Goal: Task Accomplishment & Management: Complete application form

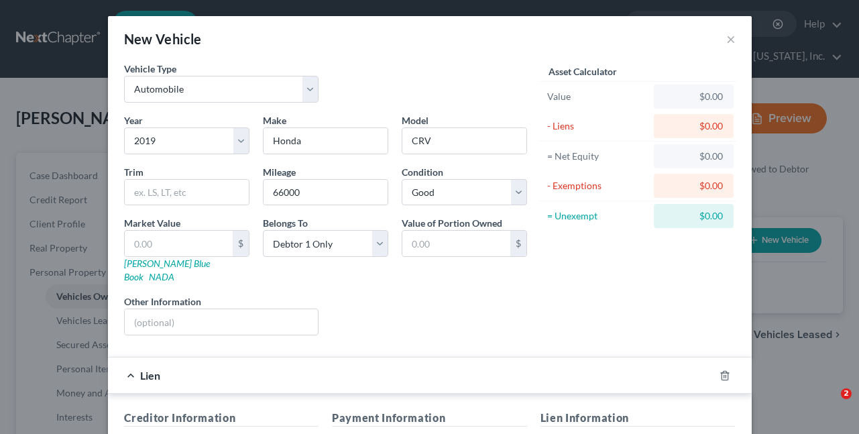
select select "0"
select select "7"
select select "2"
select select "0"
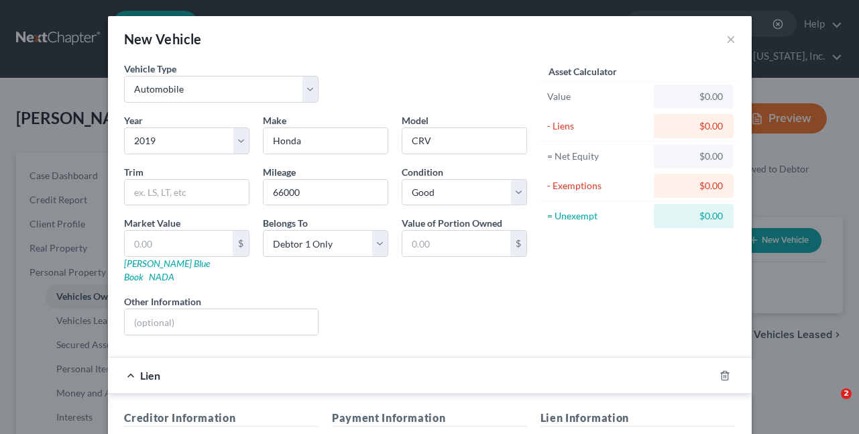
select select "0"
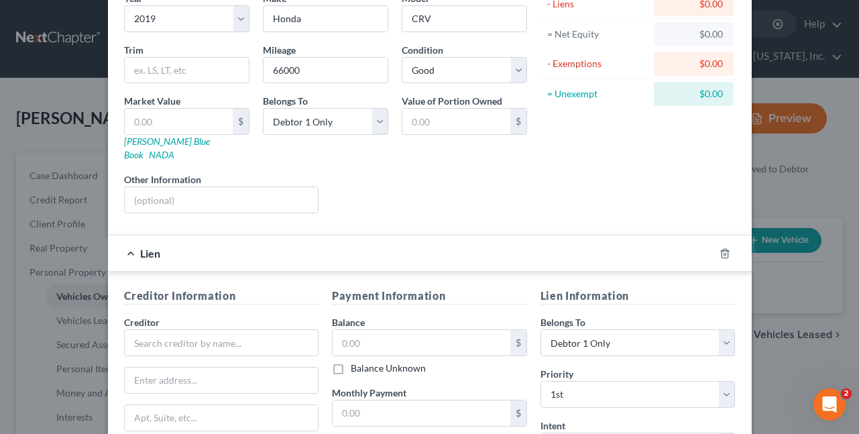
scroll to position [134, 0]
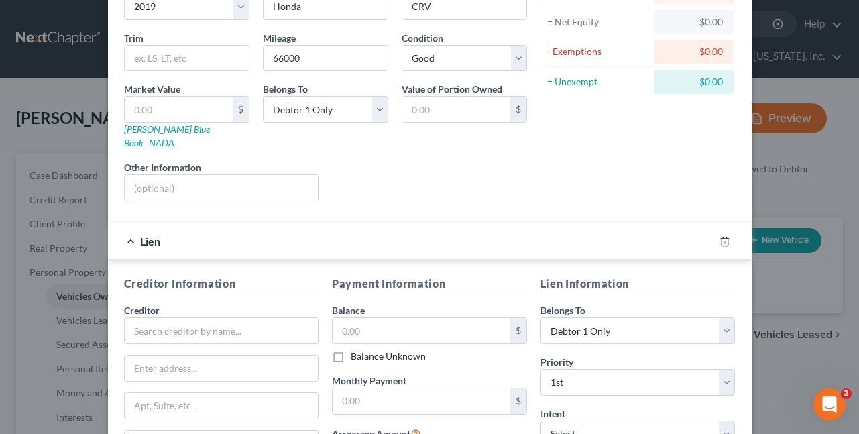
click at [721, 239] on polyline "button" at bounding box center [725, 239] width 8 height 0
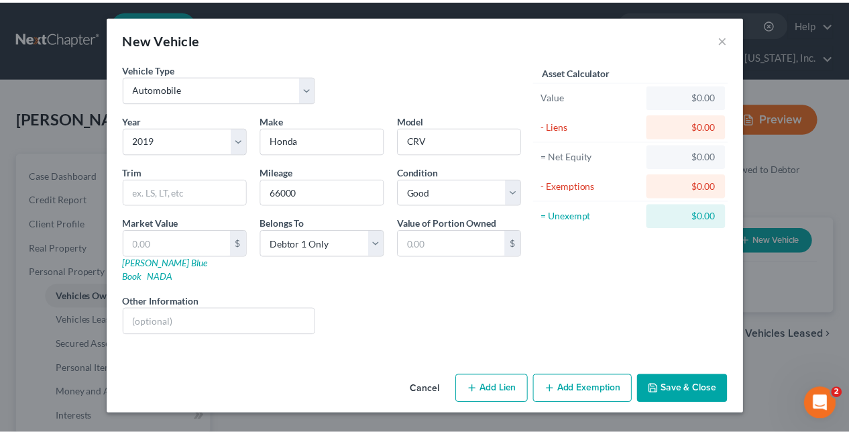
scroll to position [0, 0]
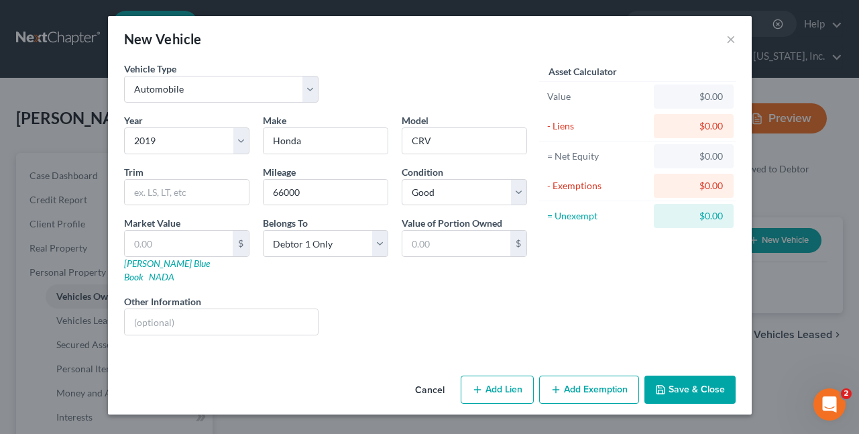
click at [694, 386] on button "Save & Close" at bounding box center [690, 390] width 91 height 28
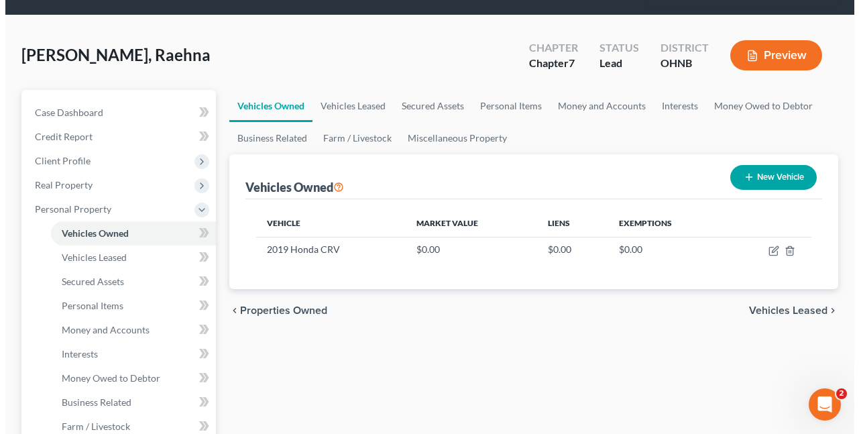
scroll to position [28, 0]
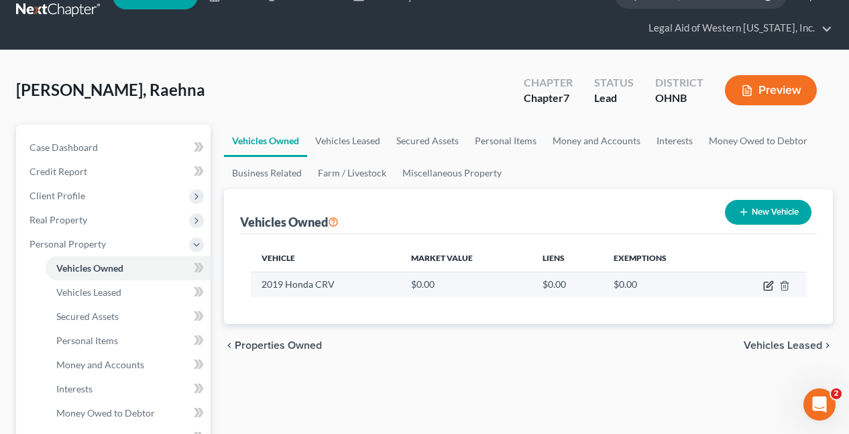
click at [770, 280] on icon "button" at bounding box center [768, 285] width 11 height 11
select select "0"
select select "7"
select select "2"
select select "0"
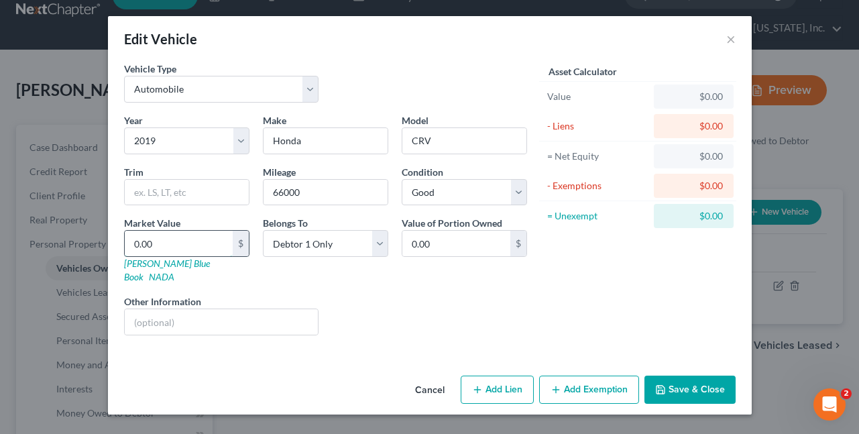
click at [199, 245] on input "0.00" at bounding box center [179, 243] width 108 height 25
type input "1"
type input "1.00"
type input "18"
type input "18.00"
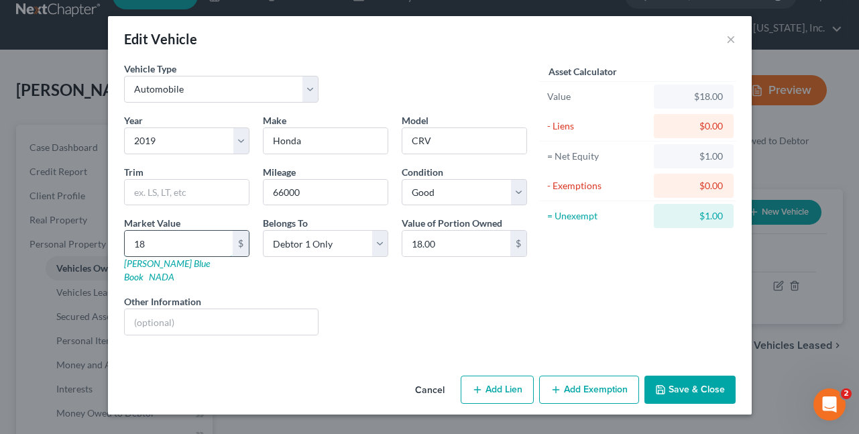
type input "186"
type input "186.00"
type input "1868"
type input "1,868.00"
type input "1,8685"
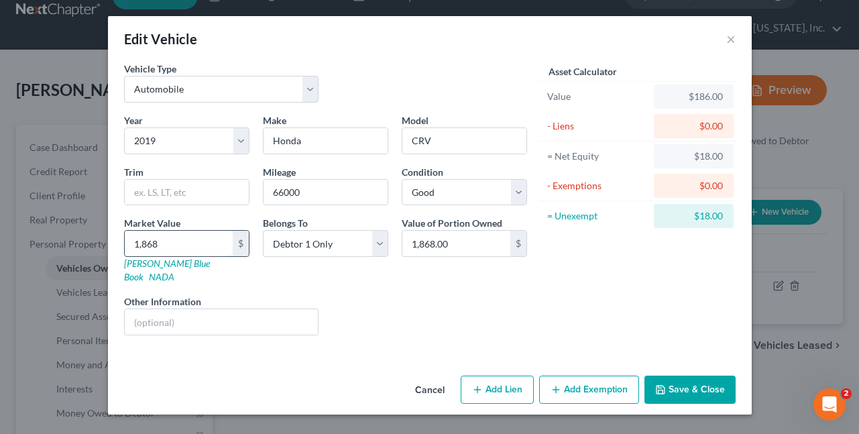
type input "18,685.00"
type input "18,685"
click at [683, 378] on button "Save & Close" at bounding box center [690, 390] width 91 height 28
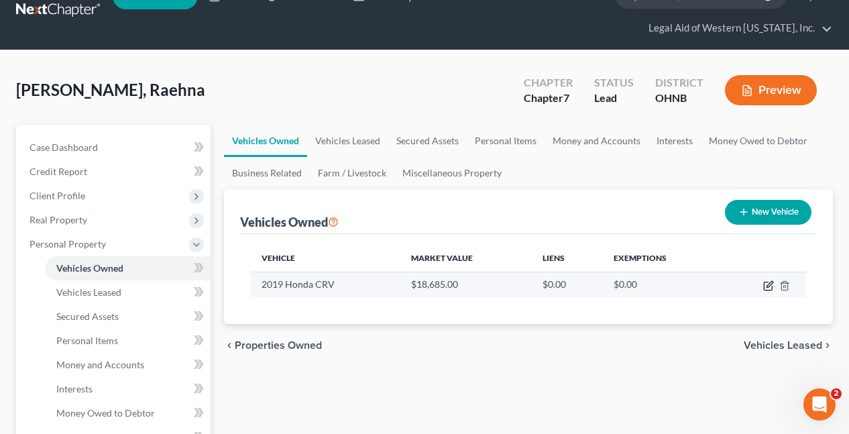
click at [768, 280] on icon "button" at bounding box center [768, 285] width 11 height 11
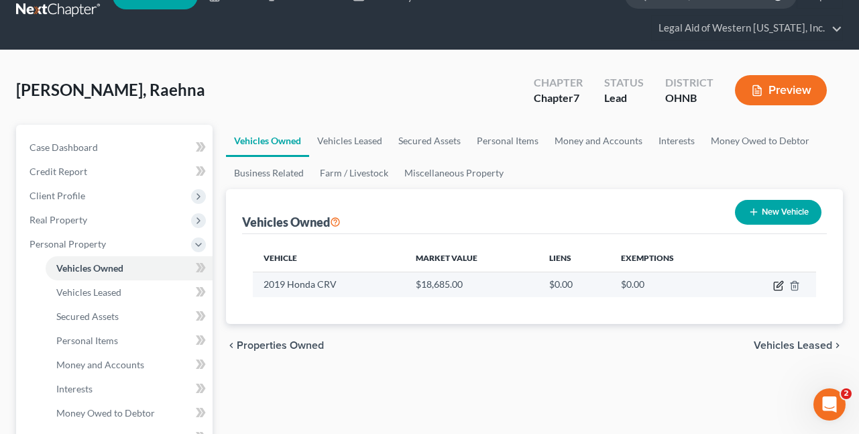
select select "0"
select select "7"
select select "2"
select select "0"
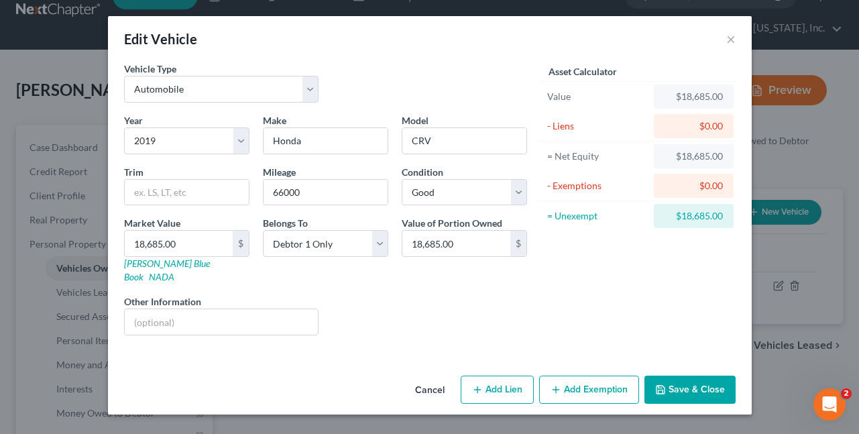
click at [504, 376] on button "Add Lien" at bounding box center [497, 390] width 73 height 28
select select "0"
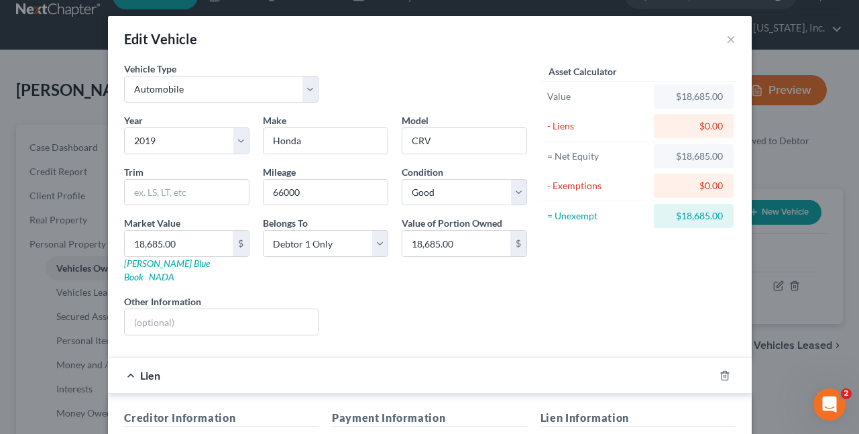
scroll to position [268, 0]
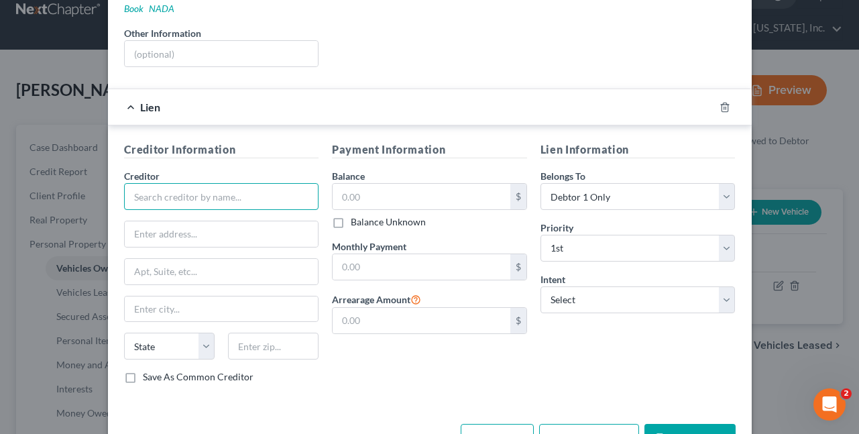
click at [195, 184] on input "text" at bounding box center [221, 196] width 195 height 27
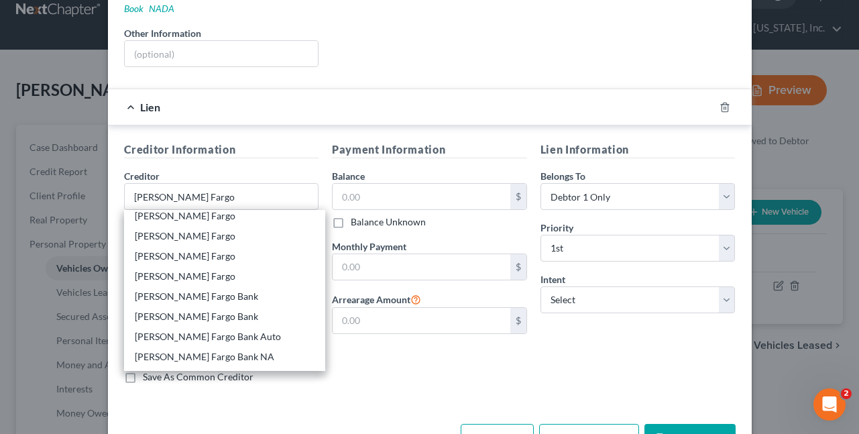
scroll to position [180, 0]
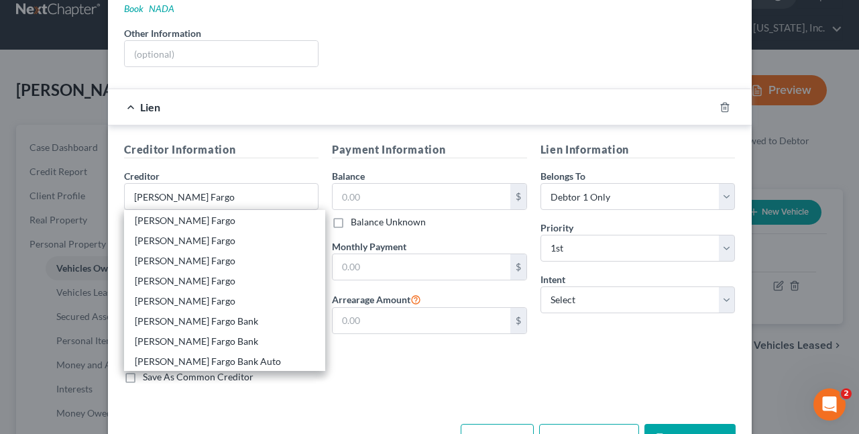
click at [219, 375] on div "[PERSON_NAME] Fargo Bank NA" at bounding box center [225, 381] width 180 height 13
type input "[PERSON_NAME] Fargo Bank NA"
type input "CBS MAC F8235-01C"
type input "P. O. Box 14517"
type input "Des Moines"
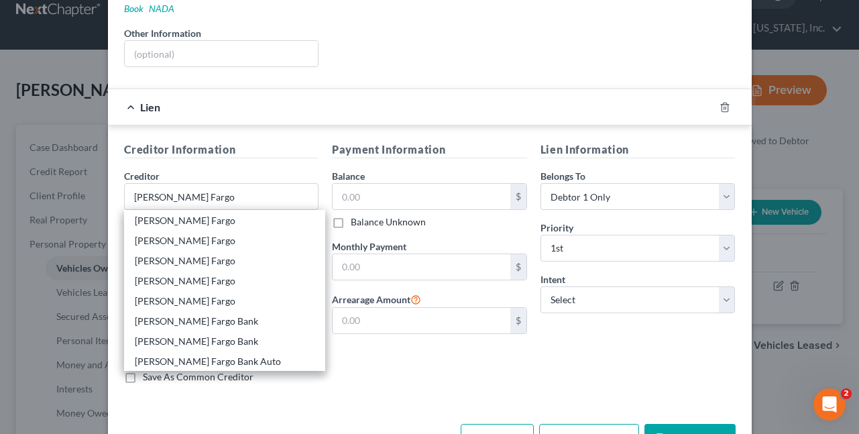
select select "16"
type input "50306-3517"
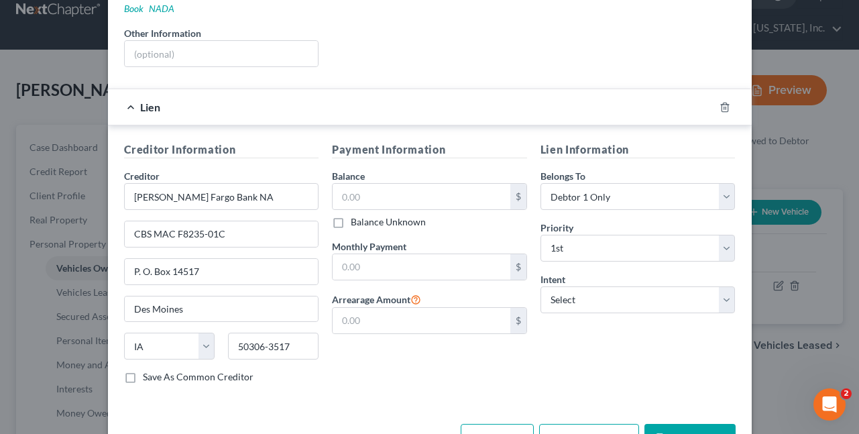
scroll to position [0, 0]
click at [231, 186] on input "[PERSON_NAME] Fargo Bank NA" at bounding box center [221, 196] width 195 height 27
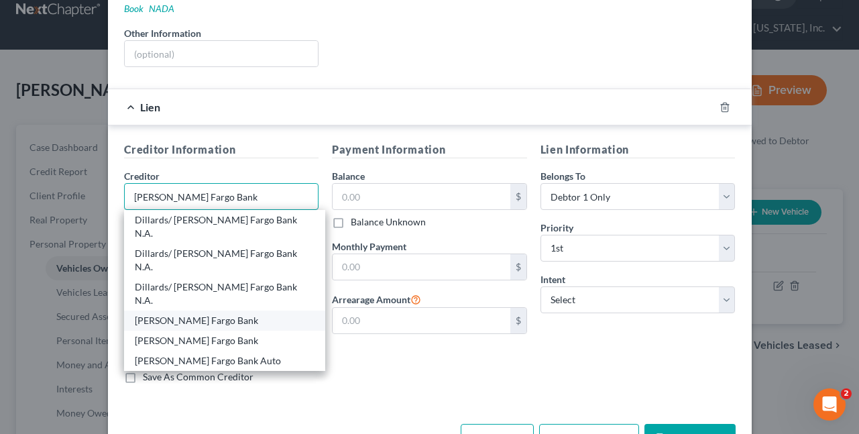
type input "[PERSON_NAME] Fargo Bank"
click at [219, 314] on div "[PERSON_NAME] Fargo Bank" at bounding box center [225, 320] width 180 height 13
type input "[STREET_ADDRESS]"
type input "Utica"
select select "35"
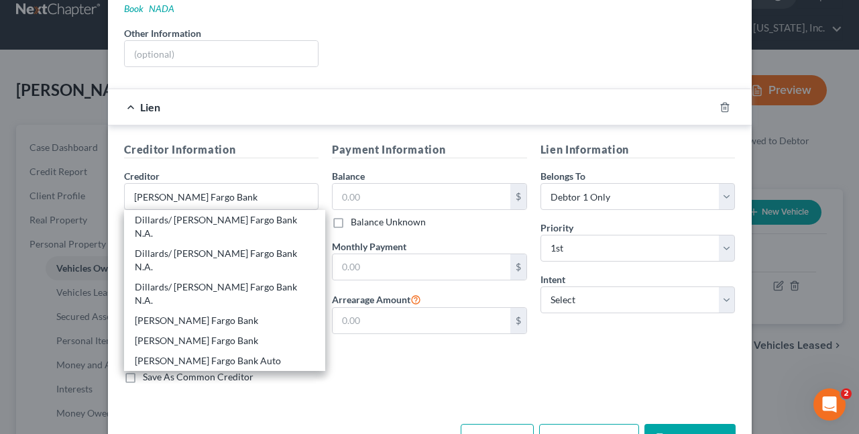
type input "13501-2401"
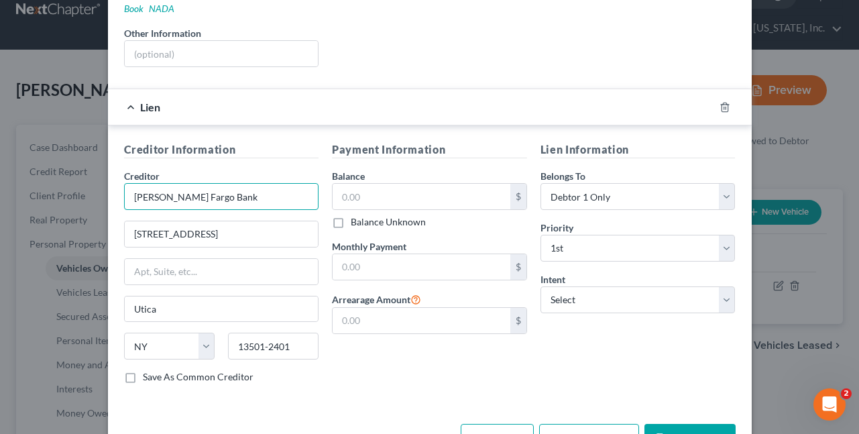
click at [231, 183] on input "[PERSON_NAME] Fargo Bank" at bounding box center [221, 196] width 195 height 27
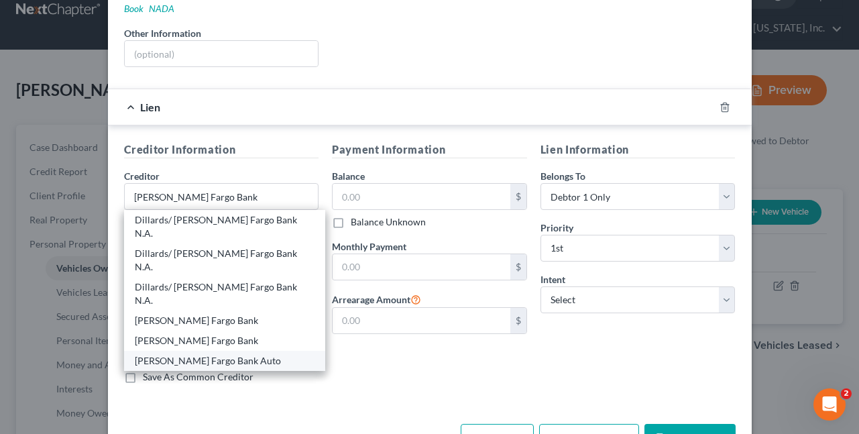
click at [228, 354] on div "[PERSON_NAME] Fargo Bank Auto" at bounding box center [225, 360] width 180 height 13
type input "[PERSON_NAME] Fargo Bank Auto"
type input "PO Box 29704"
type input "MAC X0301-02D"
type input "Phoenix"
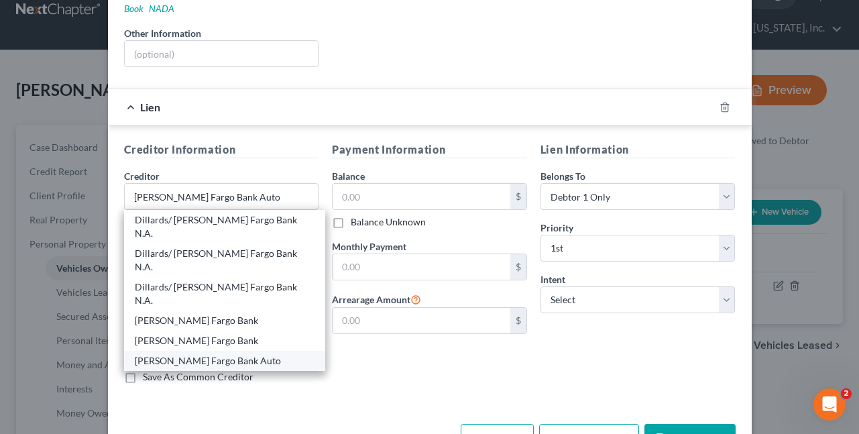
select select "3"
type input "85038-9704"
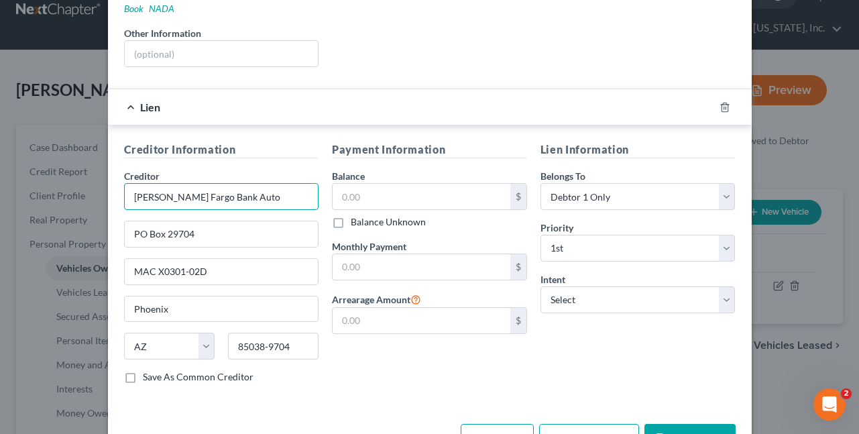
click at [242, 183] on input "[PERSON_NAME] Fargo Bank Auto" at bounding box center [221, 196] width 195 height 27
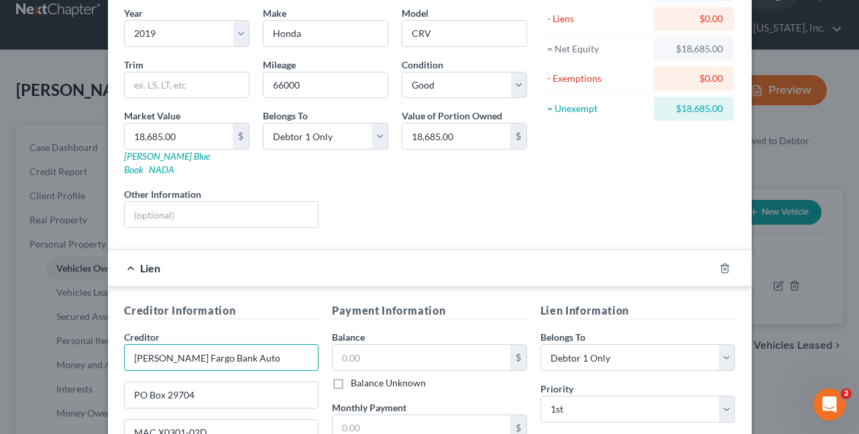
scroll to position [67, 0]
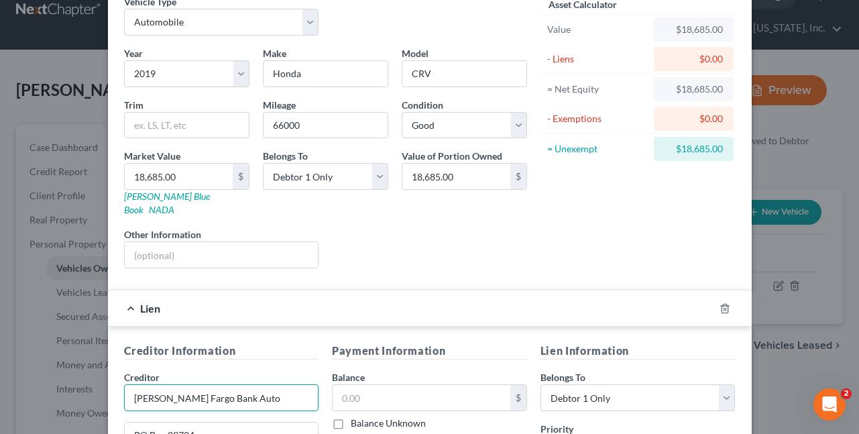
drag, startPoint x: 243, startPoint y: 384, endPoint x: 87, endPoint y: 383, distance: 156.3
click at [87, 383] on div "Edit Vehicle × Vehicle Type Select Automobile Truck Trailer Watercraft Aircraft…" at bounding box center [429, 217] width 859 height 434
type input "WFBNA"
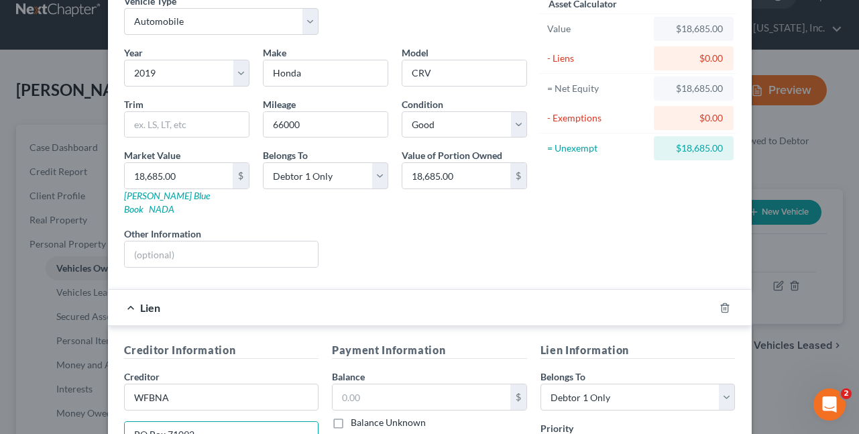
type input "PO Box 71092"
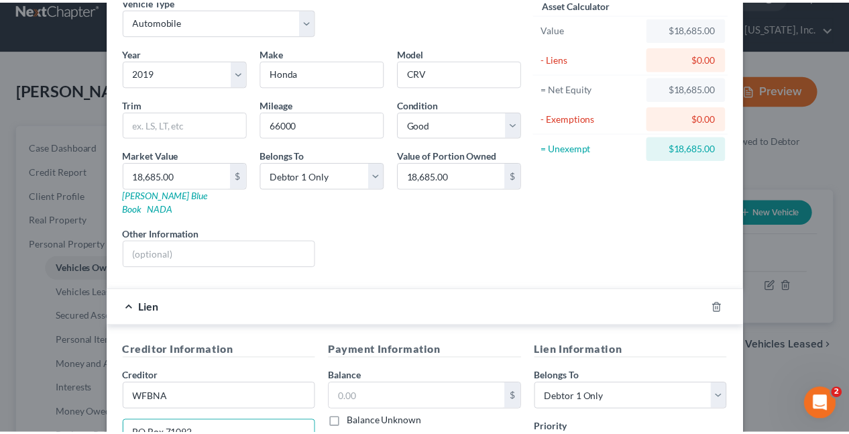
scroll to position [300, 0]
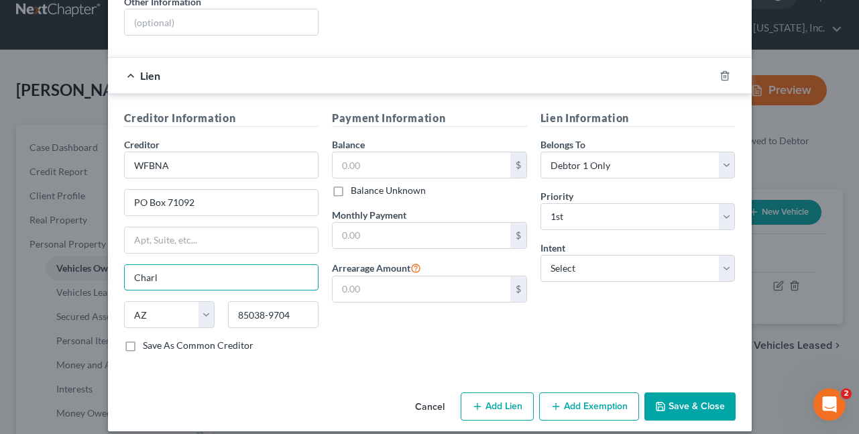
type input "Charlotte"
select select "28"
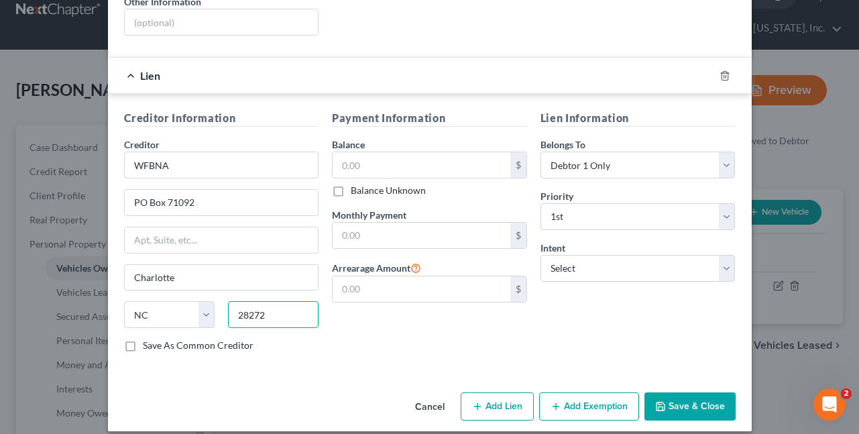
type input "28272"
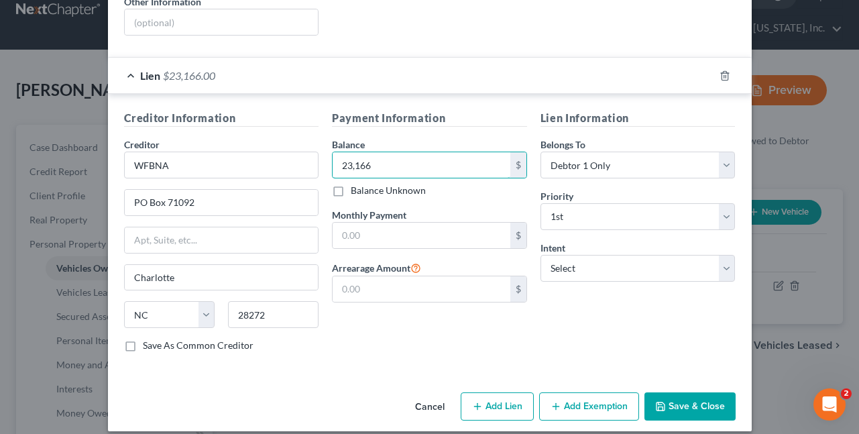
type input "23,166"
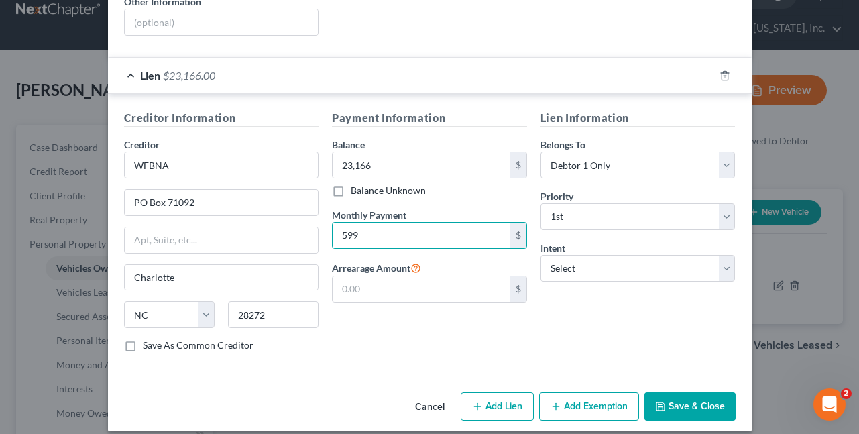
type input "599"
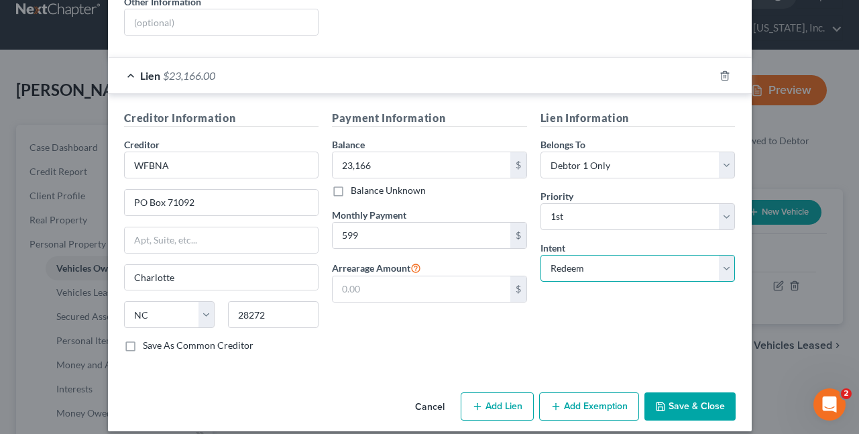
select select "2"
click at [673, 396] on button "Save & Close" at bounding box center [690, 406] width 91 height 28
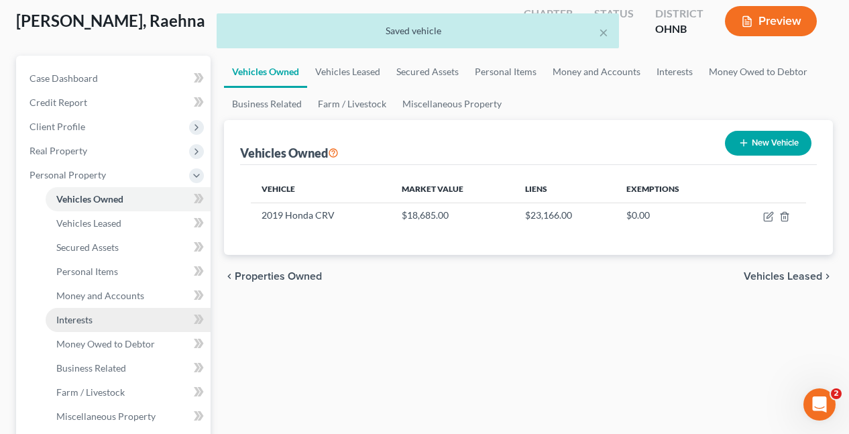
scroll to position [229, 0]
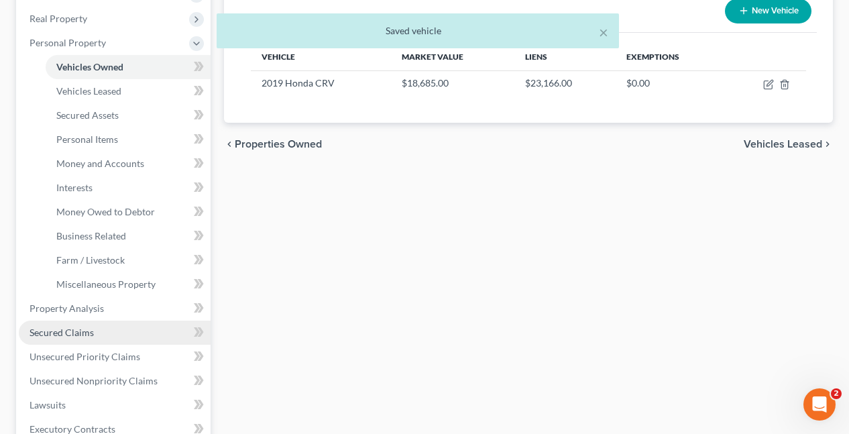
click at [108, 321] on link "Secured Claims" at bounding box center [115, 333] width 192 height 24
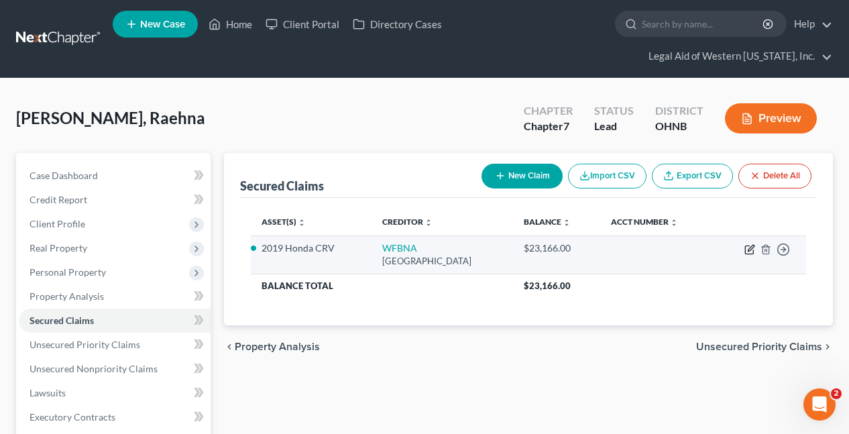
click at [750, 244] on icon "button" at bounding box center [749, 249] width 11 height 11
select select "28"
select select "2"
select select "0"
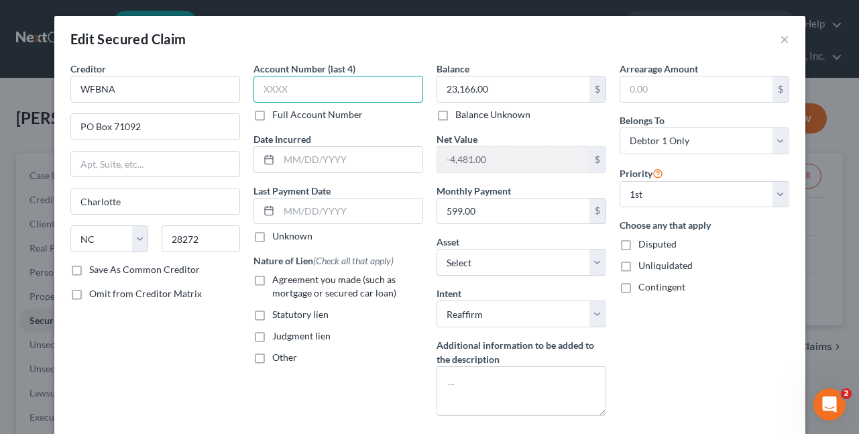
click at [262, 87] on input "text" at bounding box center [339, 89] width 170 height 27
type input "4586"
click at [272, 280] on label "Agreement you made (such as mortgage or secured car loan)" at bounding box center [347, 286] width 151 height 27
click at [278, 280] on input "Agreement you made (such as mortgage or secured car loan)" at bounding box center [282, 277] width 9 height 9
checkbox input "true"
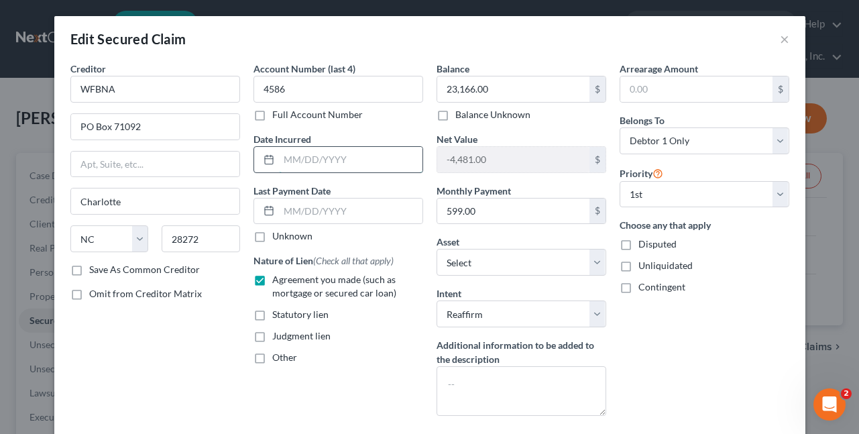
click at [295, 166] on input "text" at bounding box center [351, 159] width 144 height 25
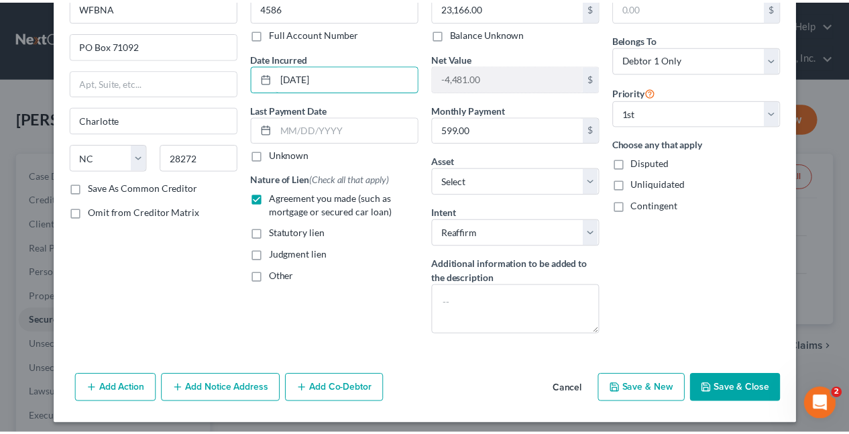
scroll to position [88, 0]
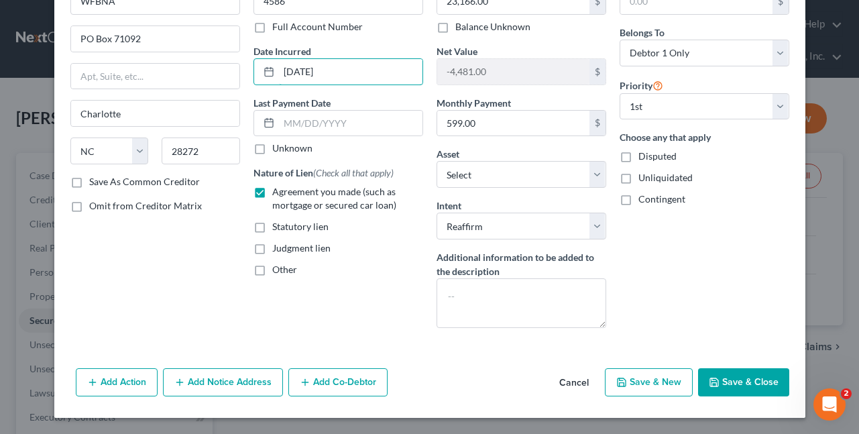
type input "[DATE]"
click at [732, 380] on button "Save & Close" at bounding box center [743, 382] width 91 height 28
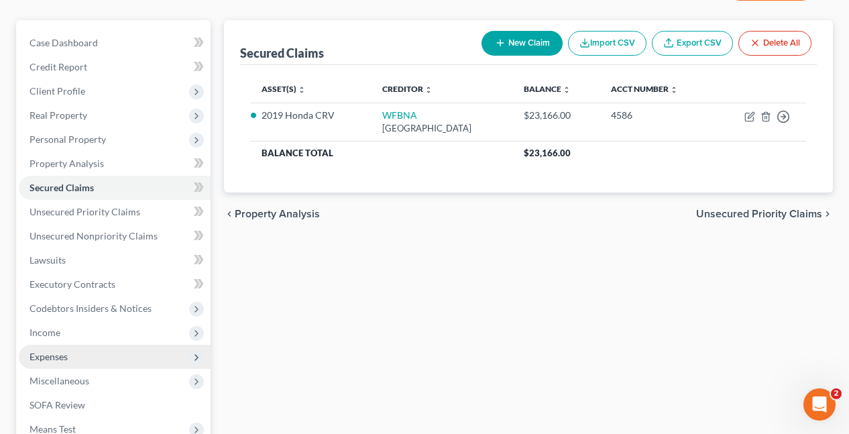
scroll to position [134, 0]
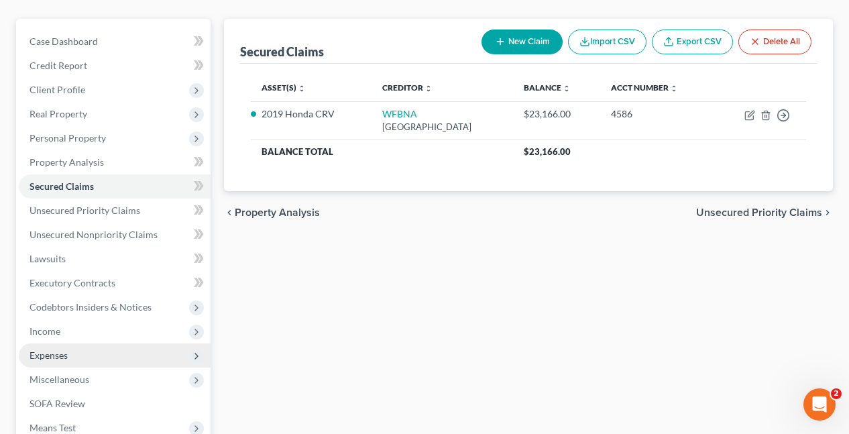
click at [80, 343] on span "Expenses" at bounding box center [115, 355] width 192 height 24
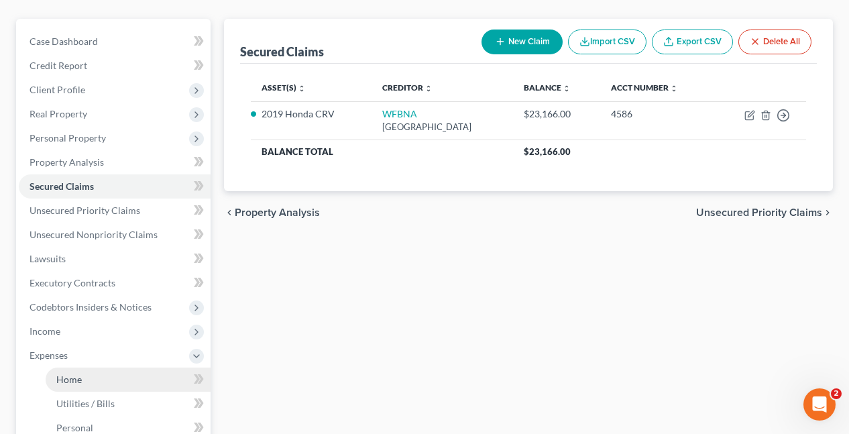
click at [95, 368] on link "Home" at bounding box center [128, 380] width 165 height 24
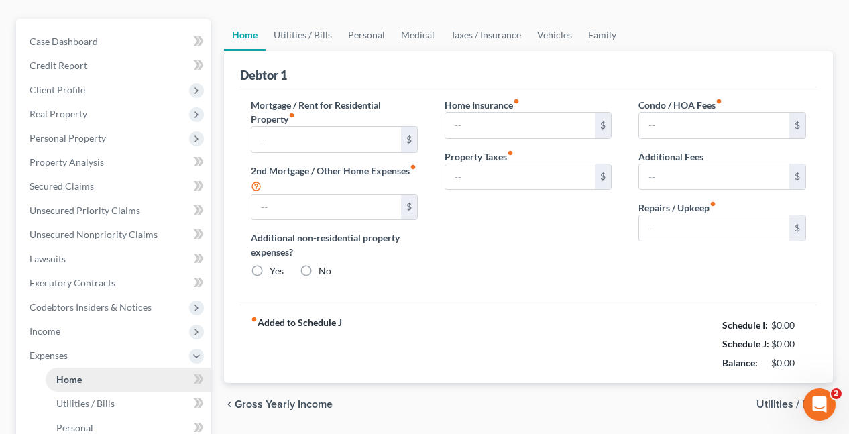
scroll to position [68, 0]
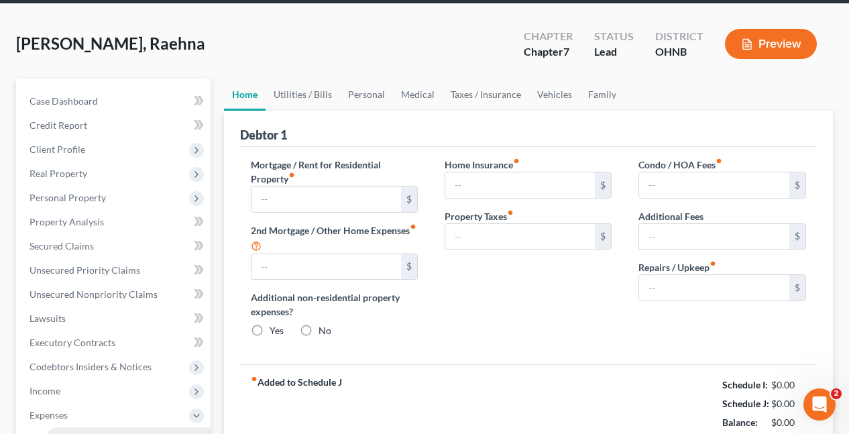
type input "0.00"
radio input "true"
type input "0.00"
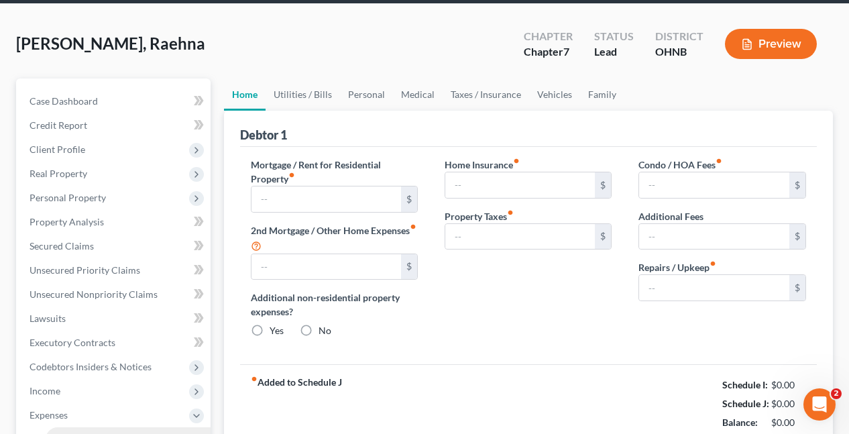
type input "0.00"
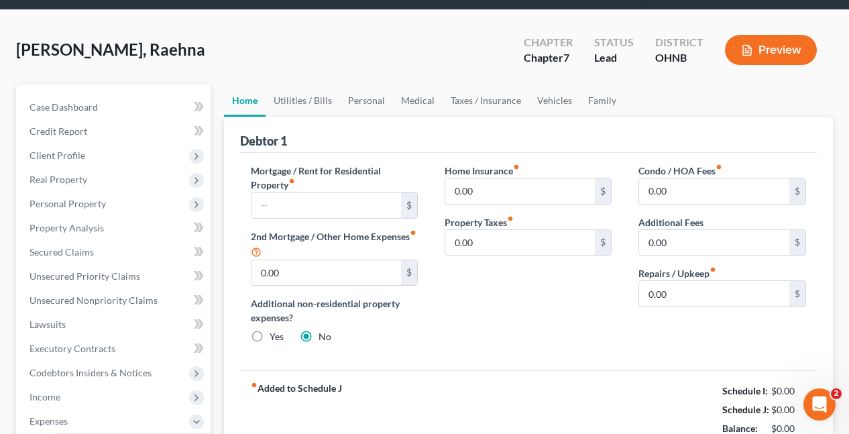
scroll to position [0, 0]
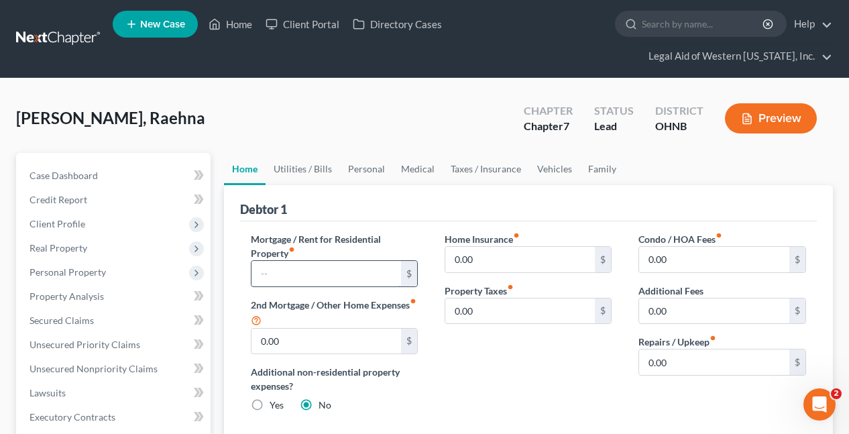
click at [332, 261] on input "text" at bounding box center [327, 273] width 150 height 25
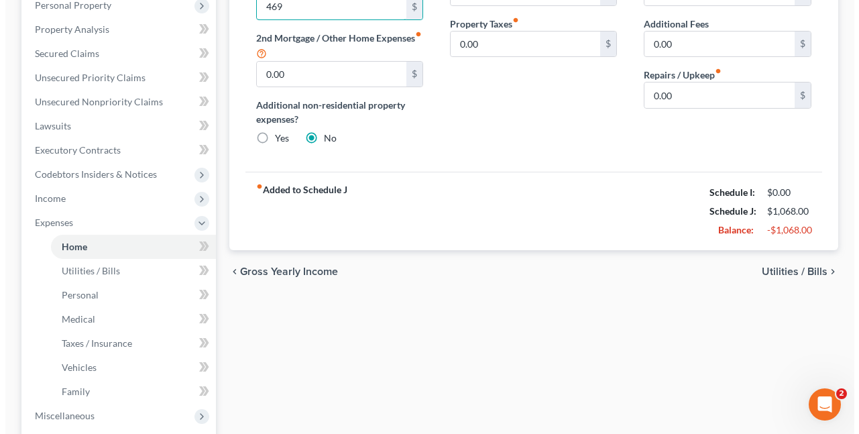
scroll to position [268, 0]
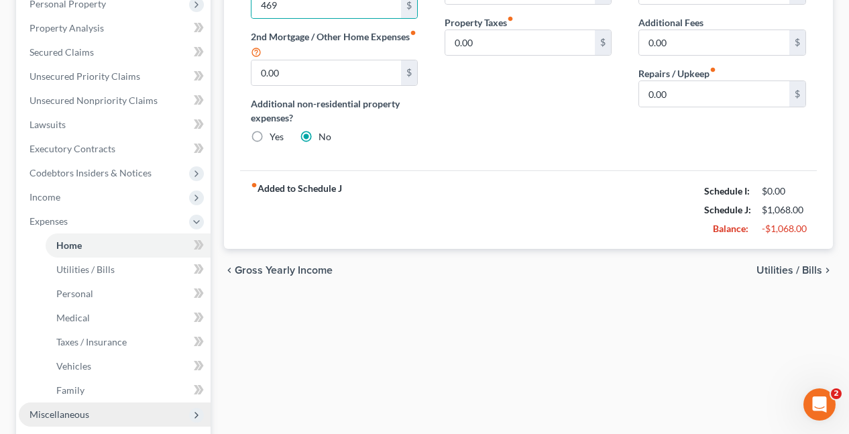
click at [79, 408] on span "Miscellaneous" at bounding box center [60, 413] width 60 height 11
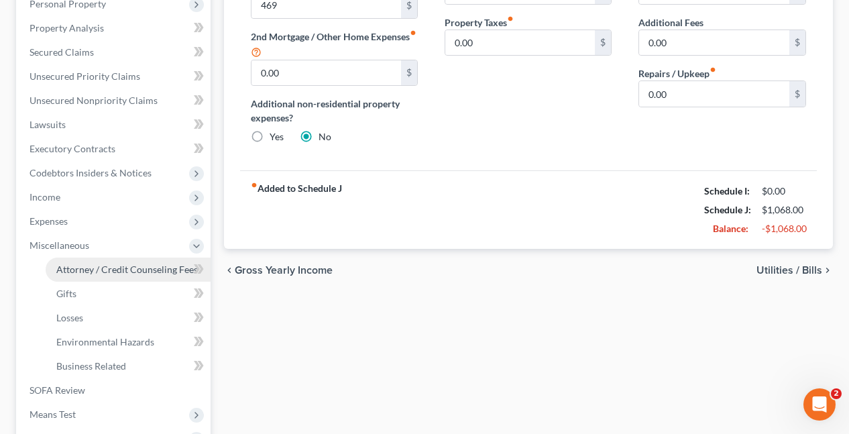
click at [128, 258] on link "Attorney / Credit Counseling Fees" at bounding box center [128, 270] width 165 height 24
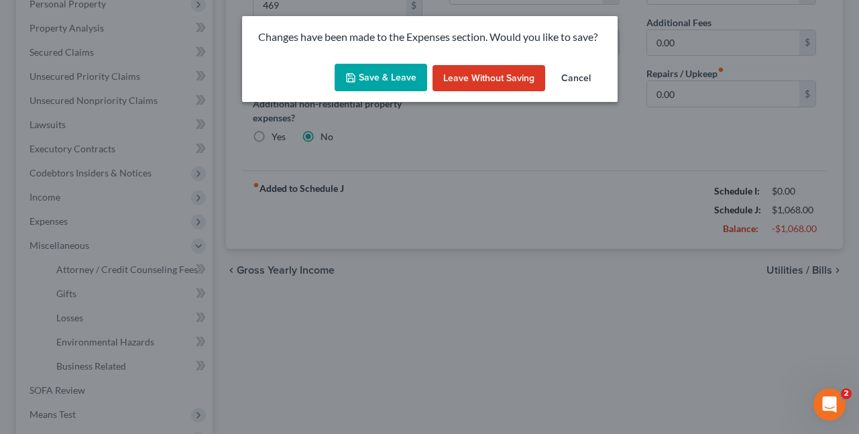
click at [391, 70] on button "Save & Leave" at bounding box center [381, 78] width 93 height 28
type input "469.00"
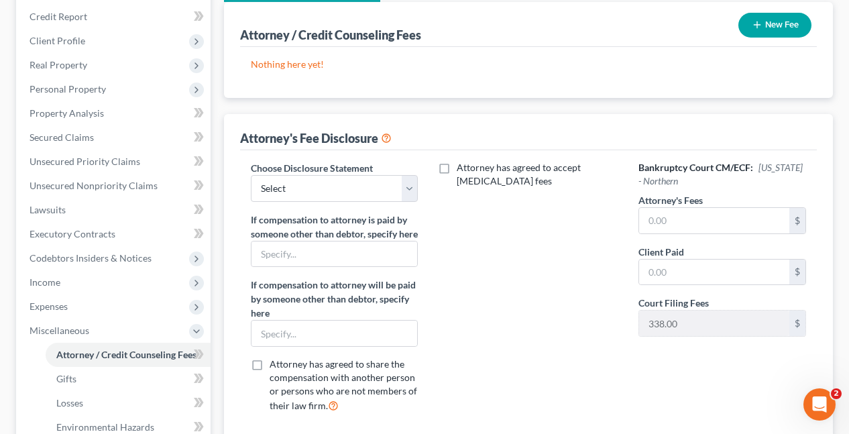
scroll to position [201, 0]
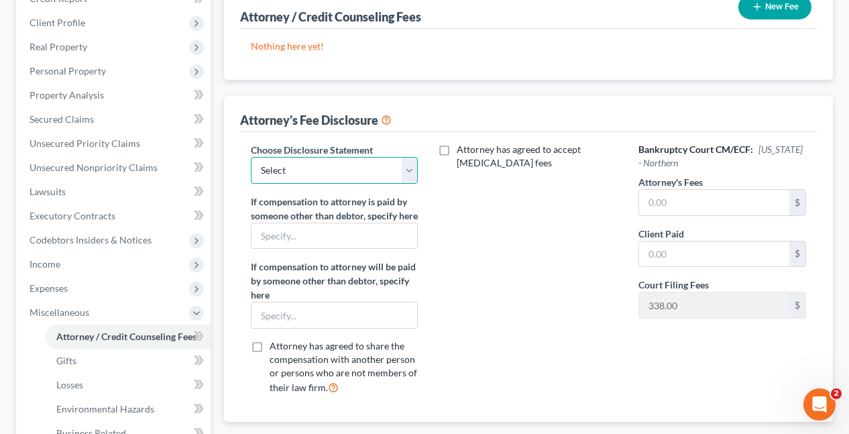
click at [385, 157] on select "Select Fee Disclosure" at bounding box center [334, 170] width 167 height 27
select select "0"
click at [251, 157] on select "Select Fee Disclosure" at bounding box center [334, 170] width 167 height 27
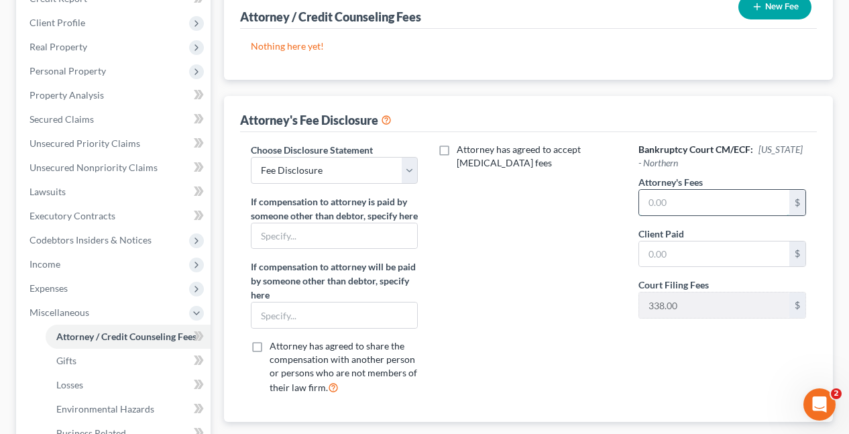
click at [674, 190] on input "text" at bounding box center [714, 202] width 150 height 25
type input "0.00"
click at [666, 241] on input "text" at bounding box center [714, 253] width 150 height 25
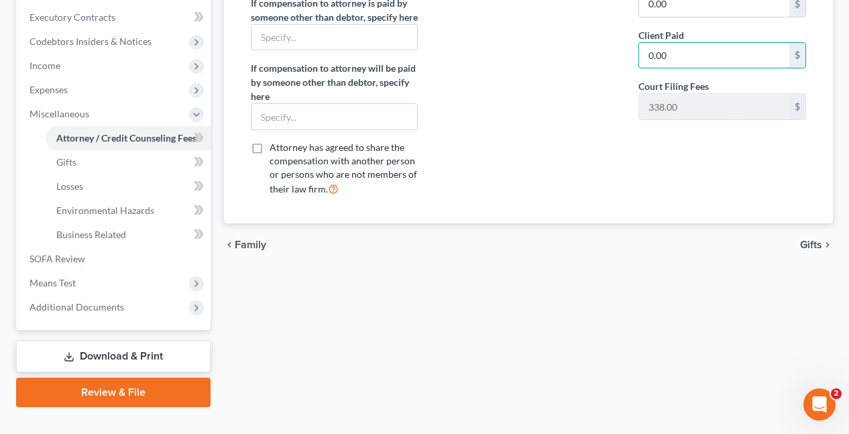
type input "0.00"
click at [811, 243] on div "chevron_left Family Gifts chevron_right" at bounding box center [529, 244] width 610 height 43
click at [808, 239] on span "Gifts" at bounding box center [811, 244] width 22 height 11
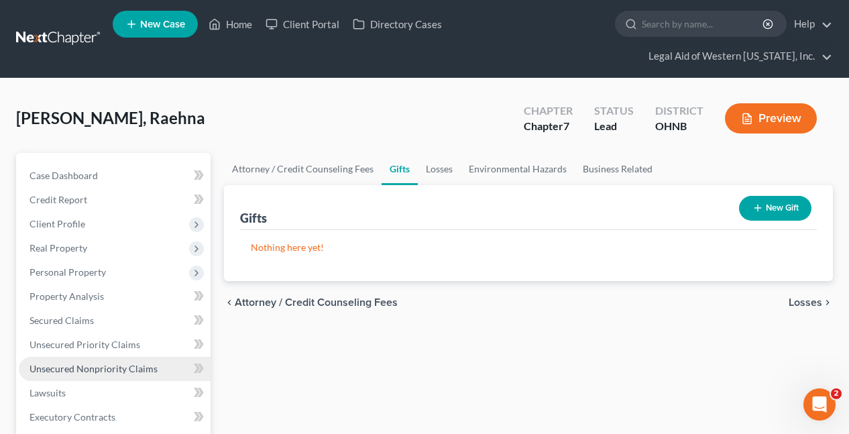
click at [106, 363] on span "Unsecured Nonpriority Claims" at bounding box center [94, 368] width 128 height 11
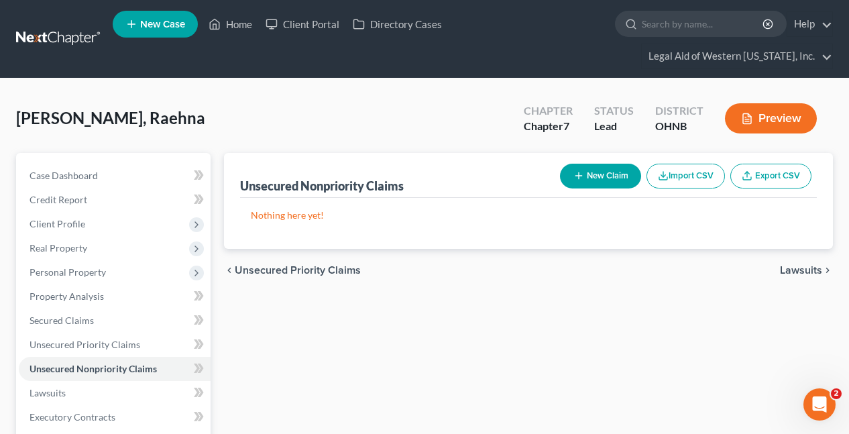
click at [589, 164] on button "New Claim" at bounding box center [600, 176] width 81 height 25
select select "0"
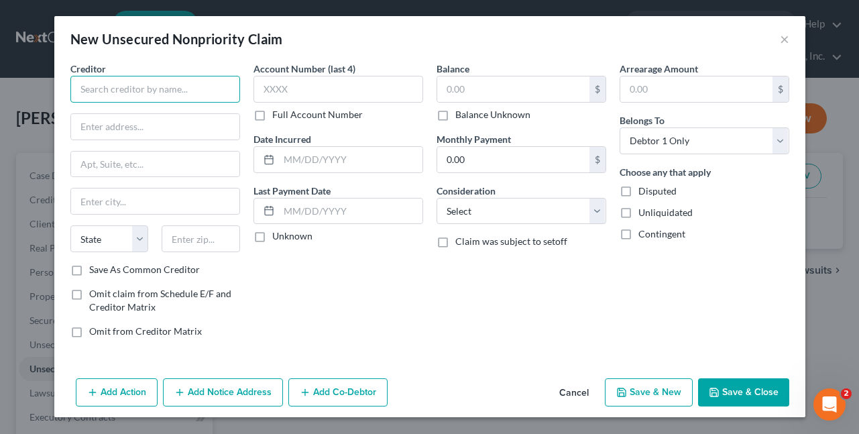
click at [182, 94] on input "text" at bounding box center [155, 89] width 170 height 27
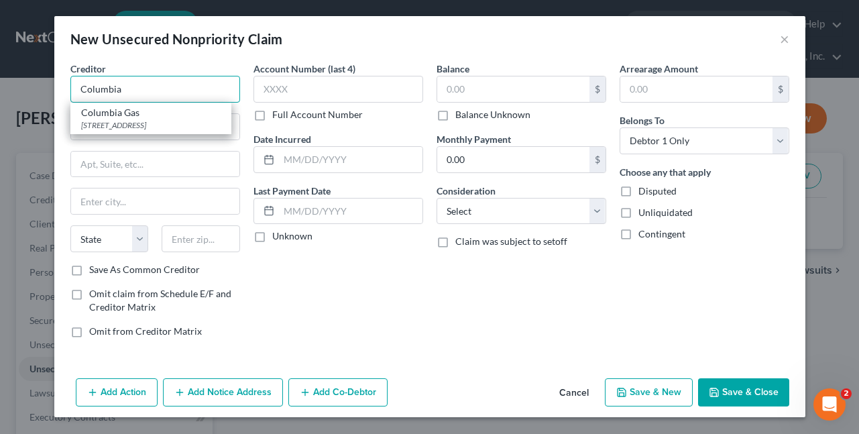
type input "Columbia Gas"
type input "[STREET_ADDRESS]"
type input "Columbus"
select select "36"
type input "43215"
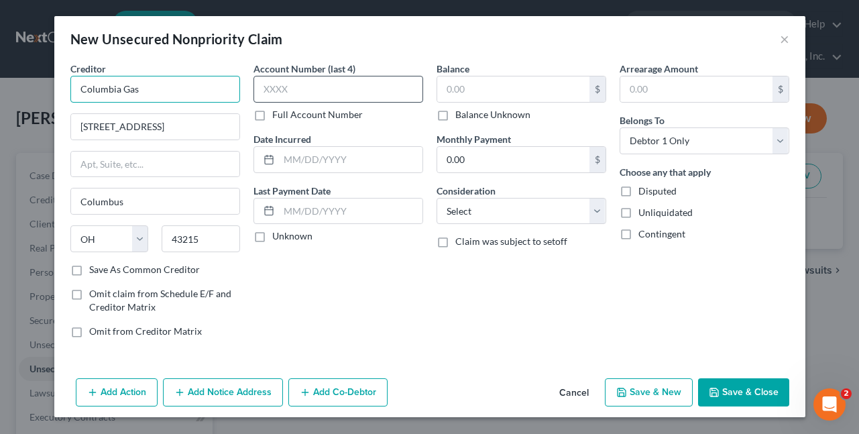
type input "Columbia Gas"
click at [364, 85] on input "text" at bounding box center [339, 89] width 170 height 27
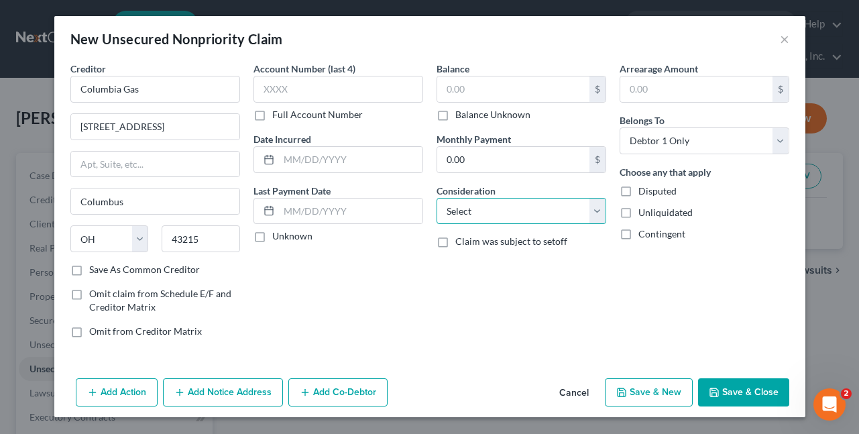
click at [574, 210] on select "Select Cable / Satellite Services Collection Agency Credit Card Debt Debt Couns…" at bounding box center [522, 211] width 170 height 27
select select "20"
click at [437, 198] on select "Select Cable / Satellite Services Collection Agency Credit Card Debt Debt Couns…" at bounding box center [522, 211] width 170 height 27
click at [455, 115] on label "Balance Unknown" at bounding box center [492, 114] width 75 height 13
click at [461, 115] on input "Balance Unknown" at bounding box center [465, 112] width 9 height 9
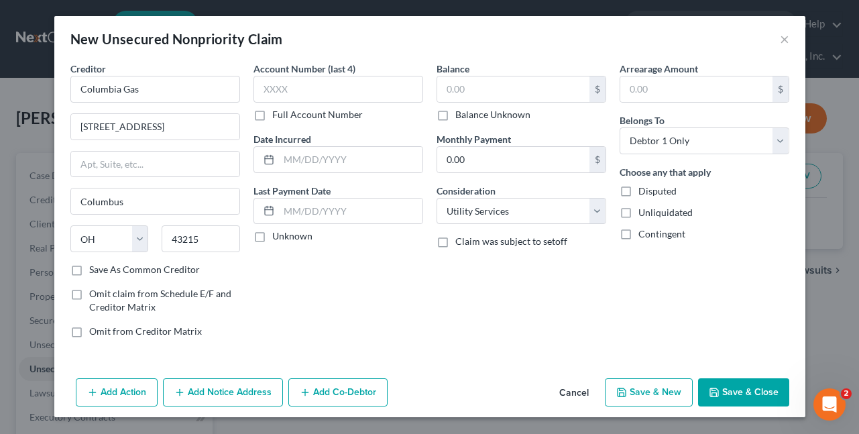
checkbox input "true"
type input "0.00"
click at [770, 394] on button "Save & Close" at bounding box center [743, 392] width 91 height 28
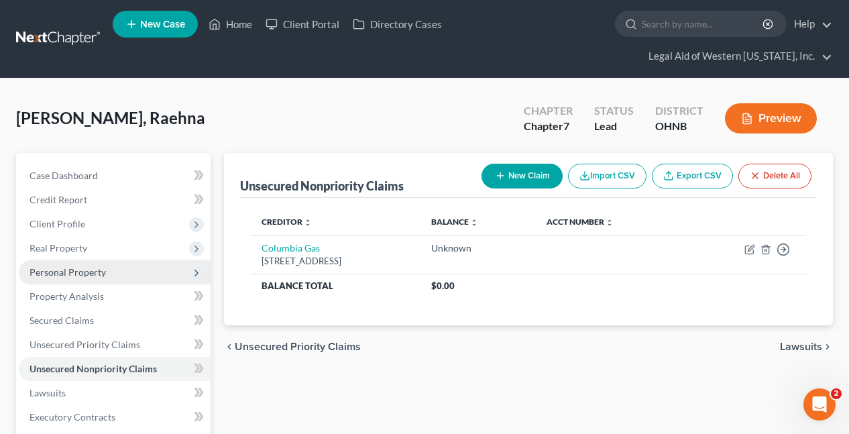
click at [95, 260] on span "Personal Property" at bounding box center [115, 272] width 192 height 24
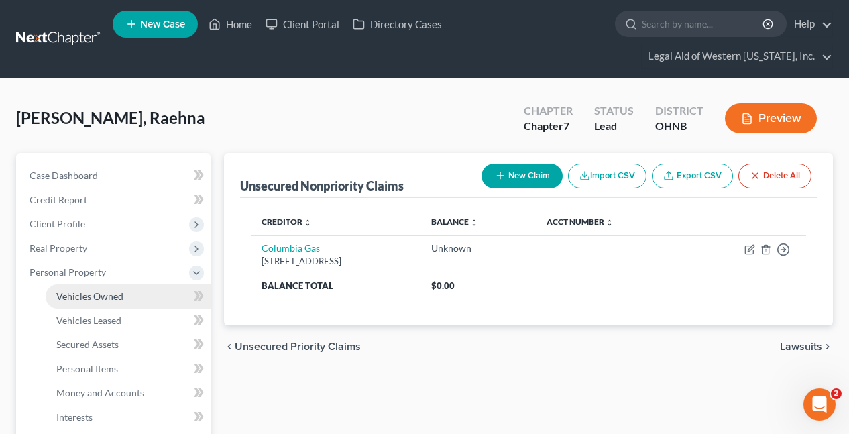
click at [103, 284] on link "Vehicles Owned" at bounding box center [128, 296] width 165 height 24
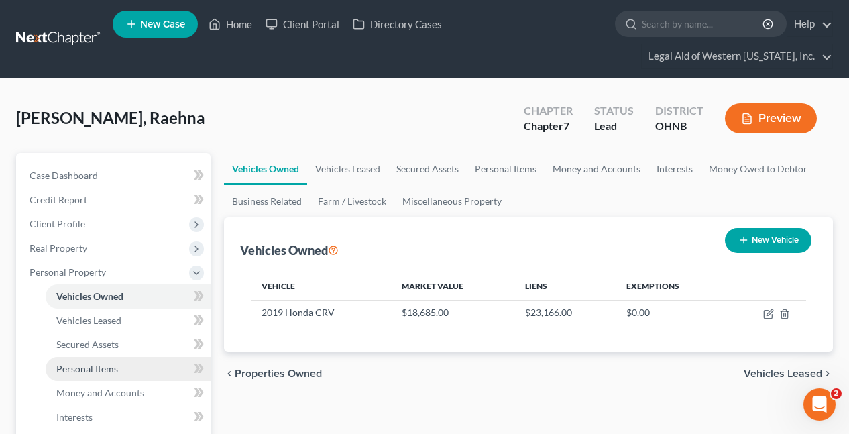
click at [112, 363] on span "Personal Items" at bounding box center [87, 368] width 62 height 11
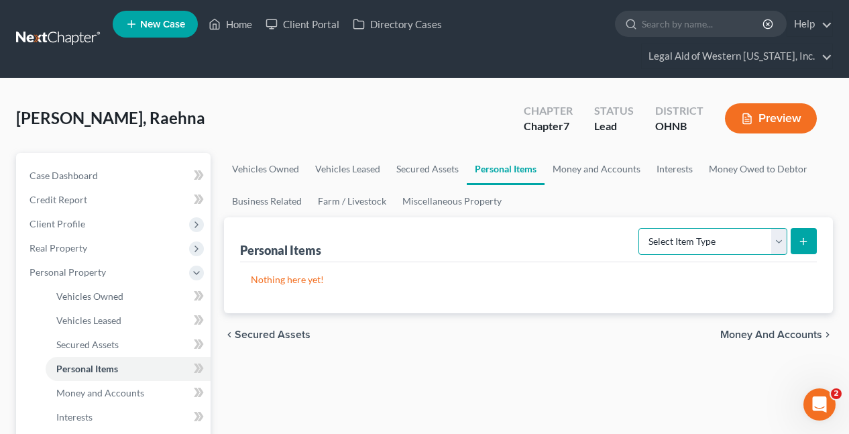
click at [783, 228] on select "Select Item Type Clothing Collectibles Of Value Electronics Firearms Household …" at bounding box center [713, 241] width 149 height 27
select select "clothing"
click at [640, 228] on select "Select Item Type Clothing Collectibles Of Value Electronics Firearms Household …" at bounding box center [713, 241] width 149 height 27
click at [811, 228] on button "submit" at bounding box center [804, 241] width 26 height 26
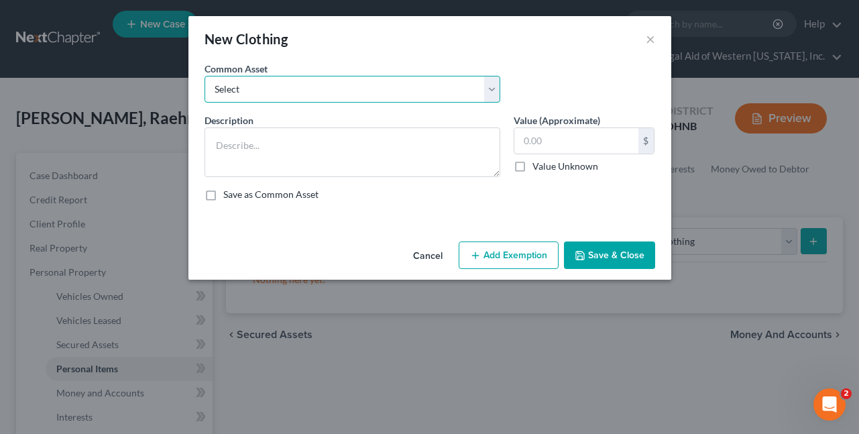
click at [301, 88] on select "Select Personal Clothing" at bounding box center [353, 89] width 296 height 27
select select "0"
click at [205, 76] on select "Select Personal Clothing" at bounding box center [353, 89] width 296 height 27
type textarea "Personal Clothing"
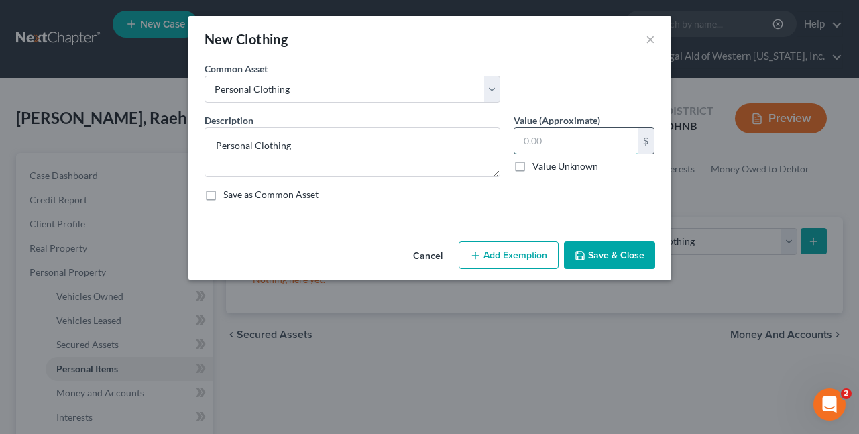
click at [584, 150] on input "text" at bounding box center [576, 140] width 124 height 25
type input "300"
click at [516, 258] on button "Add Exemption" at bounding box center [509, 255] width 100 height 28
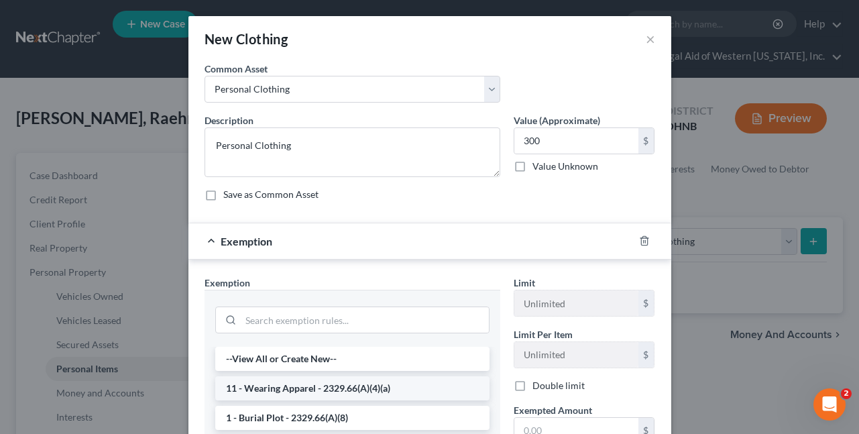
click at [309, 384] on li "11 - Wearing Apparel - 2329.66(A)(4)(a)" at bounding box center [352, 388] width 274 height 24
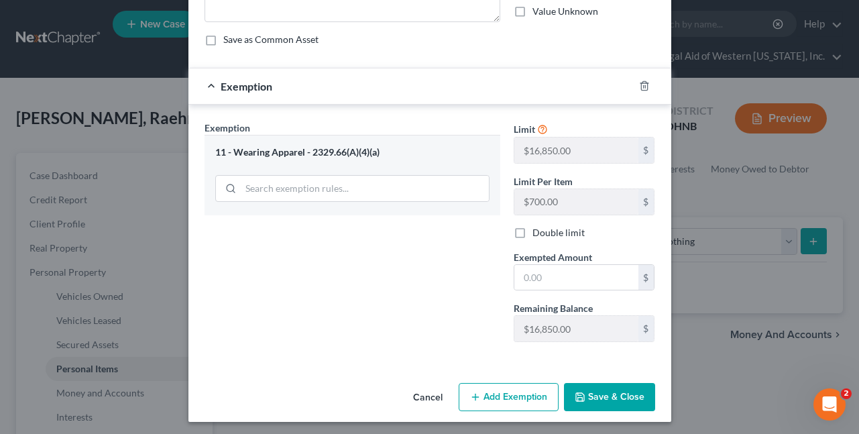
scroll to position [159, 0]
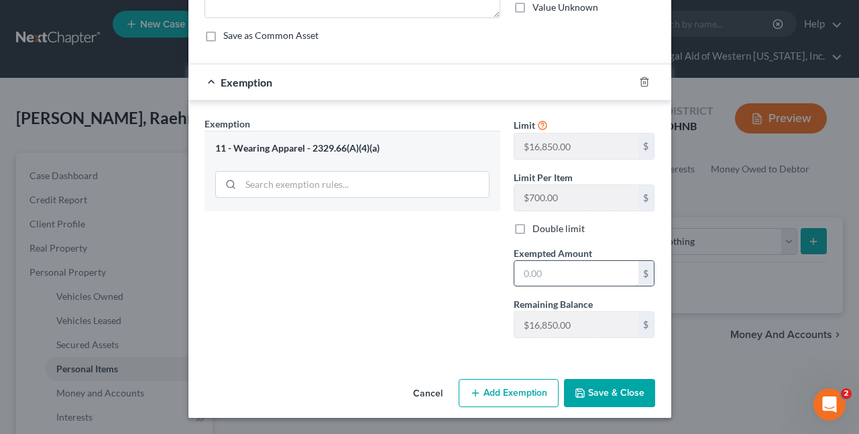
click at [542, 279] on input "text" at bounding box center [576, 273] width 124 height 25
type input "300"
click at [618, 391] on button "Save & Close" at bounding box center [609, 393] width 91 height 28
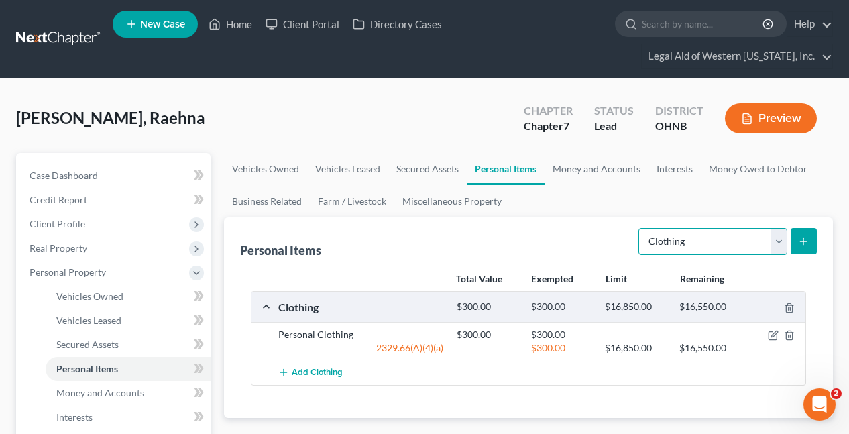
click at [757, 228] on select "Select Item Type Clothing Collectibles Of Value Electronics Firearms Household …" at bounding box center [713, 241] width 149 height 27
select select "electronics"
click at [640, 228] on select "Select Item Type Clothing Collectibles Of Value Electronics Firearms Household …" at bounding box center [713, 241] width 149 height 27
click at [804, 228] on button "submit" at bounding box center [804, 241] width 26 height 26
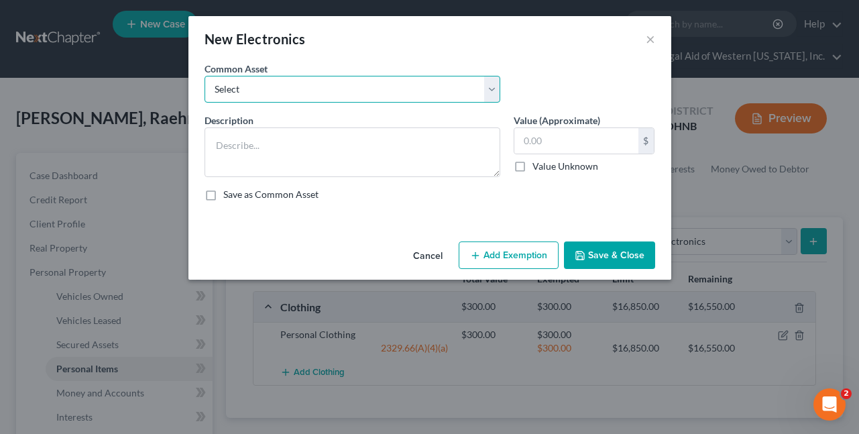
click at [311, 80] on select "Select Normal household electronics" at bounding box center [353, 89] width 296 height 27
select select "0"
click at [205, 76] on select "Select Normal household electronics" at bounding box center [353, 89] width 296 height 27
type textarea "Normal household electronics"
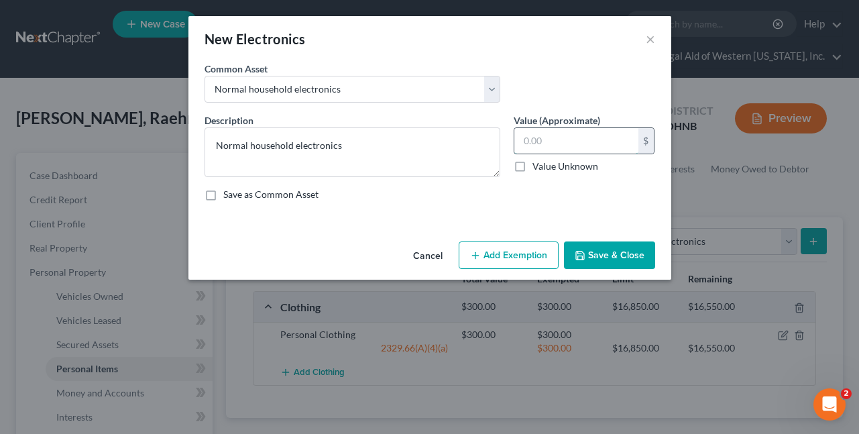
click at [604, 141] on input "text" at bounding box center [576, 140] width 124 height 25
type input "200"
click at [527, 253] on button "Add Exemption" at bounding box center [509, 255] width 100 height 28
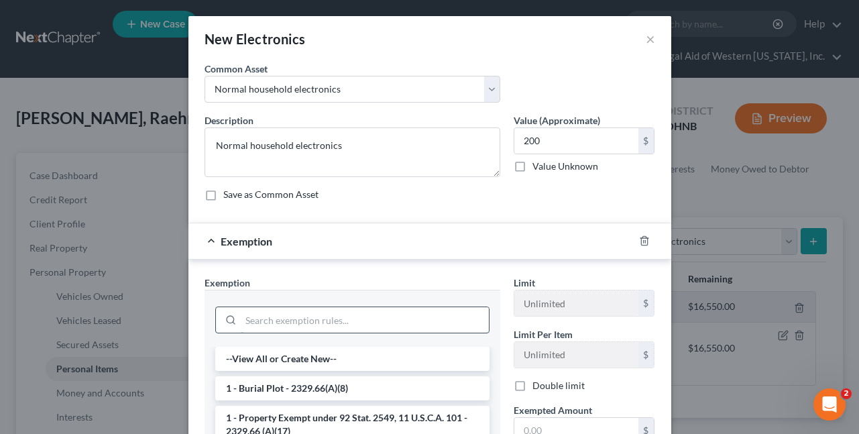
click at [295, 317] on input "search" at bounding box center [365, 319] width 248 height 25
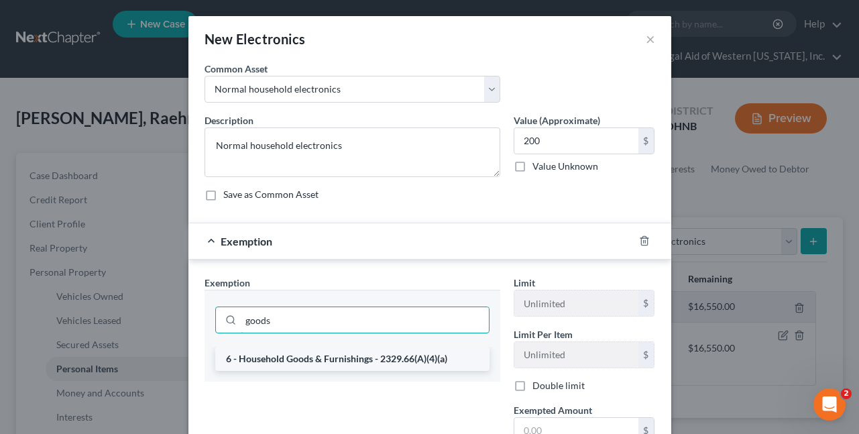
type input "goods"
click at [297, 357] on li "6 - Household Goods & Furnishings - 2329.66(A)(4)(a)" at bounding box center [352, 359] width 274 height 24
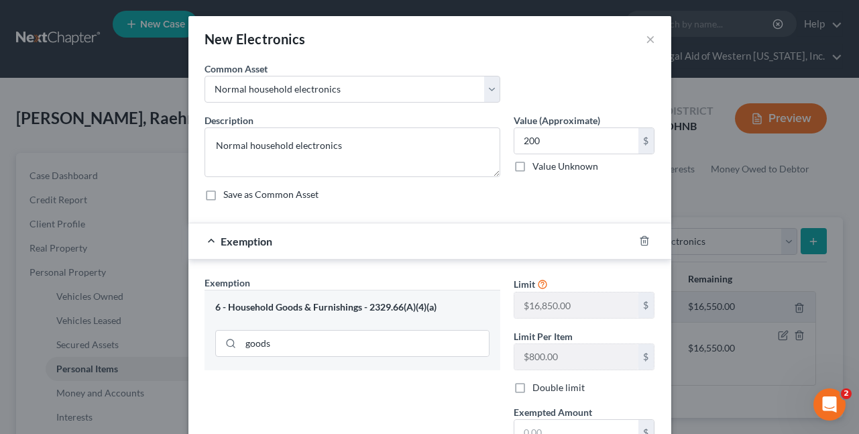
scroll to position [134, 0]
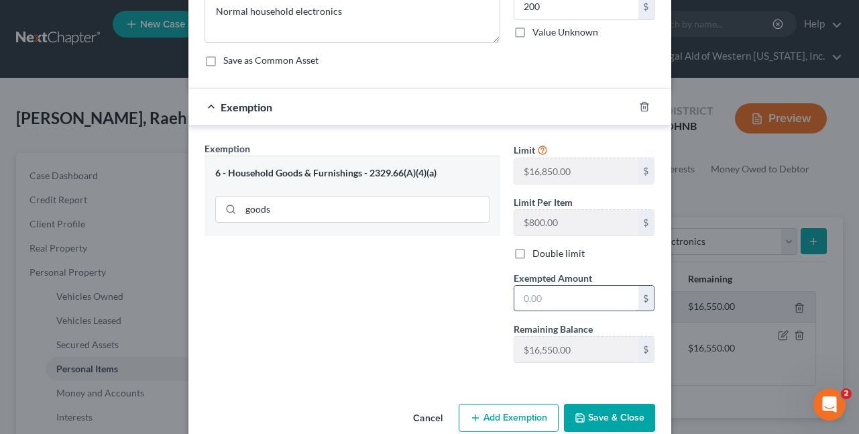
click at [595, 287] on input "text" at bounding box center [576, 298] width 124 height 25
type input "200"
click at [610, 417] on button "Save & Close" at bounding box center [609, 418] width 91 height 28
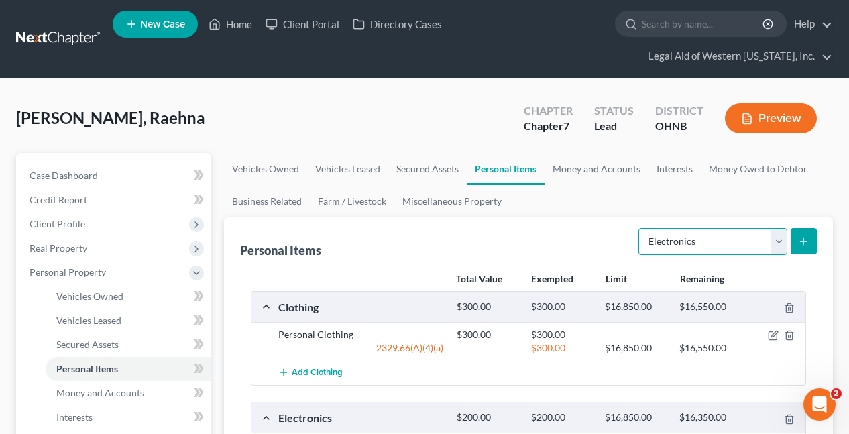
click at [728, 228] on select "Select Item Type Clothing Collectibles Of Value Electronics Firearms Household …" at bounding box center [713, 241] width 149 height 27
select select "household_goods"
click at [640, 228] on select "Select Item Type Clothing Collectibles Of Value Electronics Firearms Household …" at bounding box center [713, 241] width 149 height 27
click at [808, 236] on icon "submit" at bounding box center [803, 241] width 11 height 11
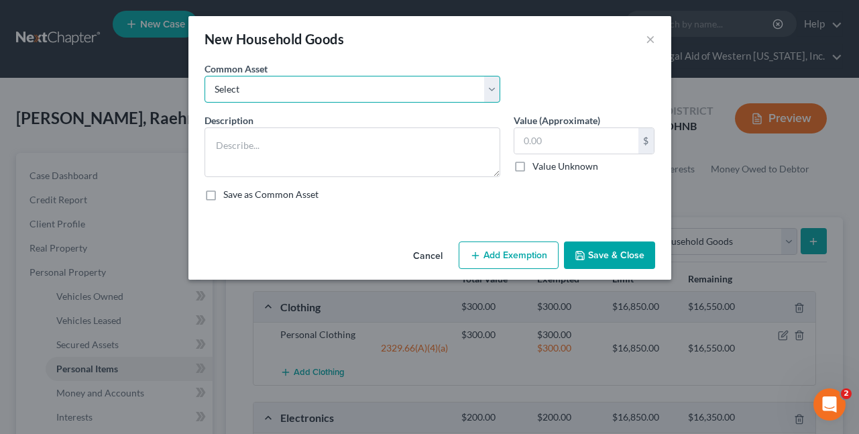
click at [373, 90] on select "Select Normal household goods and furnishings" at bounding box center [353, 89] width 296 height 27
select select "0"
click at [205, 76] on select "Select Normal household goods and furnishings" at bounding box center [353, 89] width 296 height 27
type textarea "Normal household goods and furnishings"
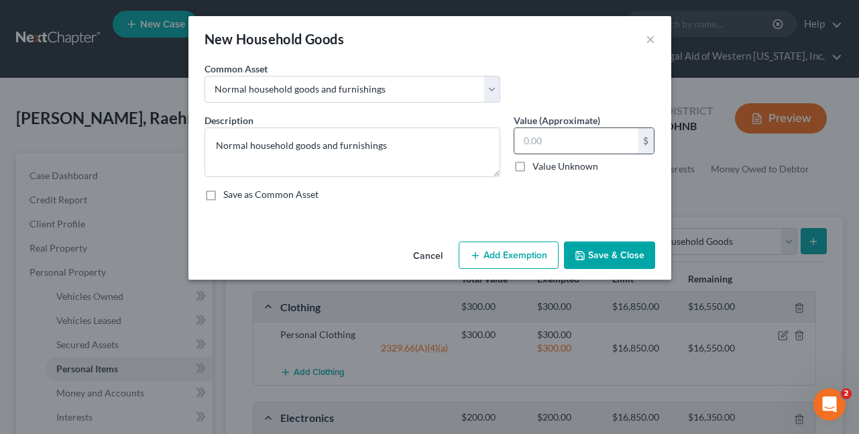
click at [566, 144] on input "text" at bounding box center [576, 140] width 124 height 25
drag, startPoint x: 547, startPoint y: 140, endPoint x: 495, endPoint y: 127, distance: 53.7
click at [502, 132] on div "Description * Normal household goods and furnishings Value (Approximate) 500.00…" at bounding box center [430, 162] width 464 height 99
type input "450"
click at [499, 260] on button "Add Exemption" at bounding box center [509, 255] width 100 height 28
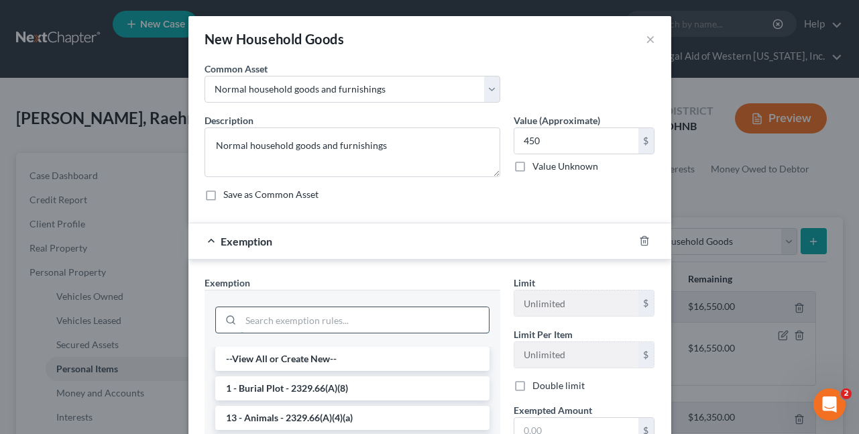
click at [336, 321] on input "search" at bounding box center [365, 319] width 248 height 25
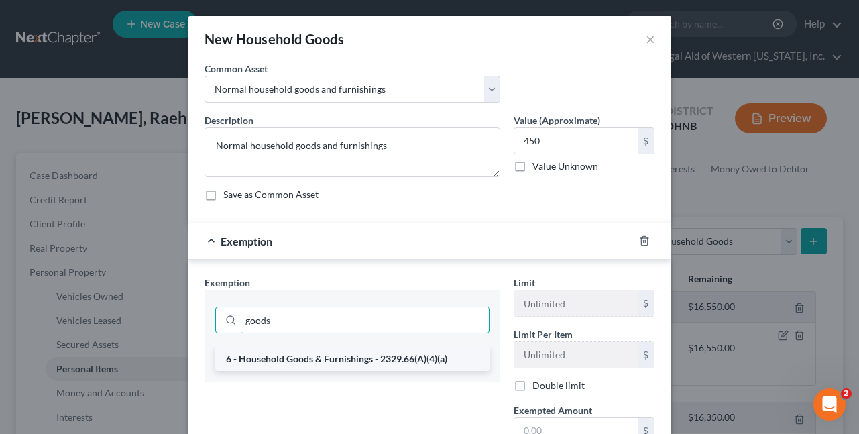
type input "goods"
click at [315, 364] on li "6 - Household Goods & Furnishings - 2329.66(A)(4)(a)" at bounding box center [352, 359] width 274 height 24
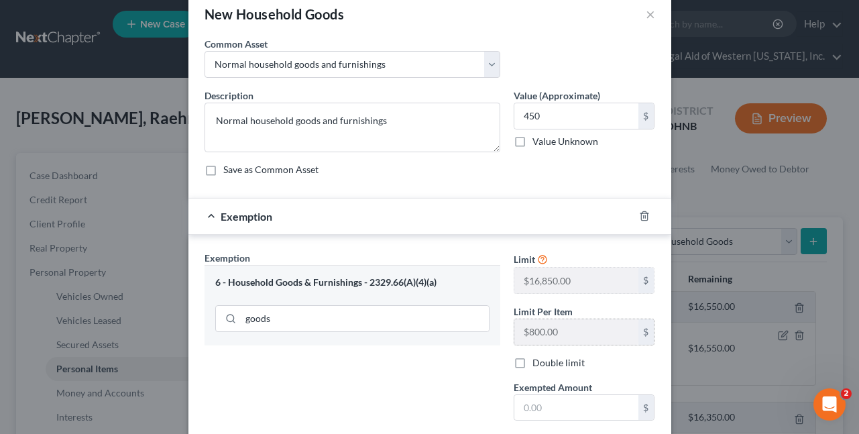
scroll to position [67, 0]
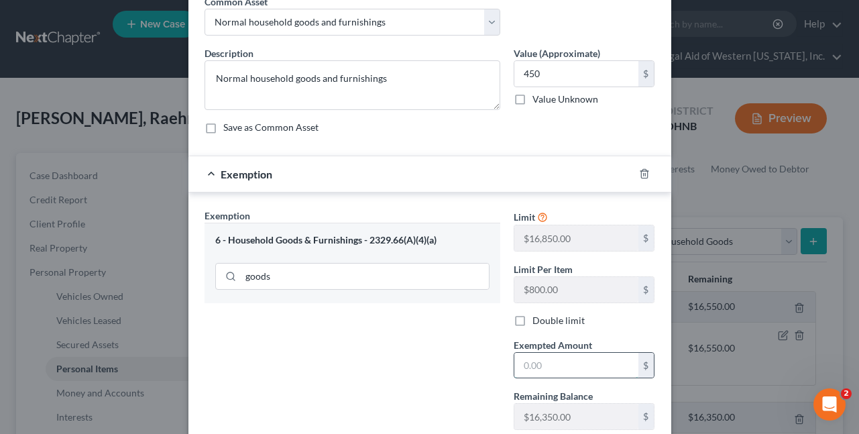
click at [565, 368] on input "text" at bounding box center [576, 365] width 124 height 25
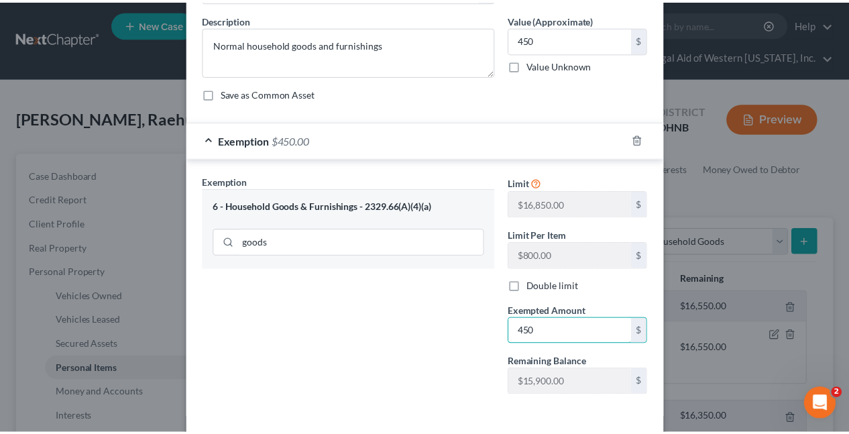
scroll to position [159, 0]
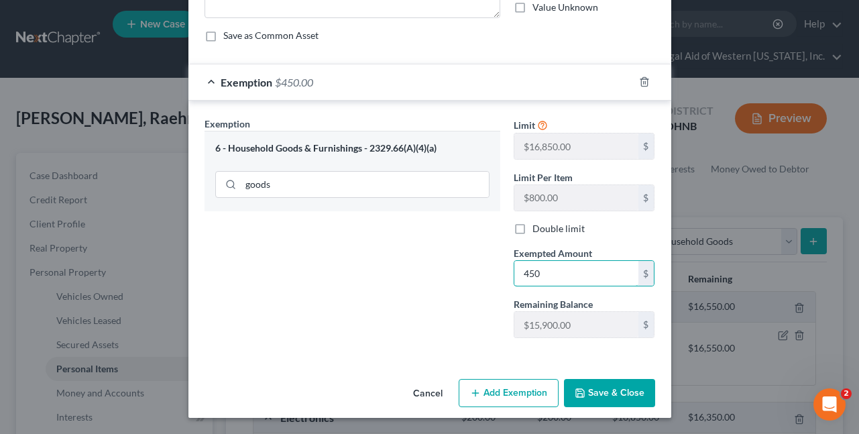
type input "450"
click at [592, 379] on button "Save & Close" at bounding box center [609, 393] width 91 height 28
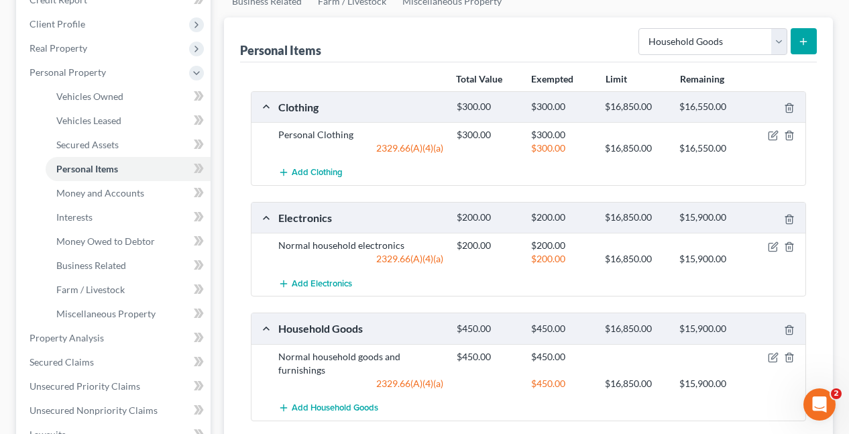
scroll to position [201, 0]
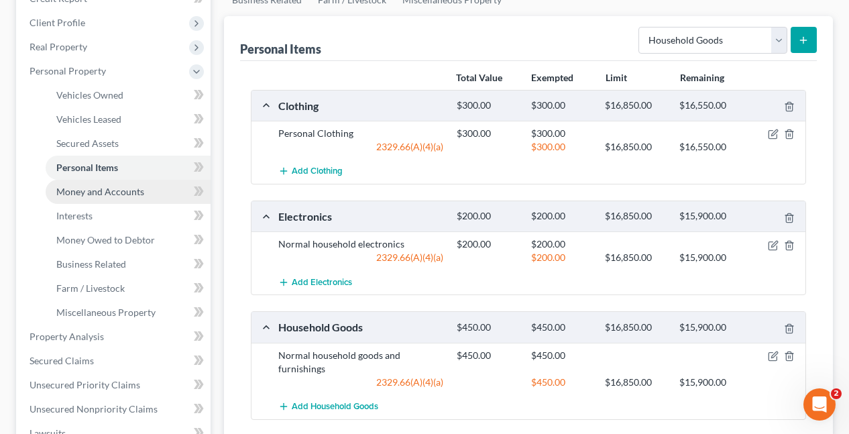
click at [109, 180] on link "Money and Accounts" at bounding box center [128, 192] width 165 height 24
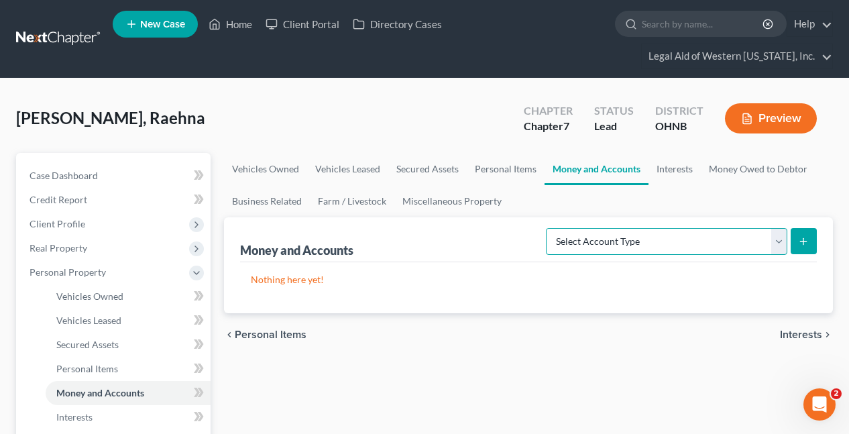
click at [671, 228] on select "Select Account Type Brokerage Cash on Hand Certificates of Deposit Checking Acc…" at bounding box center [666, 241] width 241 height 27
select select "checking"
click at [549, 228] on select "Select Account Type Brokerage Cash on Hand Certificates of Deposit Checking Acc…" at bounding box center [666, 241] width 241 height 27
click at [808, 236] on icon "submit" at bounding box center [803, 241] width 11 height 11
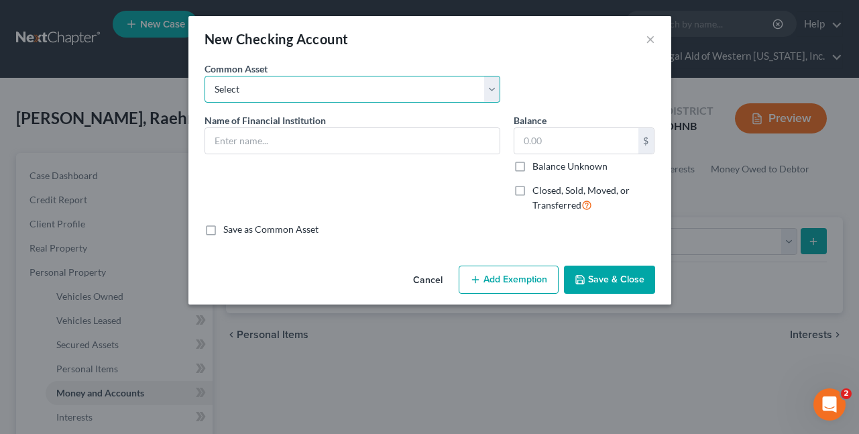
click at [368, 98] on select "Select Navy Federal Checking Chime Glass City Federal Credit Union Fifth Third …" at bounding box center [353, 89] width 296 height 27
select select "11"
click at [205, 76] on select "Select Navy Federal Checking Chime Glass City Federal Credit Union Fifth Third …" at bounding box center [353, 89] width 296 height 27
type input "Citizens Bank"
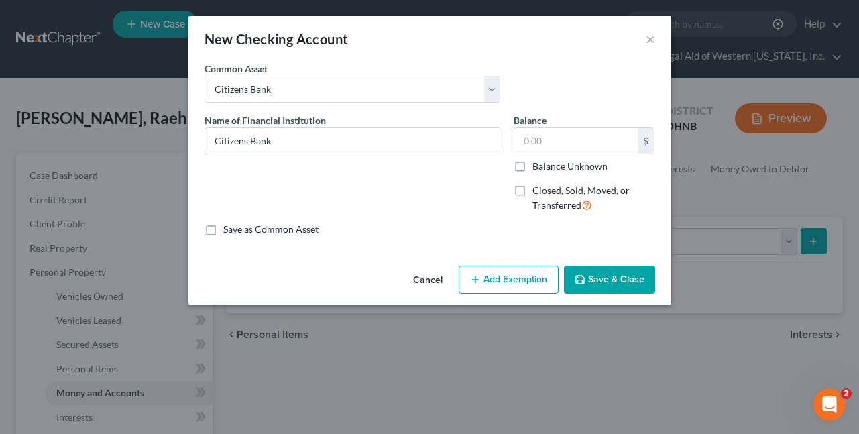
click at [618, 279] on button "Save & Close" at bounding box center [609, 280] width 91 height 28
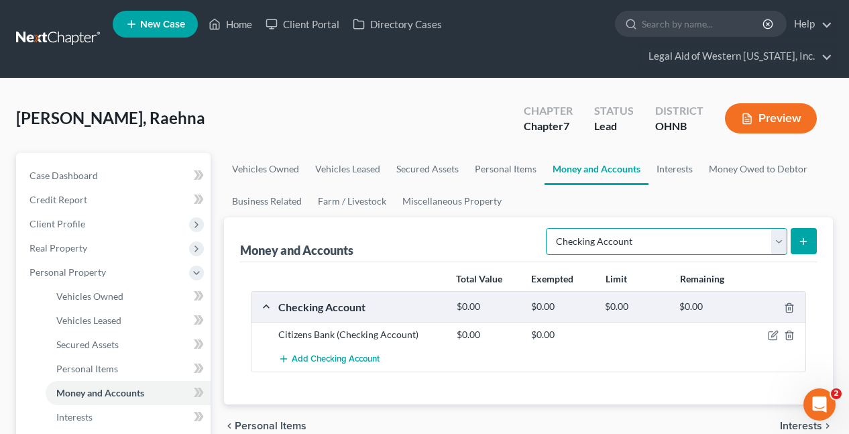
click at [626, 228] on select "Select Account Type Brokerage Cash on Hand Certificates of Deposit Checking Acc…" at bounding box center [666, 241] width 241 height 27
select select "savings"
click at [549, 228] on select "Select Account Type Brokerage Cash on Hand Certificates of Deposit Checking Acc…" at bounding box center [666, 241] width 241 height 27
click at [802, 236] on icon "submit" at bounding box center [803, 241] width 11 height 11
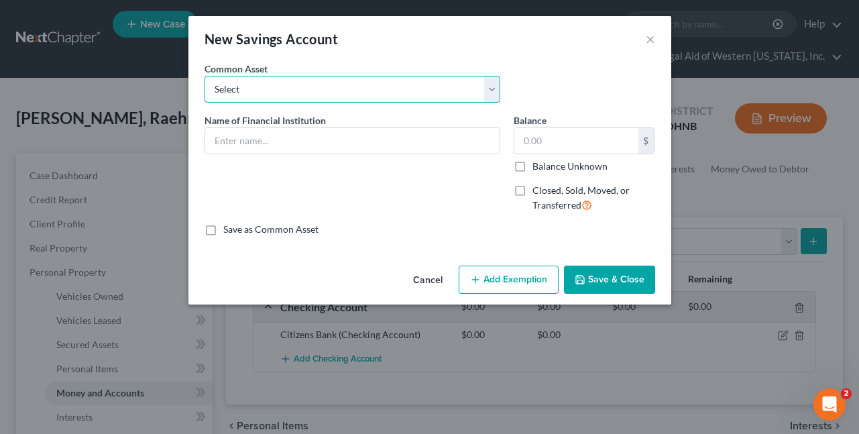
click at [285, 102] on select "Select Glass City Federal Credit Union Fifth Third Bank Huntington Bank Chase U…" at bounding box center [353, 89] width 296 height 27
select select "10"
click at [205, 76] on select "Select Glass City Federal Credit Union Fifth Third Bank Huntington Bank Chase U…" at bounding box center [353, 89] width 296 height 27
type input "Citizens Bank"
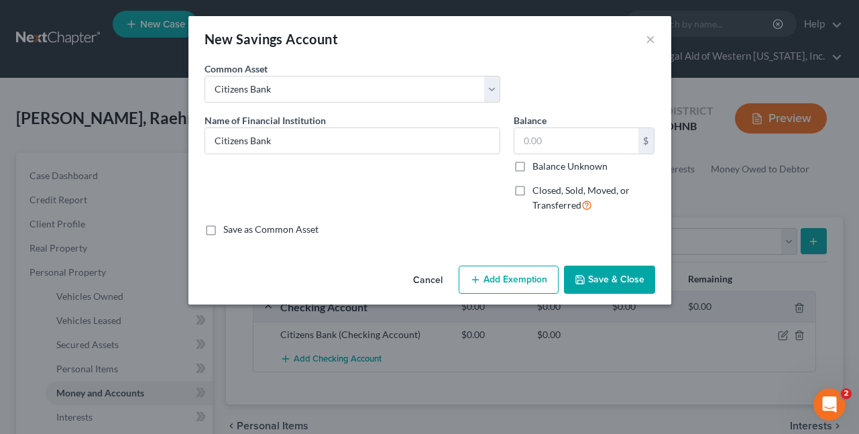
click at [614, 286] on button "Save & Close" at bounding box center [609, 280] width 91 height 28
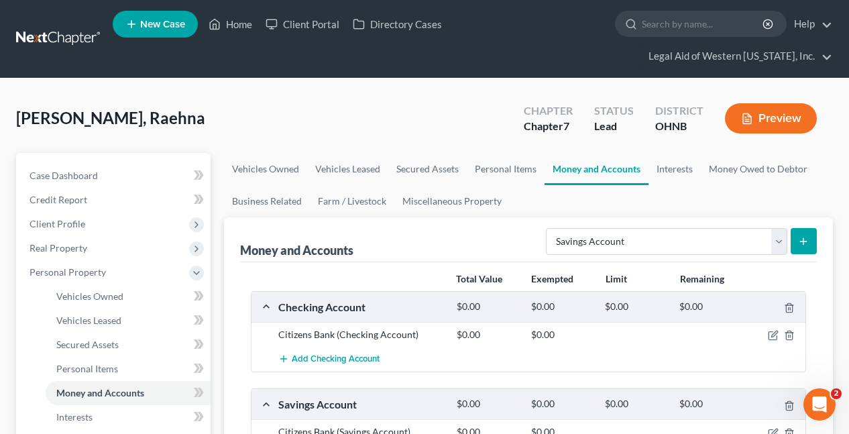
click at [286, 102] on div "[PERSON_NAME], Raehna Upgraded Chapter Chapter 7 Status Lead District [GEOGRAPH…" at bounding box center [424, 124] width 817 height 58
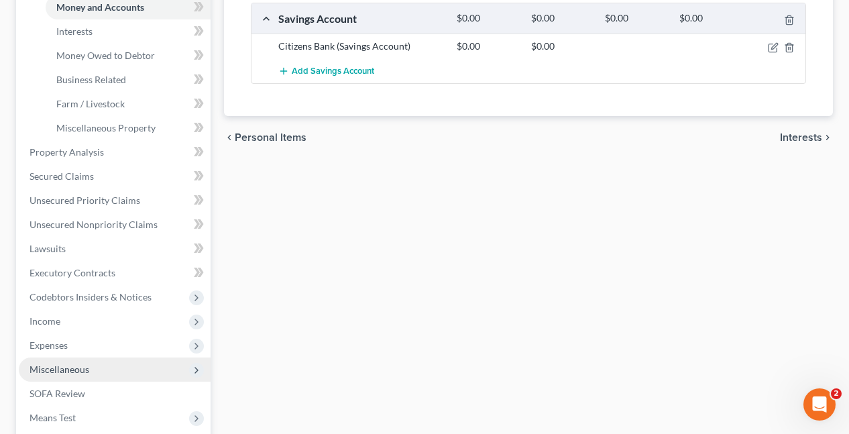
scroll to position [520, 0]
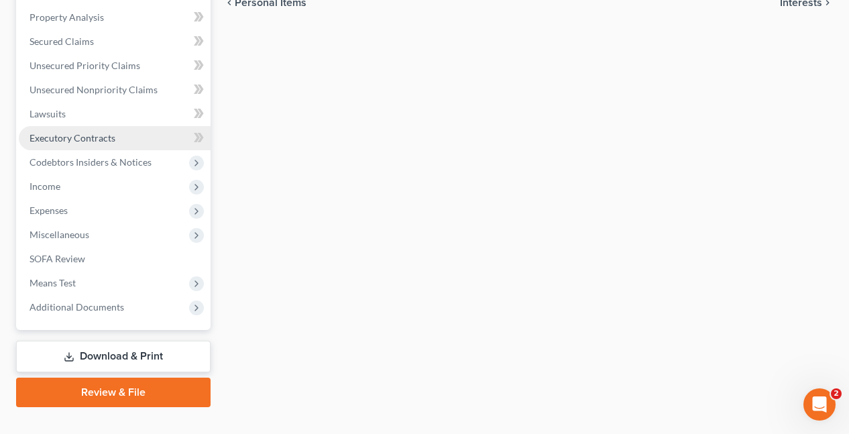
click at [62, 126] on link "Executory Contracts" at bounding box center [115, 138] width 192 height 24
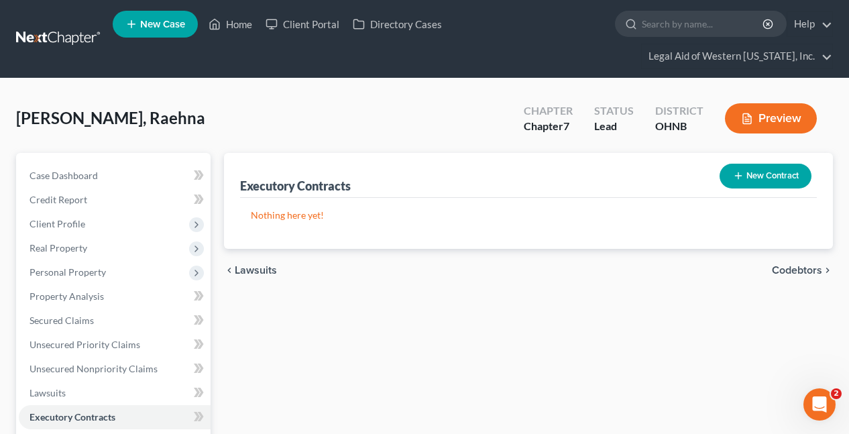
click at [746, 164] on button "New Contract" at bounding box center [766, 176] width 92 height 25
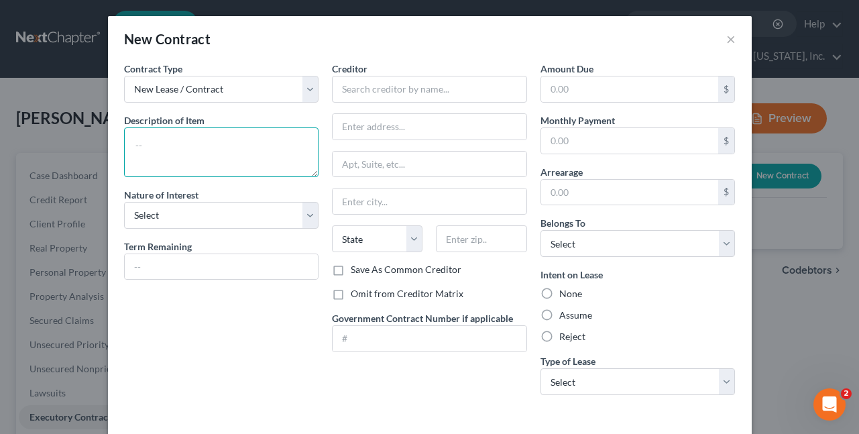
click at [178, 135] on textarea at bounding box center [221, 152] width 195 height 50
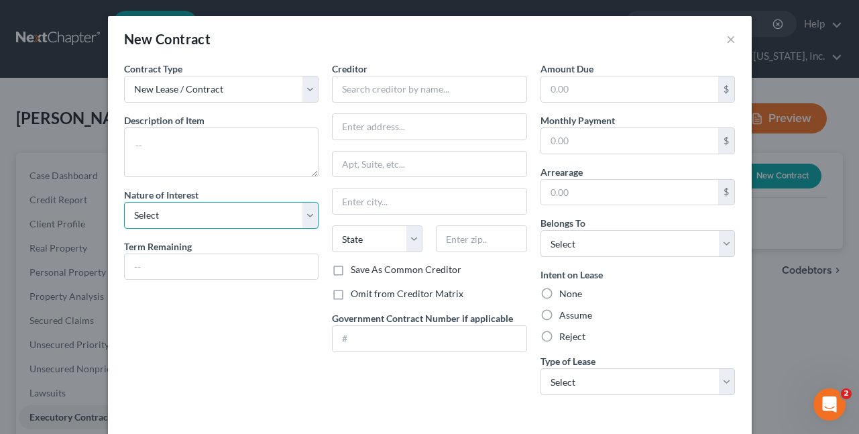
click at [146, 218] on select "Select Purchaser Agent Lessor Lessee" at bounding box center [221, 215] width 195 height 27
select select "3"
click at [124, 202] on select "Select Purchaser Agent Lessor Lessee" at bounding box center [221, 215] width 195 height 27
click at [614, 140] on input "text" at bounding box center [630, 140] width 178 height 25
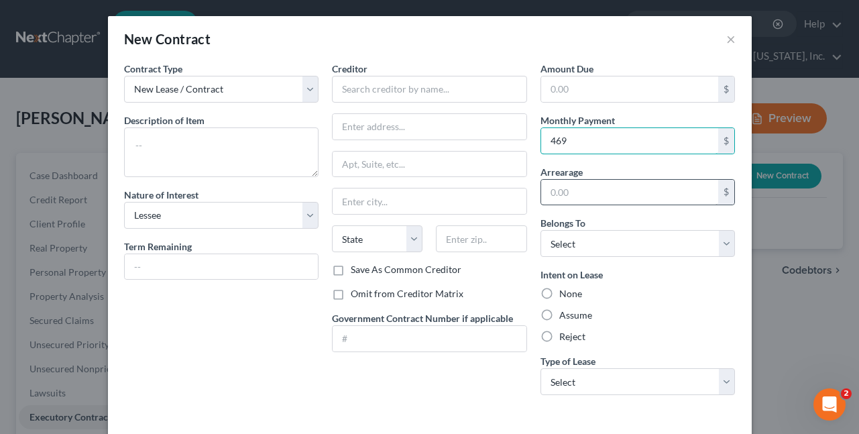
type input "469"
click at [610, 193] on input "text" at bounding box center [630, 192] width 178 height 25
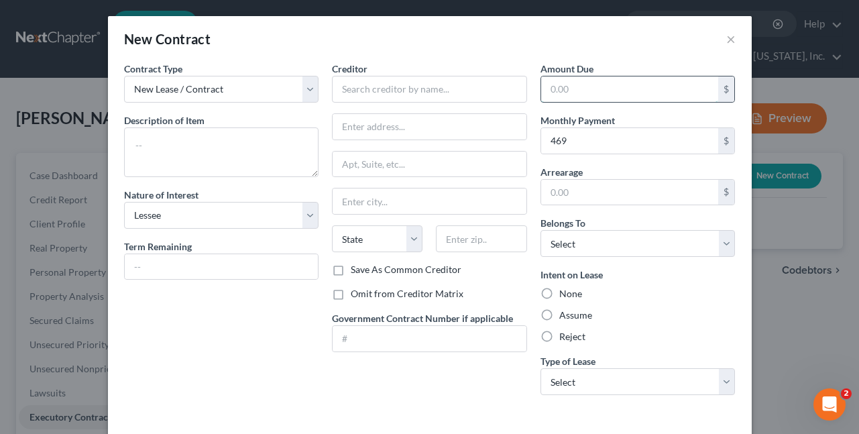
click at [595, 88] on input "text" at bounding box center [630, 88] width 178 height 25
type input "469"
click at [604, 201] on input "text" at bounding box center [630, 192] width 178 height 25
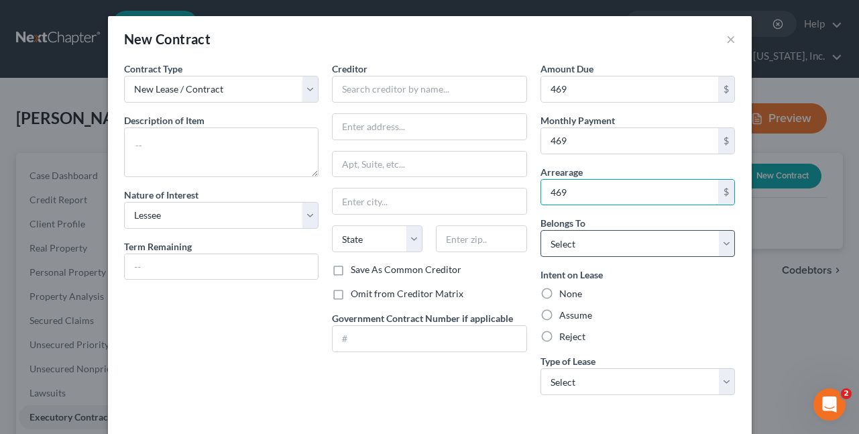
type input "469"
click at [622, 239] on select "Select Debtor 1 Only Debtor 2 Only Debtor 1 And Debtor 2 Only At Least One Of T…" at bounding box center [638, 243] width 195 height 27
select select "0"
click at [541, 230] on select "Select Debtor 1 Only Debtor 2 Only Debtor 1 And Debtor 2 Only At Least One Of T…" at bounding box center [638, 243] width 195 height 27
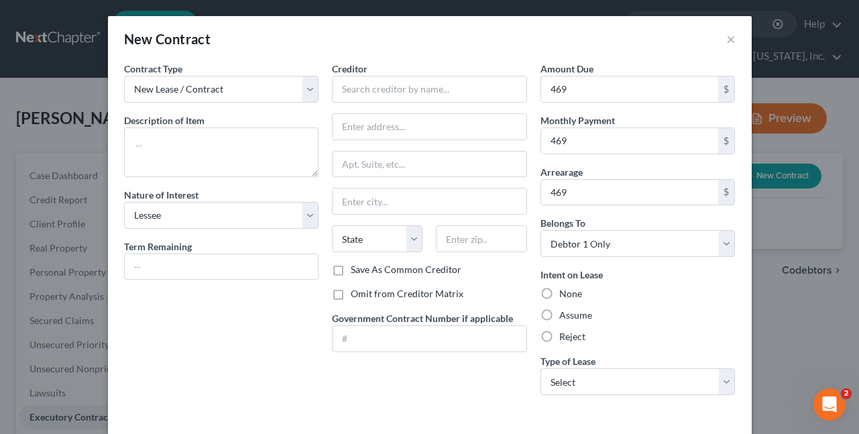
click at [579, 312] on label "Assume" at bounding box center [575, 315] width 33 height 13
click at [573, 312] on input "Assume" at bounding box center [569, 313] width 9 height 9
radio input "true"
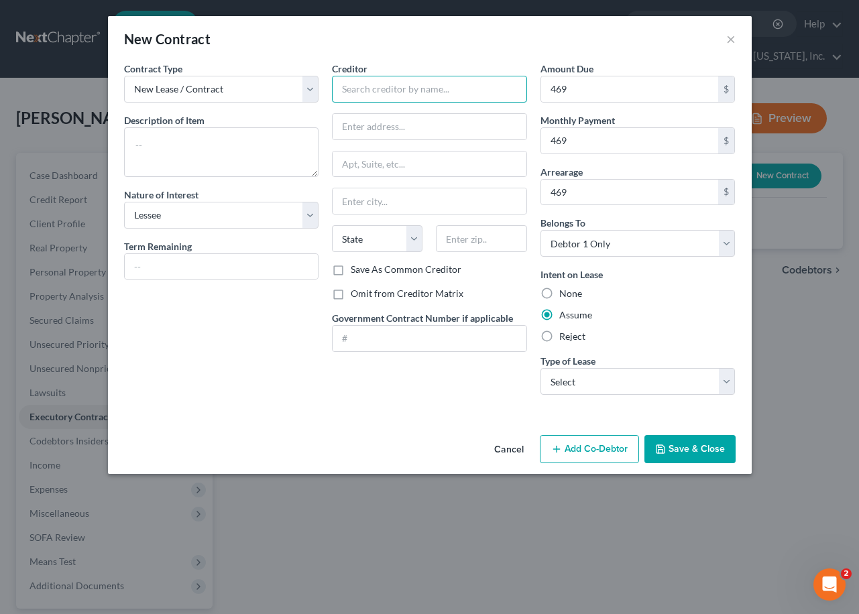
click at [401, 93] on input "text" at bounding box center [429, 89] width 195 height 27
paste input "GREEN PARK PROPERTIES LLC"
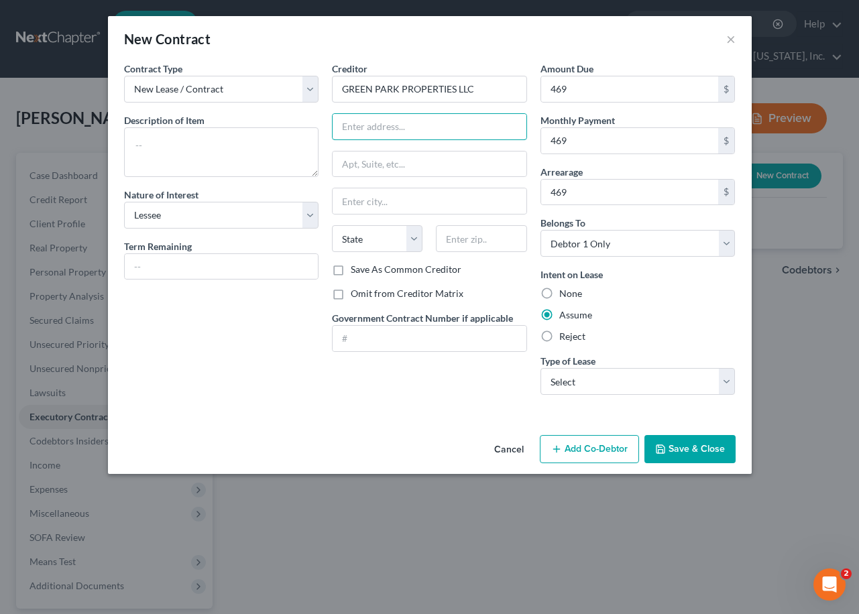
type input "GREEN PARK PROPERTIES LLC"
click at [504, 137] on input "text" at bounding box center [430, 126] width 194 height 25
paste input "[STREET_ADDRESS]"
type input "[STREET_ADDRESS]"
drag, startPoint x: 493, startPoint y: 237, endPoint x: 483, endPoint y: 239, distance: 10.3
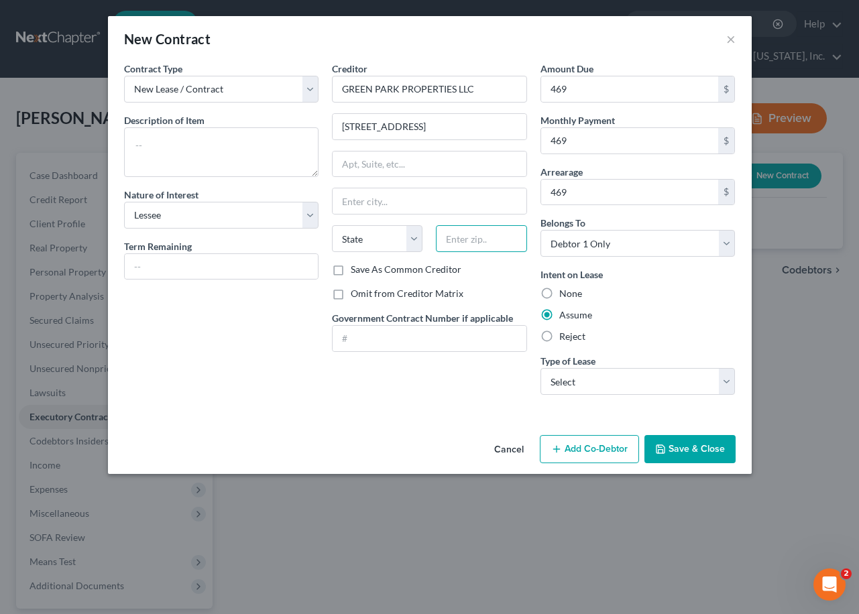
click at [493, 237] on input "text" at bounding box center [481, 238] width 91 height 27
type input "43617"
type input "[GEOGRAPHIC_DATA]"
select select "36"
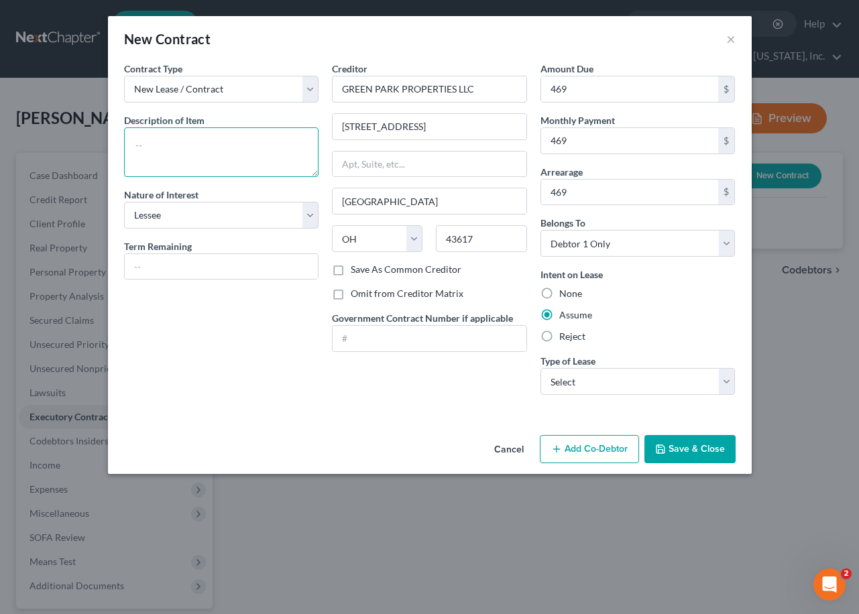
click at [203, 148] on textarea at bounding box center [221, 152] width 195 height 50
paste textarea "[STREET_ADDRESS]"
type textarea "Residential lease Section 8 [STREET_ADDRESS]"
type input "3"
type input "1 month"
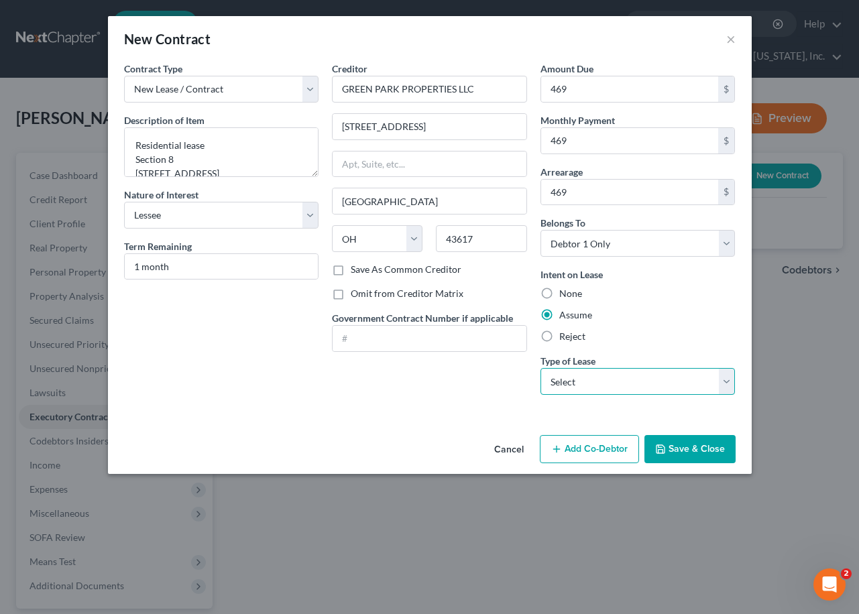
click at [588, 371] on select "Select Real Estate Car Other" at bounding box center [638, 381] width 195 height 27
select select "0"
click at [541, 368] on select "Select Real Estate Car Other" at bounding box center [638, 381] width 195 height 27
click at [678, 433] on button "Save & Close" at bounding box center [690, 449] width 91 height 28
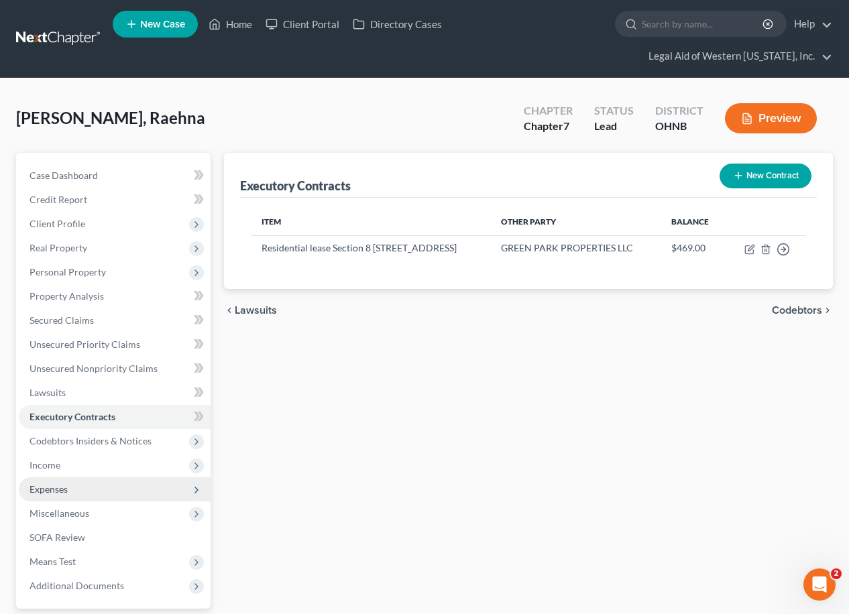
click at [78, 433] on span "Expenses" at bounding box center [115, 490] width 192 height 24
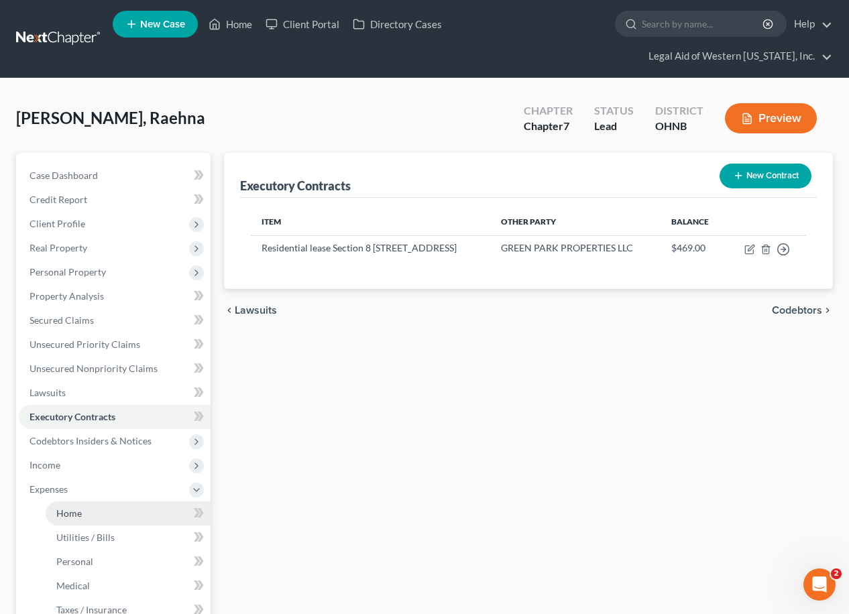
click at [90, 433] on link "Home" at bounding box center [128, 514] width 165 height 24
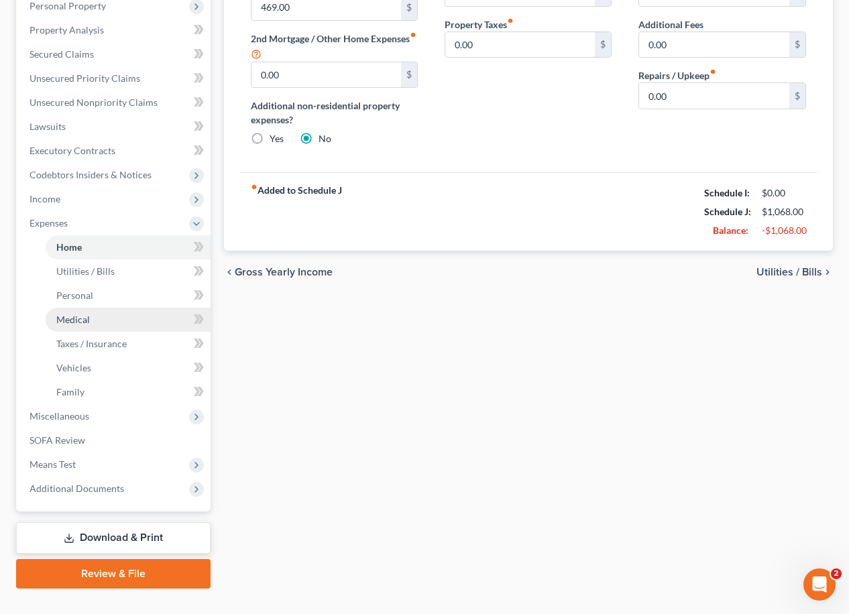
scroll to position [268, 0]
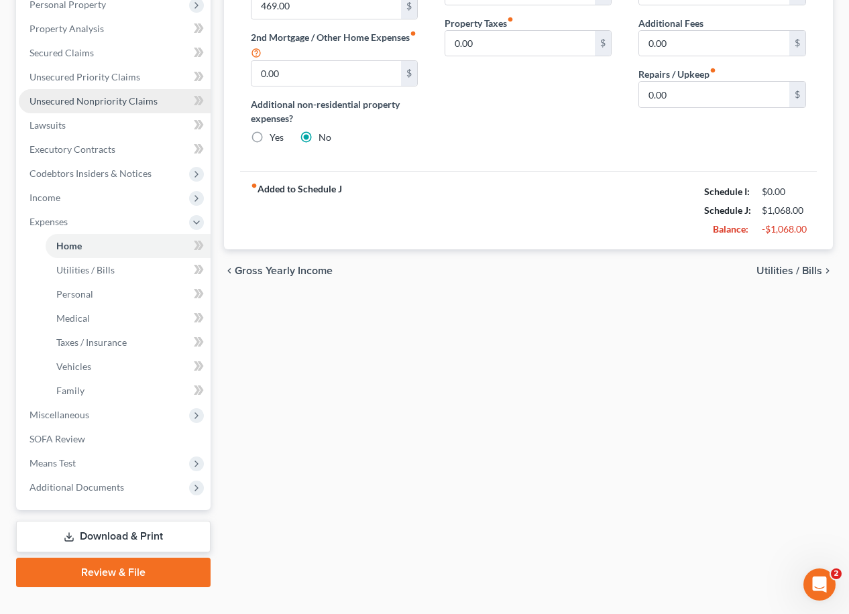
click at [88, 95] on span "Unsecured Nonpriority Claims" at bounding box center [94, 100] width 128 height 11
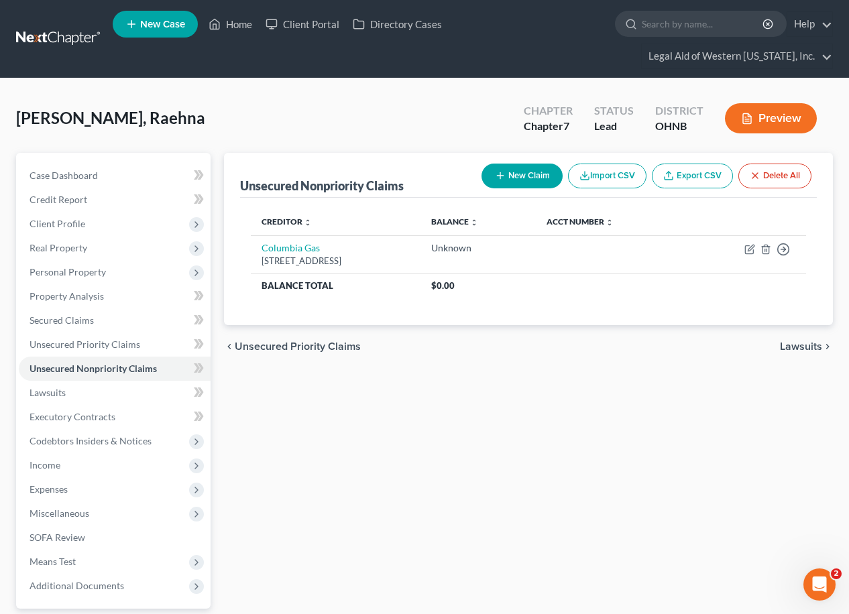
click at [531, 164] on button "New Claim" at bounding box center [522, 176] width 81 height 25
select select "0"
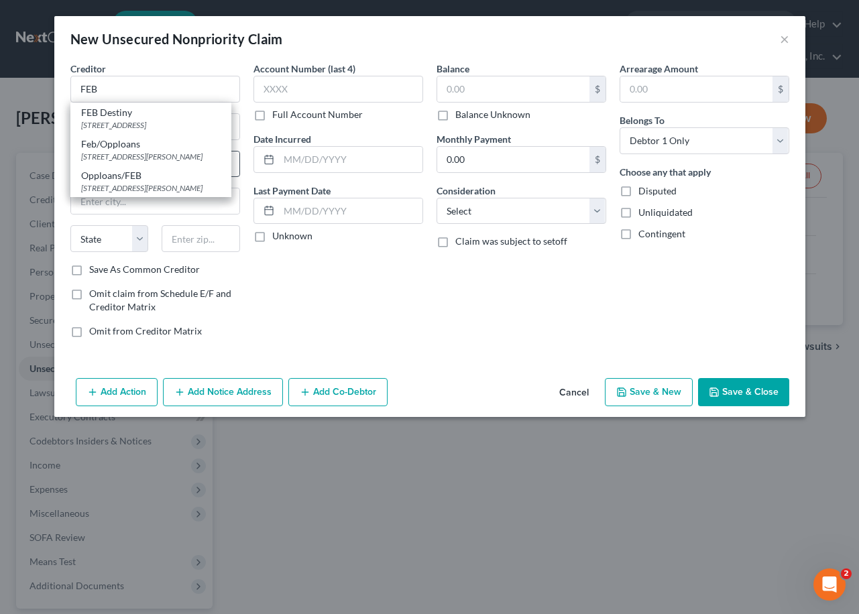
click at [201, 162] on div "[STREET_ADDRESS][PERSON_NAME]" at bounding box center [151, 156] width 140 height 11
type input "Feb/Opploans"
type input "[STREET_ADDRESS][PERSON_NAME]"
type input "[GEOGRAPHIC_DATA]"
select select "14"
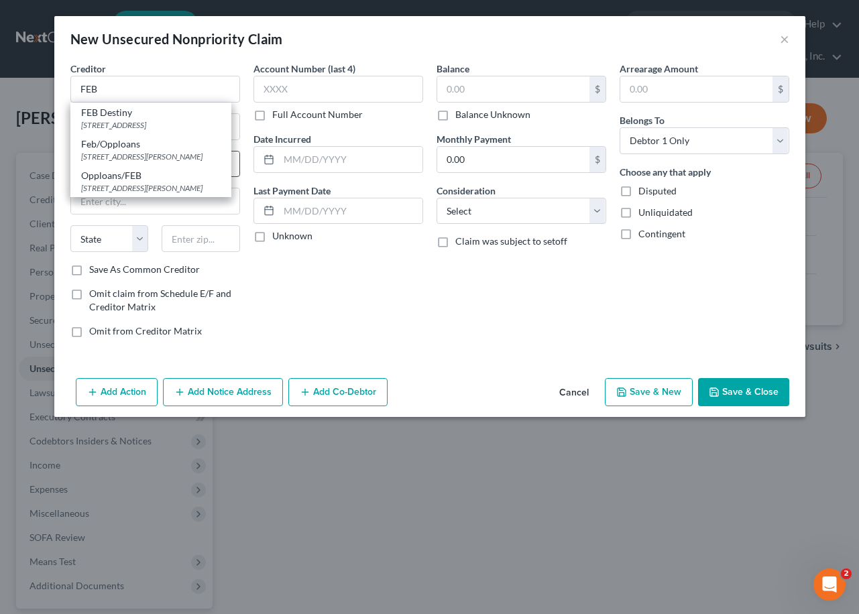
type input "60601-6379"
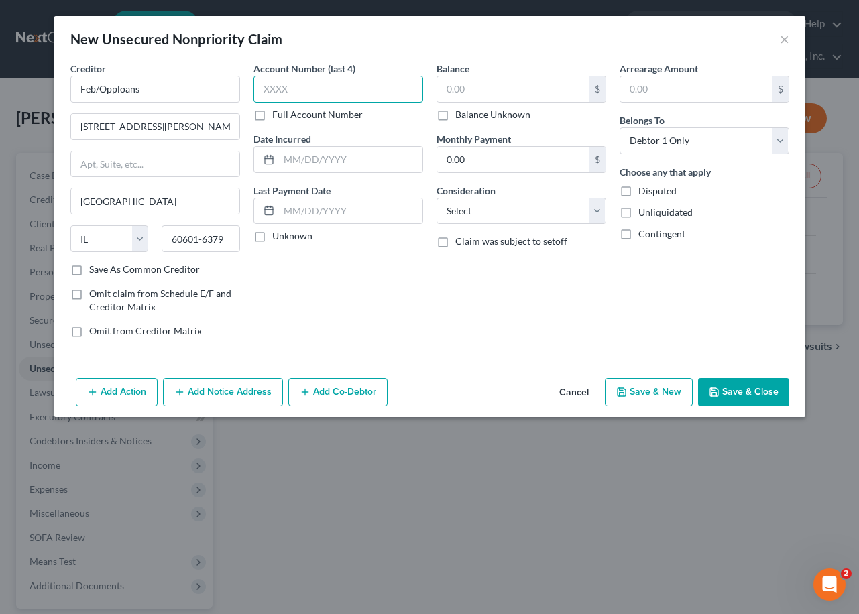
click at [312, 80] on input "text" at bounding box center [339, 89] width 170 height 27
type input "6065"
type input "1,087"
click at [661, 402] on button "Save & New" at bounding box center [649, 392] width 88 height 28
select select "0"
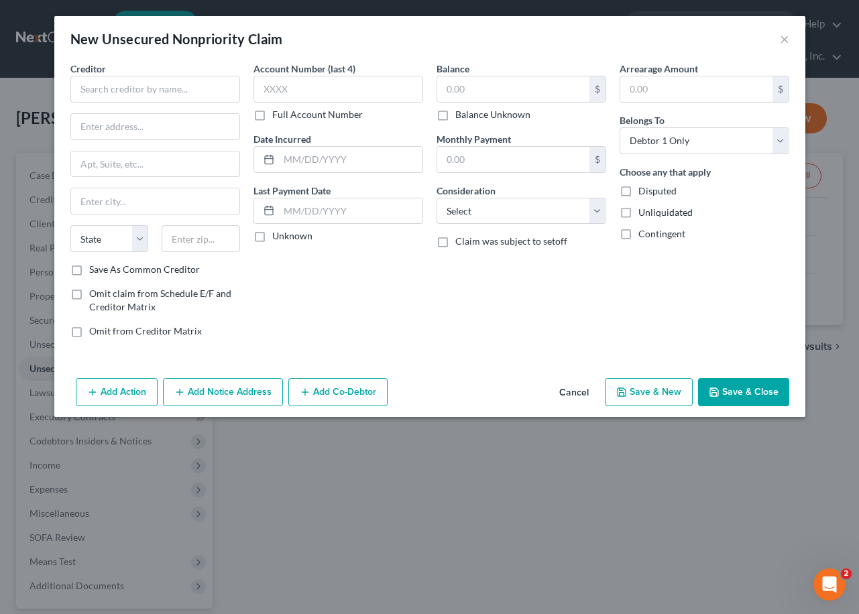
type input "1,087.00"
click at [135, 93] on input "text" at bounding box center [155, 89] width 170 height 27
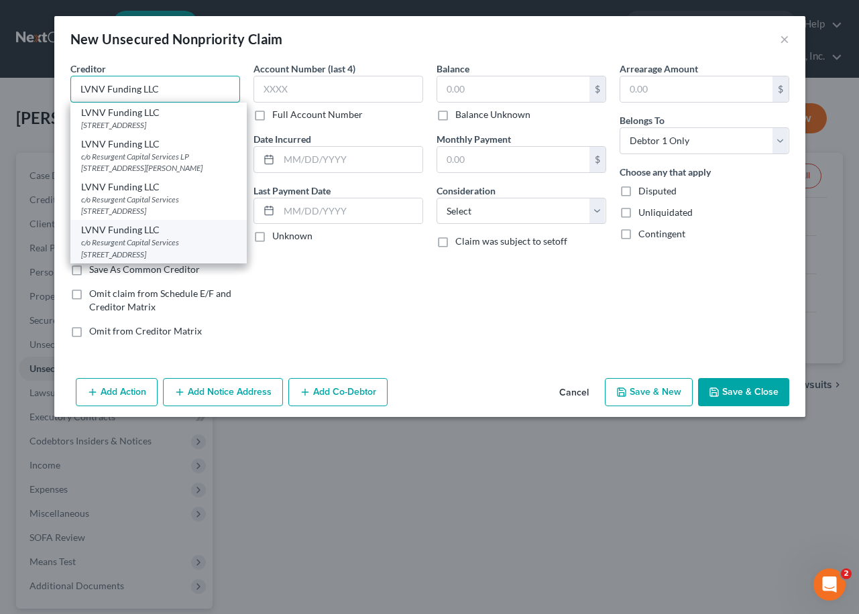
type input "LVNV Funding LLC"
click at [167, 233] on div "LVNV Funding LLC" at bounding box center [158, 229] width 155 height 13
type input "c/o Resurgent Capital Services"
type input "PO Box 1269"
type input "[GEOGRAPHIC_DATA]"
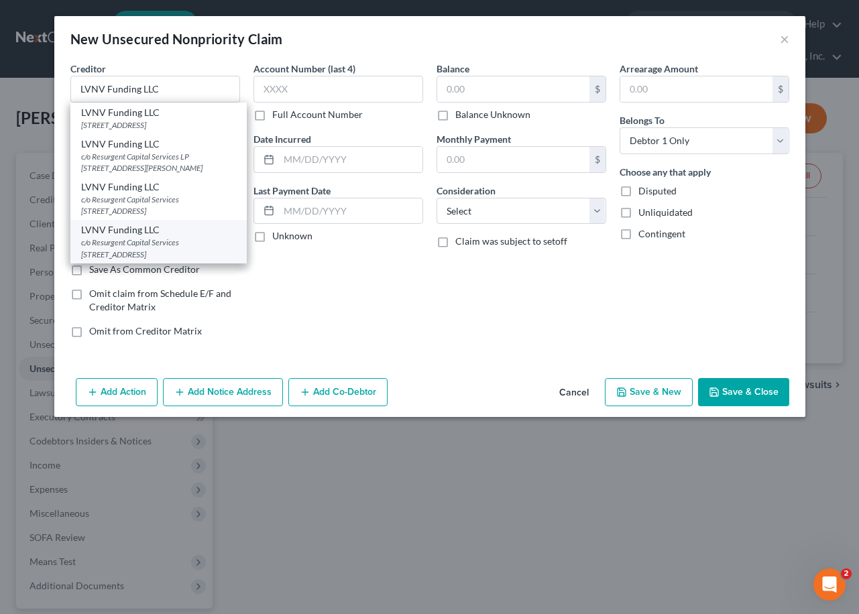
select select "42"
type input "29602"
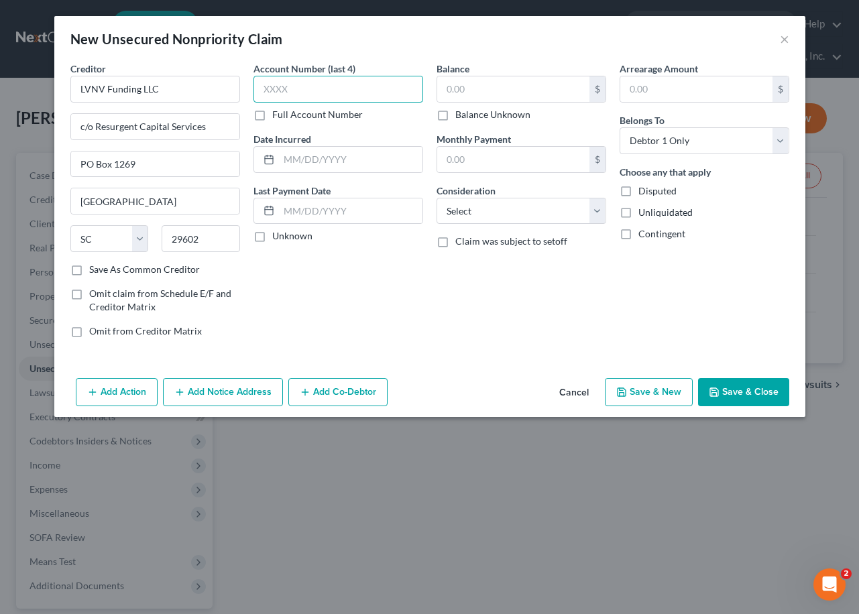
click at [305, 87] on input "text" at bounding box center [339, 89] width 170 height 27
type input "0347"
click at [501, 90] on input "text" at bounding box center [513, 88] width 152 height 25
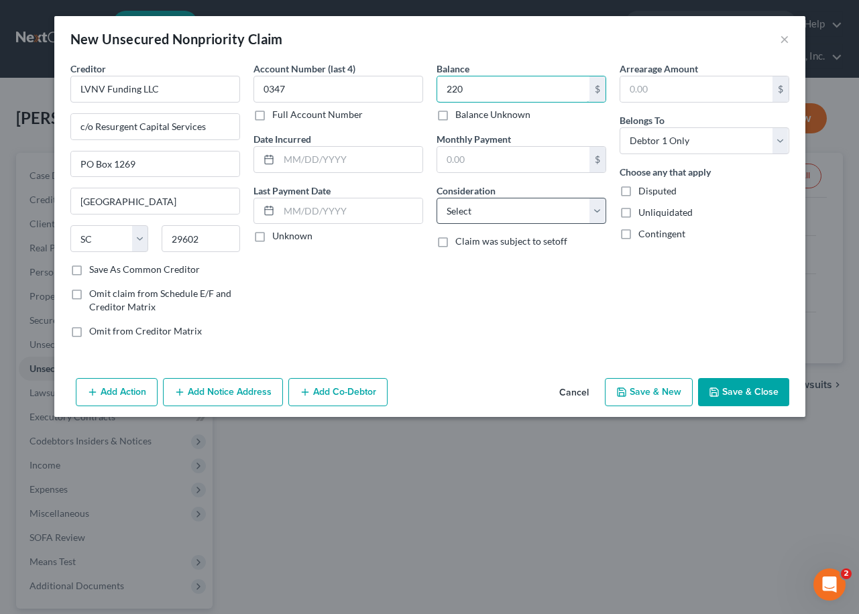
type input "220"
click at [514, 209] on select "Select Cable / Satellite Services Collection Agency Credit Card Debt Debt Couns…" at bounding box center [522, 211] width 170 height 27
select select "1"
click at [437, 198] on select "Select Cable / Satellite Services Collection Agency Credit Card Debt Debt Couns…" at bounding box center [522, 211] width 170 height 27
click at [631, 388] on button "Save & New" at bounding box center [649, 392] width 88 height 28
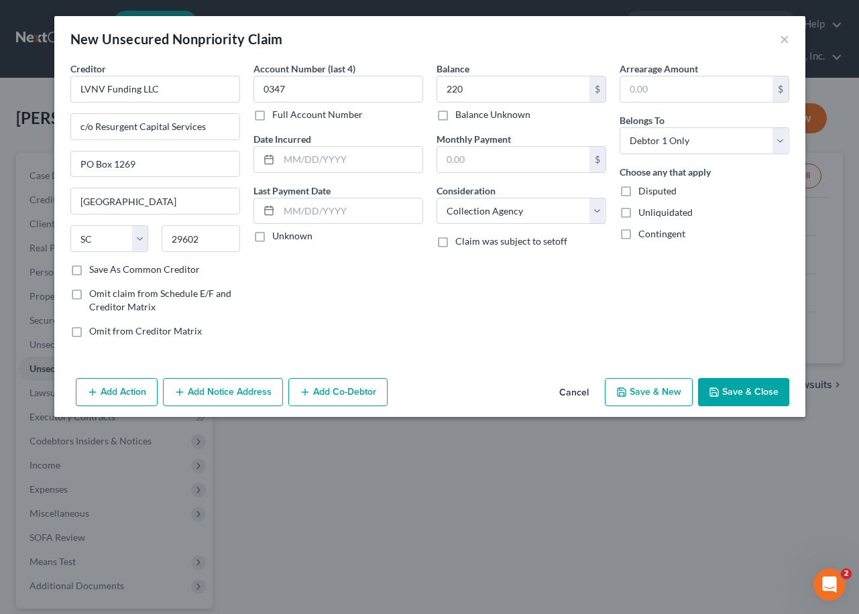
select select "0"
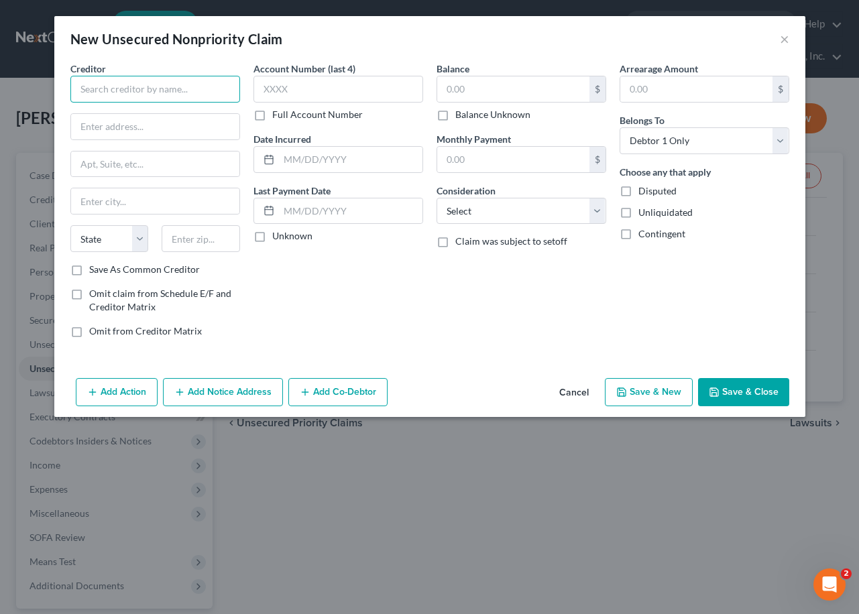
click at [197, 85] on input "text" at bounding box center [155, 89] width 170 height 27
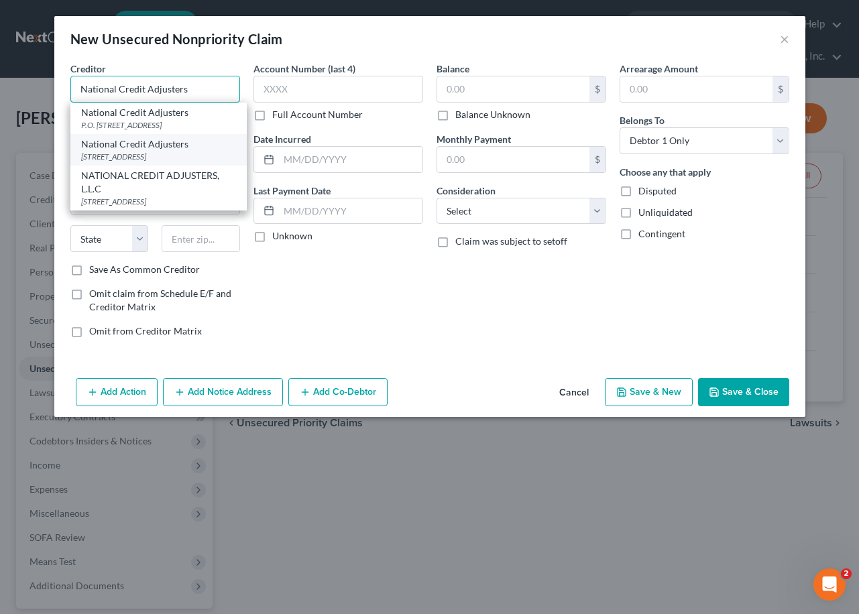
type input "National Credit Adjusters"
click at [205, 151] on div "National Credit Adjusters" at bounding box center [158, 143] width 155 height 13
type input "[STREET_ADDRESS]"
type input "[PERSON_NAME]"
select select "17"
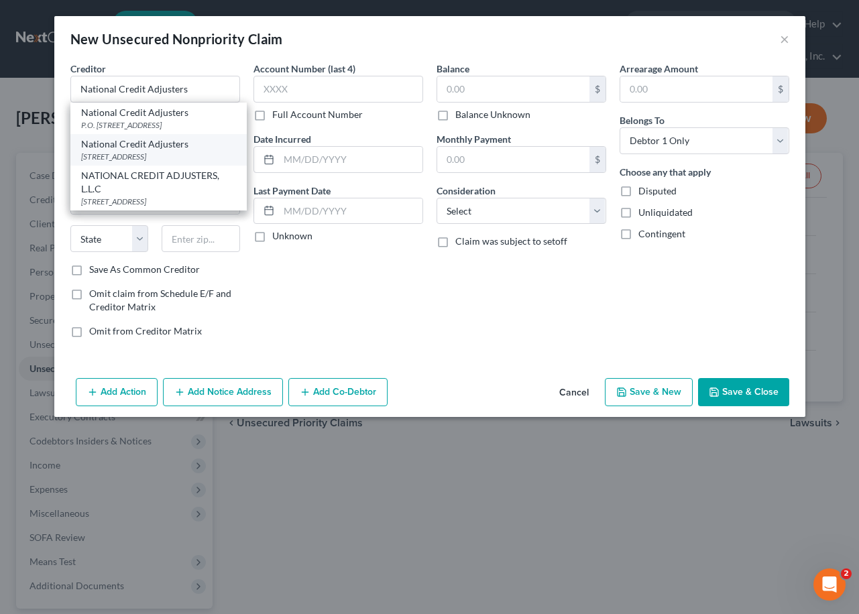
type input "67501-1048"
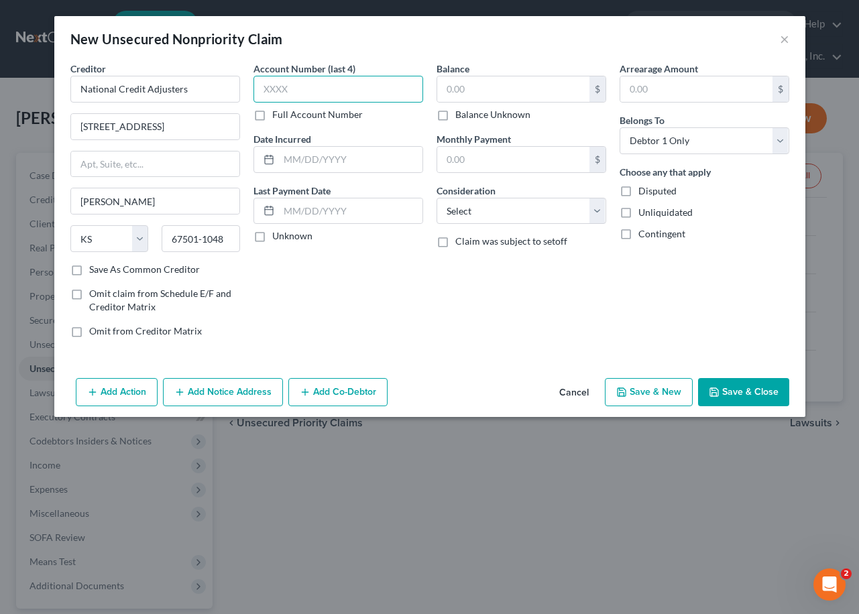
click at [282, 93] on input "text" at bounding box center [339, 89] width 170 height 27
type input "0850"
click at [541, 91] on input "text" at bounding box center [513, 88] width 152 height 25
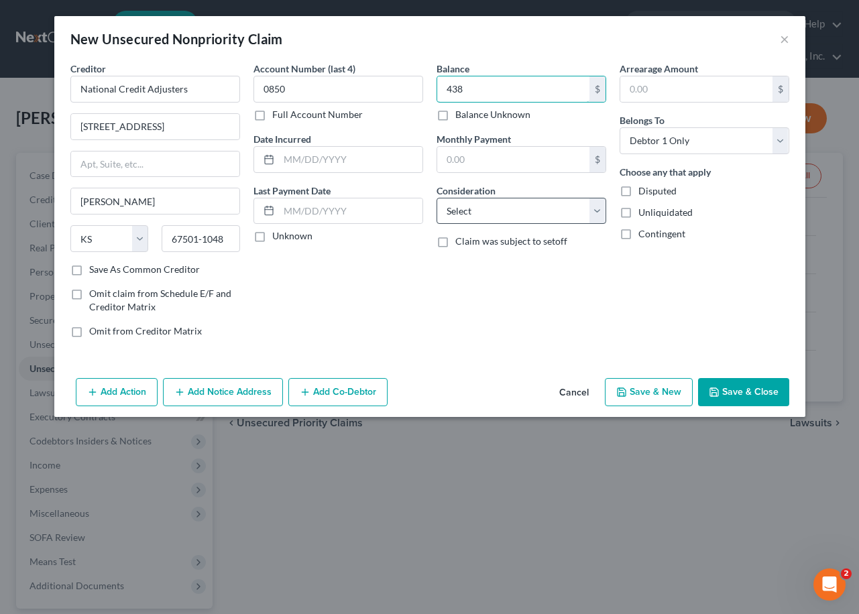
type input "438"
click at [510, 209] on select "Select Cable / Satellite Services Collection Agency Credit Card Debt Debt Couns…" at bounding box center [522, 211] width 170 height 27
select select "1"
click at [437, 198] on select "Select Cable / Satellite Services Collection Agency Credit Card Debt Debt Couns…" at bounding box center [522, 211] width 170 height 27
click at [639, 394] on button "Save & New" at bounding box center [649, 392] width 88 height 28
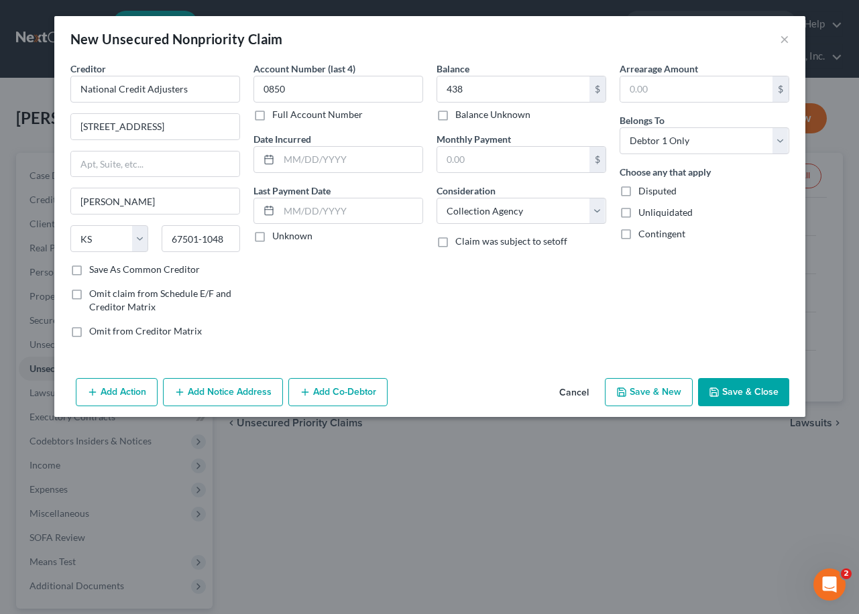
select select "0"
type input "438.00"
type input "0.00"
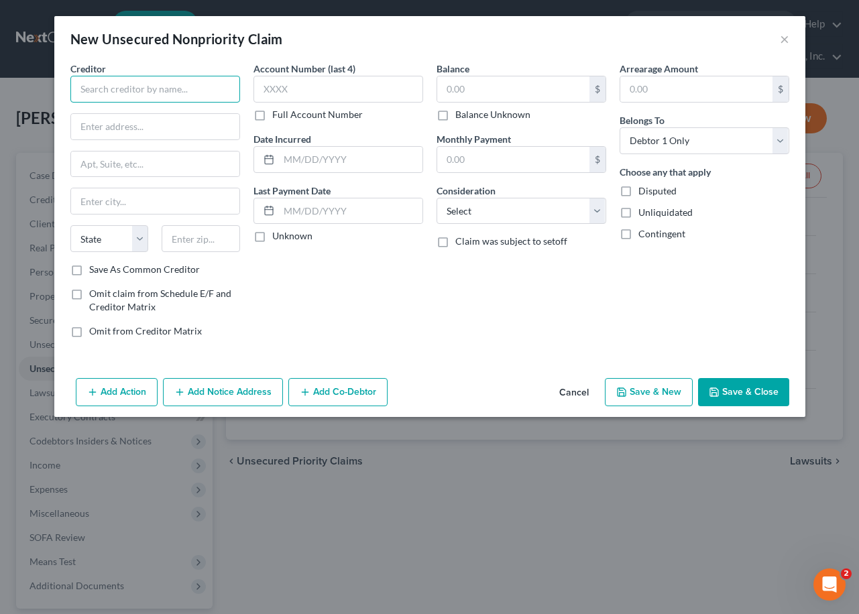
click at [127, 85] on input "text" at bounding box center [155, 89] width 170 height 27
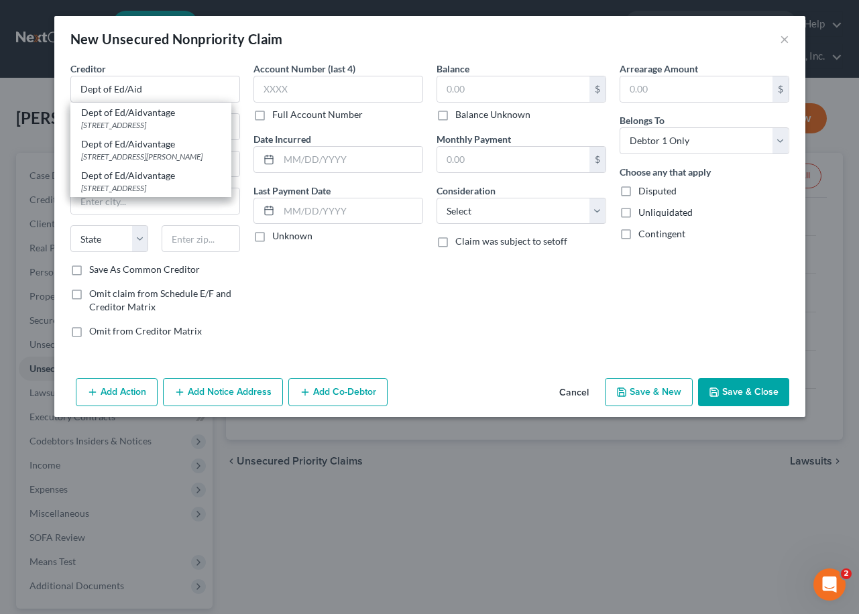
drag, startPoint x: 139, startPoint y: 195, endPoint x: 146, endPoint y: 187, distance: 10.0
click at [140, 194] on div "[STREET_ADDRESS]" at bounding box center [151, 187] width 140 height 11
type input "Dept of Ed/Aidvantage"
type input "1891 [GEOGRAPHIC_DATA]"
type input "Reston"
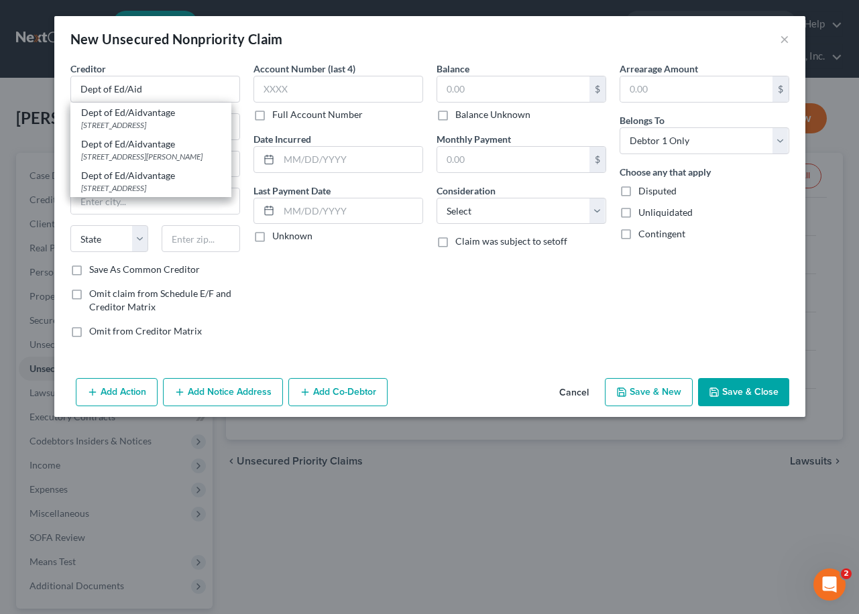
select select "48"
type input "20190"
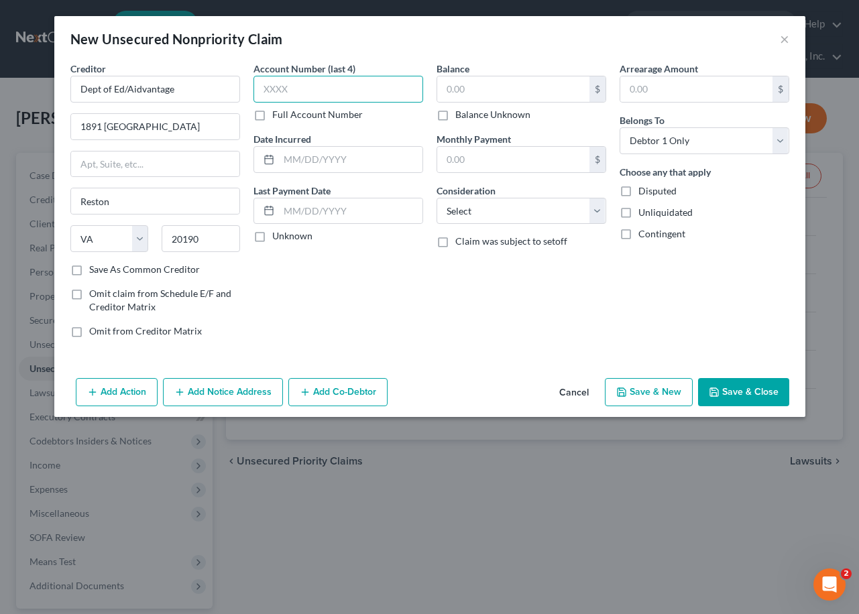
click at [314, 85] on input "text" at bounding box center [339, 89] width 170 height 27
type input "0190"
click at [541, 93] on input "text" at bounding box center [513, 88] width 152 height 25
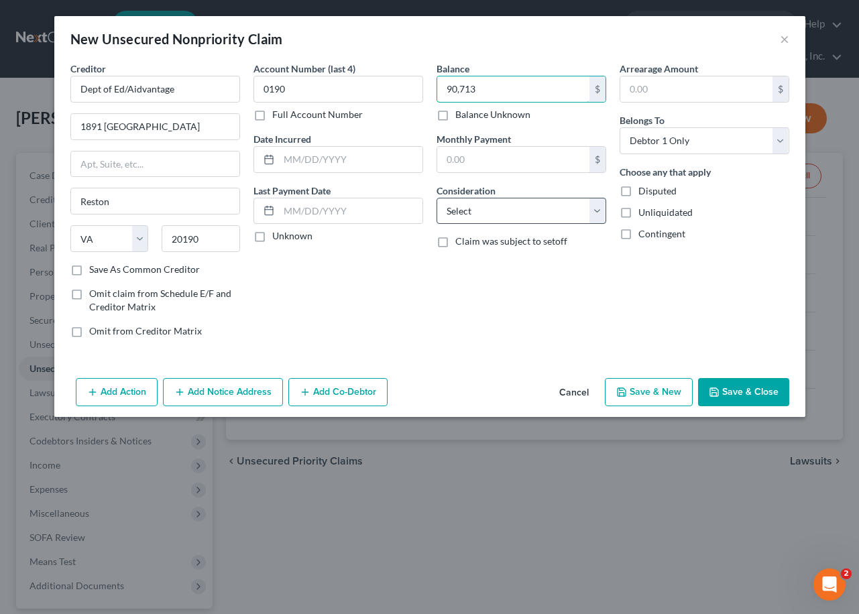
type input "90,713"
click at [499, 216] on select "Select Cable / Satellite Services Collection Agency Credit Card Debt Debt Couns…" at bounding box center [522, 211] width 170 height 27
select select "17"
click at [437, 198] on select "Select Cable / Satellite Services Collection Agency Credit Card Debt Debt Couns…" at bounding box center [522, 211] width 170 height 27
click at [653, 398] on button "Save & New" at bounding box center [649, 392] width 88 height 28
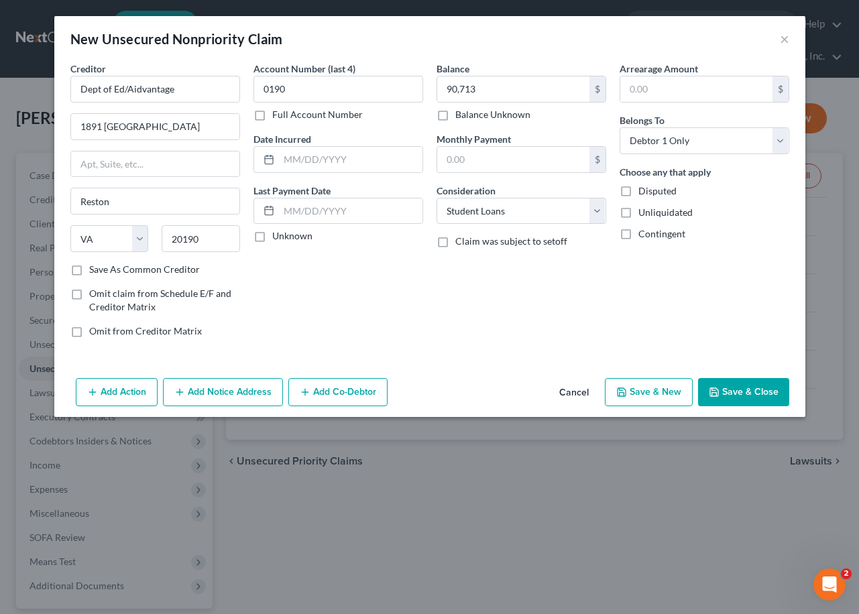
select select "0"
type input "90,713.00"
type input "0.00"
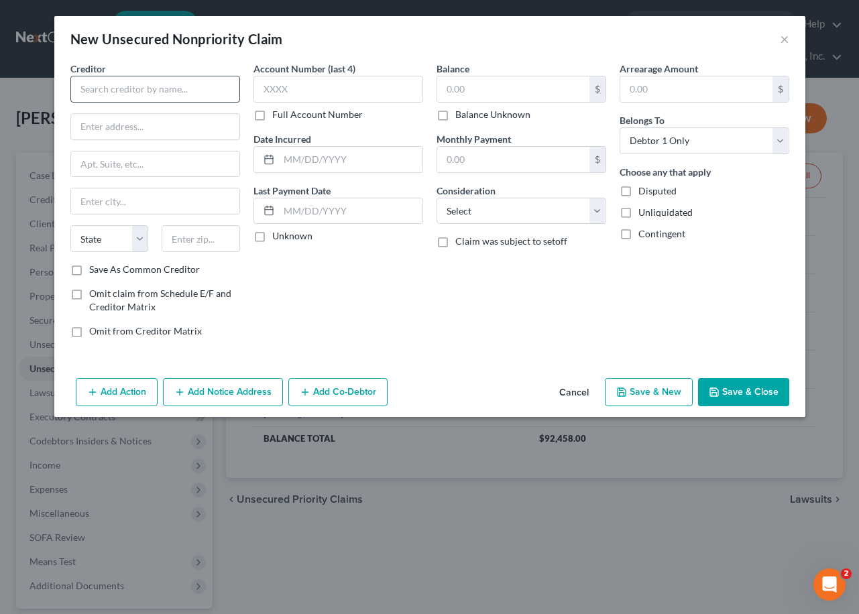
drag, startPoint x: 121, startPoint y: 104, endPoint x: 117, endPoint y: 92, distance: 12.7
click at [119, 102] on div "Creditor * State [US_STATE] AK AR AZ CA CO [GEOGRAPHIC_DATA] DE DC [GEOGRAPHIC_…" at bounding box center [155, 162] width 170 height 201
click at [115, 88] on input "text" at bounding box center [155, 89] width 170 height 27
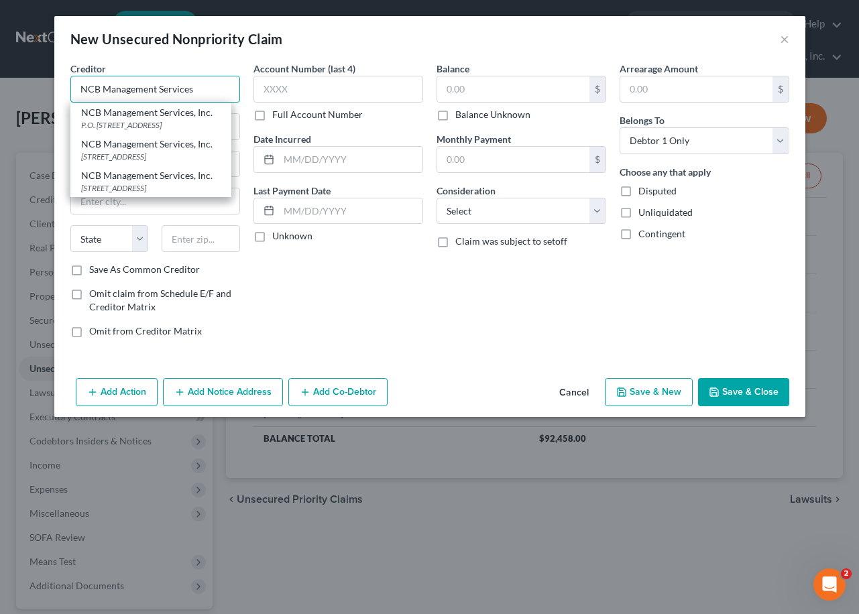
type input "NCB Management Services, Inc."
type input "1 Allied Dr"
type input "Trevose"
select select "39"
type input "19053-0000"
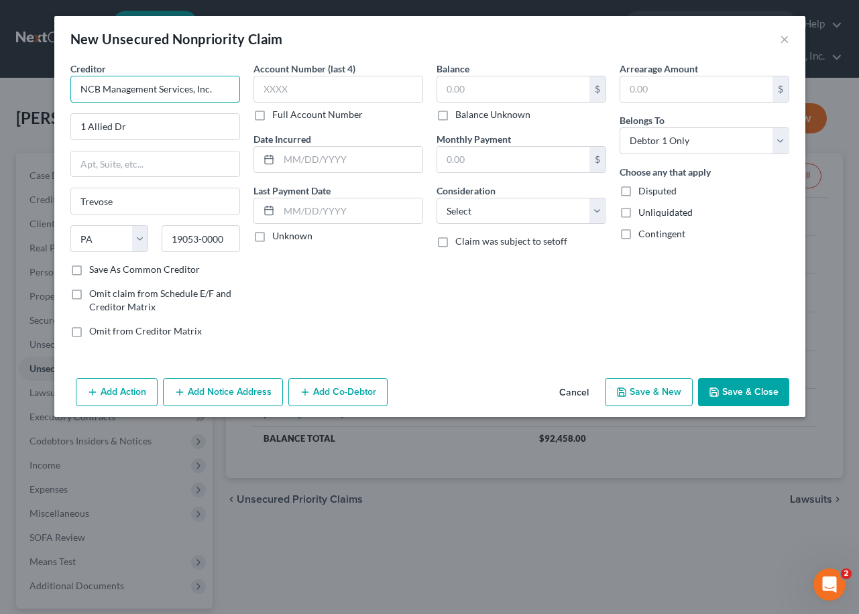
type input "NCB Management Services, Inc."
type input "4"
type input "0429"
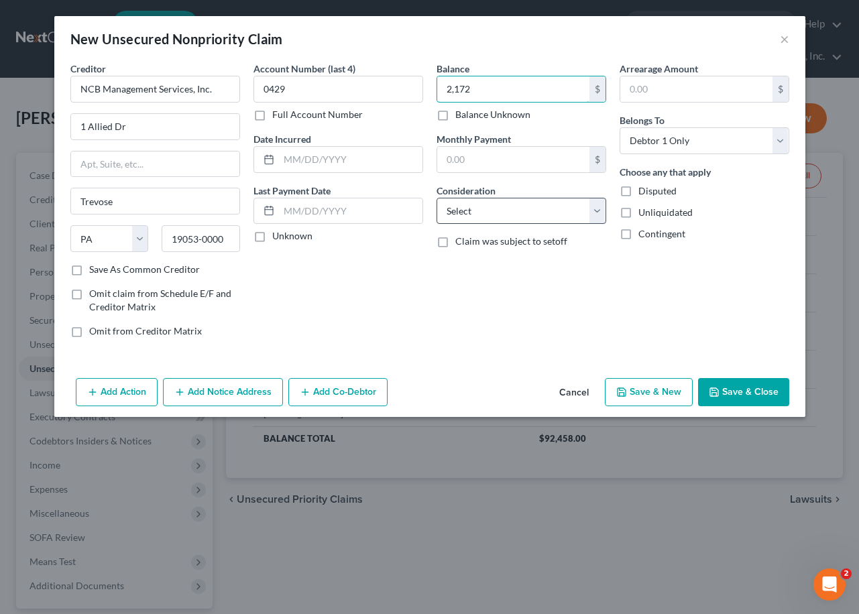
type input "2,172"
click at [469, 213] on select "Select Cable / Satellite Services Collection Agency Credit Card Debt Debt Couns…" at bounding box center [522, 211] width 170 height 27
select select "1"
click at [437, 198] on select "Select Cable / Satellite Services Collection Agency Credit Card Debt Debt Couns…" at bounding box center [522, 211] width 170 height 27
click at [644, 385] on button "Save & New" at bounding box center [649, 392] width 88 height 28
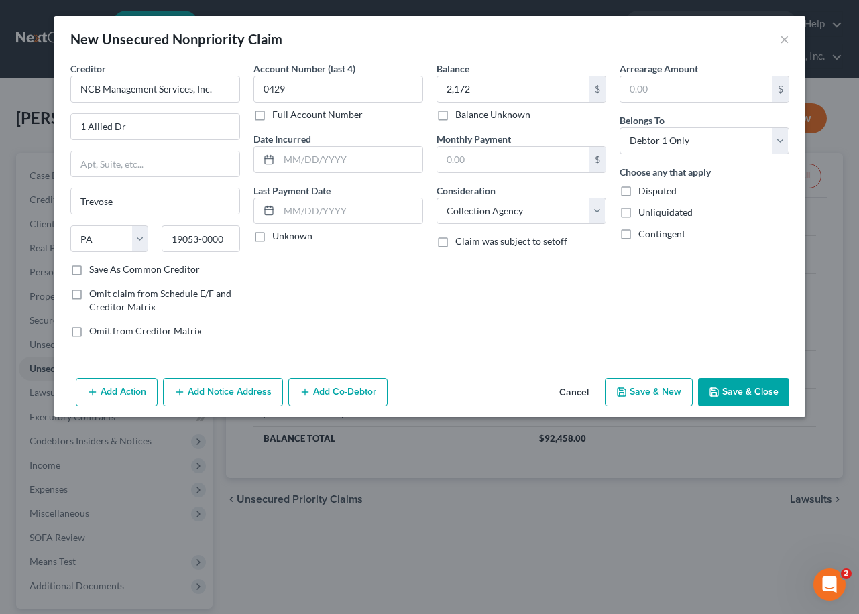
select select "0"
type input "2,172.00"
type input "0.00"
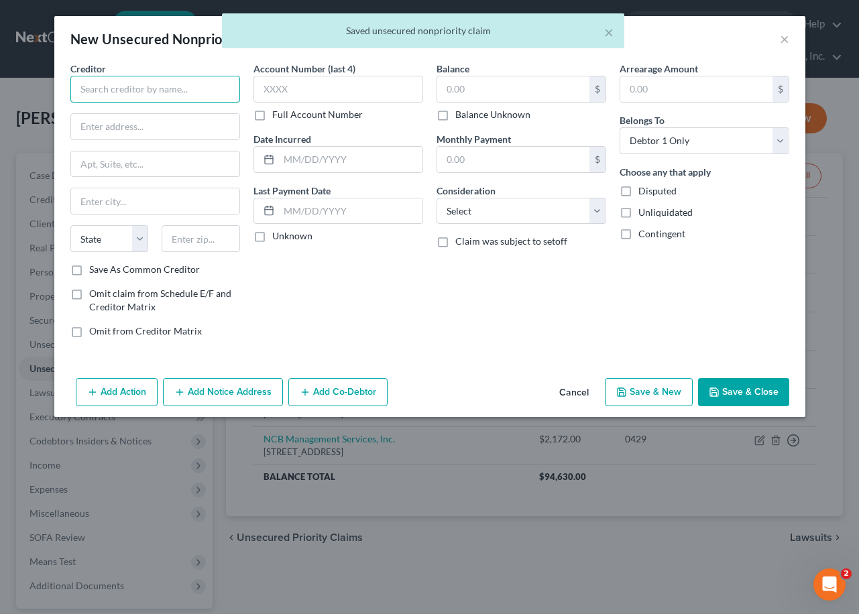
click at [152, 85] on input "text" at bounding box center [155, 89] width 170 height 27
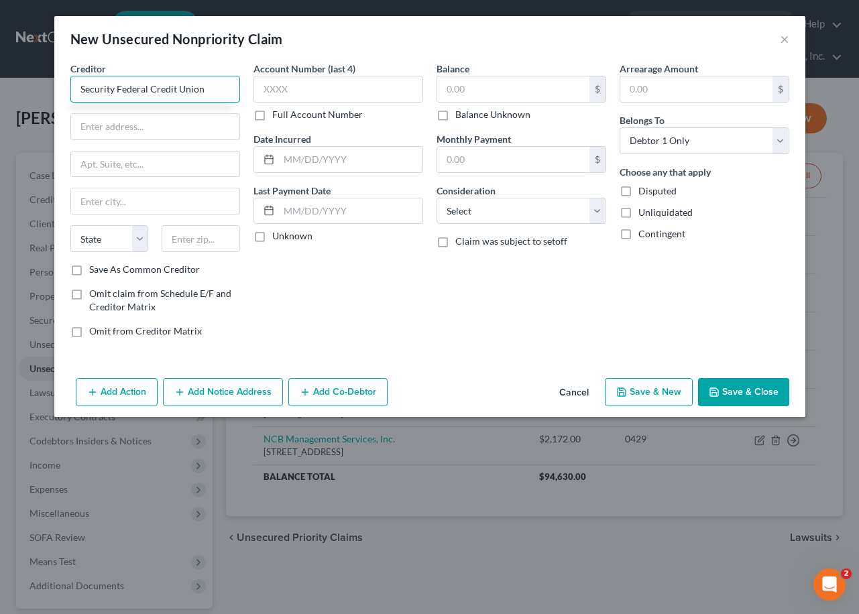
type input "Security Federal Credit Union"
type input "[STREET_ADDRESS]"
select select "9"
type input "f"
type input "Flint"
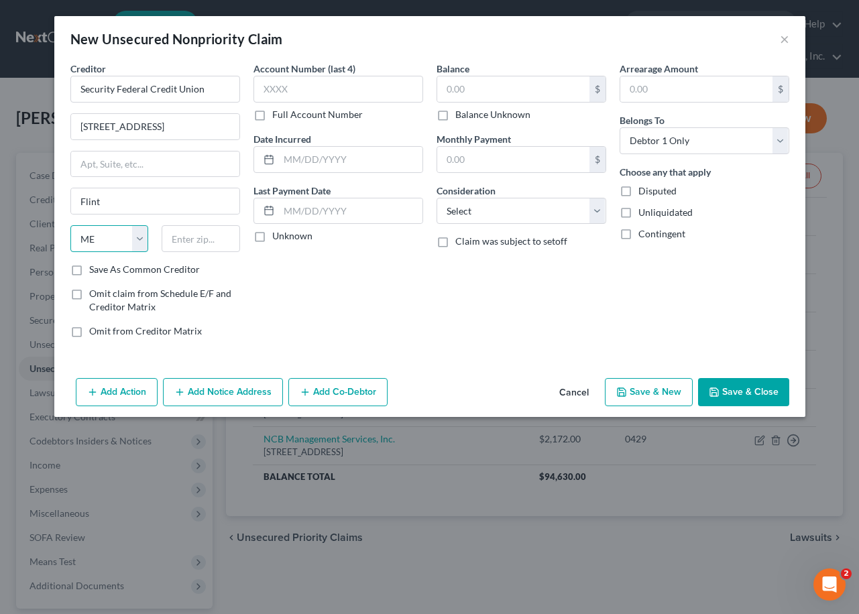
select select "23"
type input "48505"
type input "0001"
click at [89, 272] on label "Save As Common Creditor" at bounding box center [144, 269] width 111 height 13
click at [95, 272] on input "Save As Common Creditor" at bounding box center [99, 267] width 9 height 9
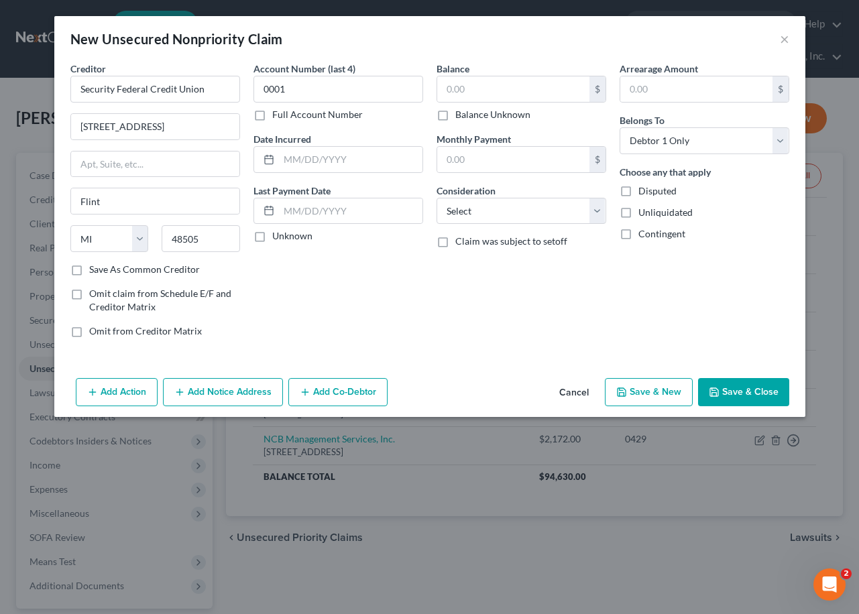
checkbox input "true"
click at [453, 97] on input "text" at bounding box center [513, 88] width 152 height 25
type input "924"
click at [461, 209] on select "Select Cable / Satellite Services Collection Agency Credit Card Debt Debt Couns…" at bounding box center [522, 211] width 170 height 27
select select "2"
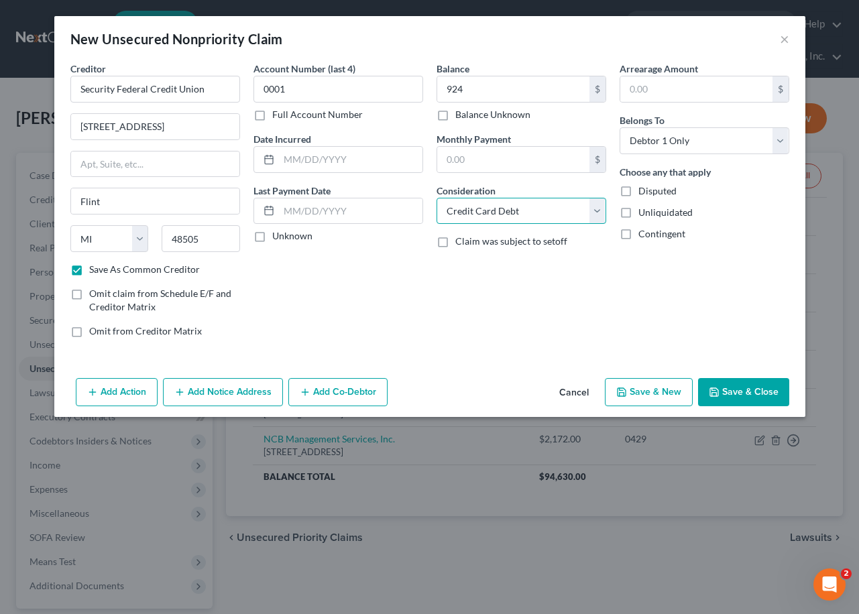
click at [437, 198] on select "Select Cable / Satellite Services Collection Agency Credit Card Debt Debt Couns…" at bounding box center [522, 211] width 170 height 27
click at [638, 386] on button "Save & New" at bounding box center [649, 392] width 88 height 28
checkbox input "false"
select select "0"
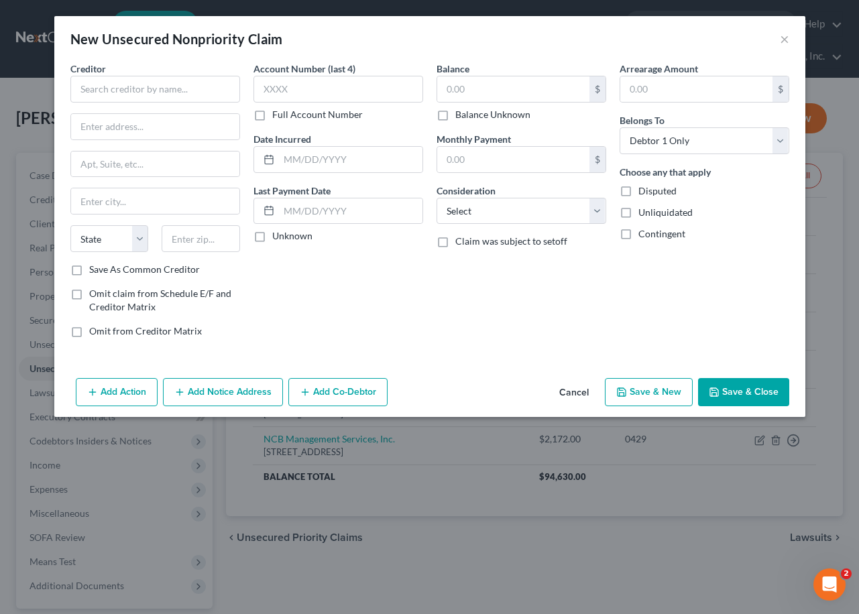
type input "924.00"
type input "0.00"
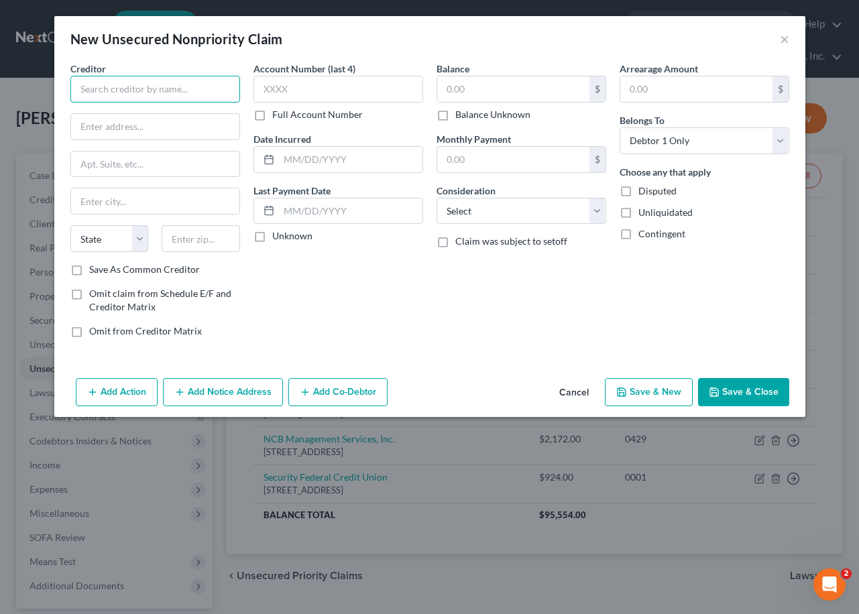
click at [167, 98] on input "text" at bounding box center [155, 89] width 170 height 27
type input "Capital One Bank USA NA"
type input "PO Box 31293"
type input "[GEOGRAPHIC_DATA]"
select select "46"
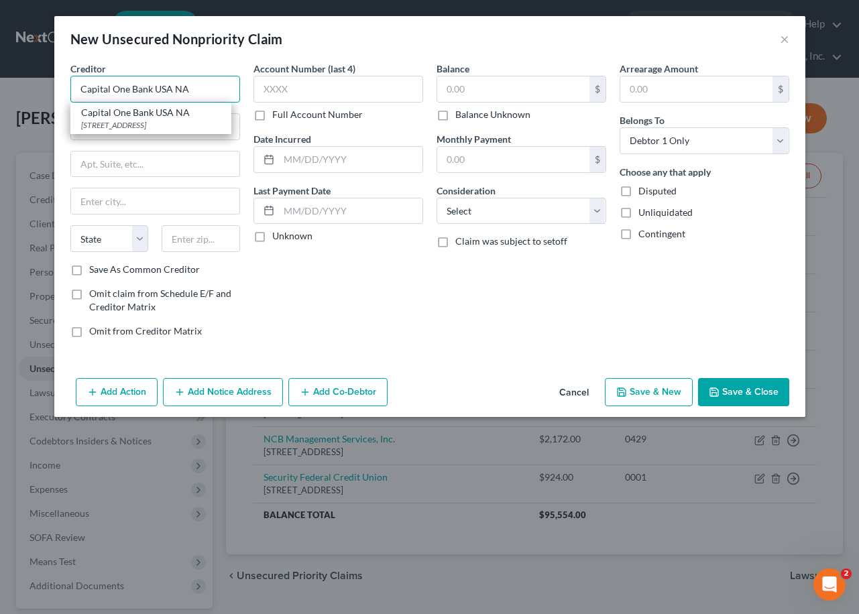
type input "84131-1293"
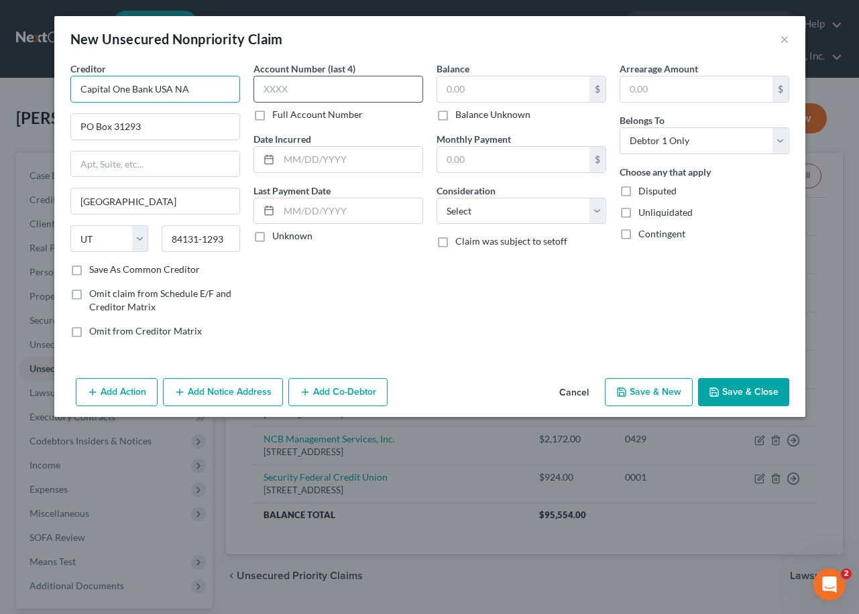
type input "Capital One Bank USA NA"
click at [349, 82] on input "text" at bounding box center [339, 89] width 170 height 27
type input "9091"
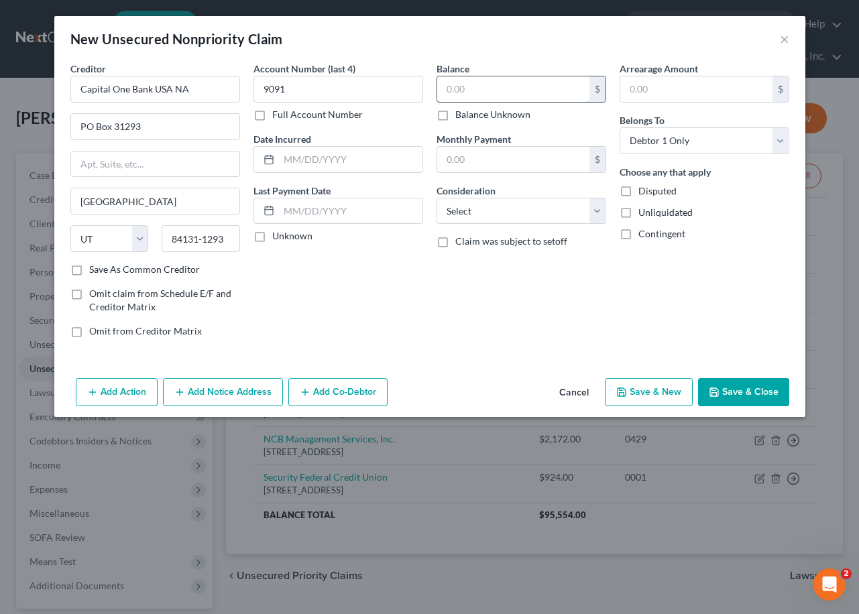
click at [472, 93] on input "text" at bounding box center [513, 88] width 152 height 25
type input "360"
click at [464, 210] on select "Select Cable / Satellite Services Collection Agency Credit Card Debt Debt Couns…" at bounding box center [522, 211] width 170 height 27
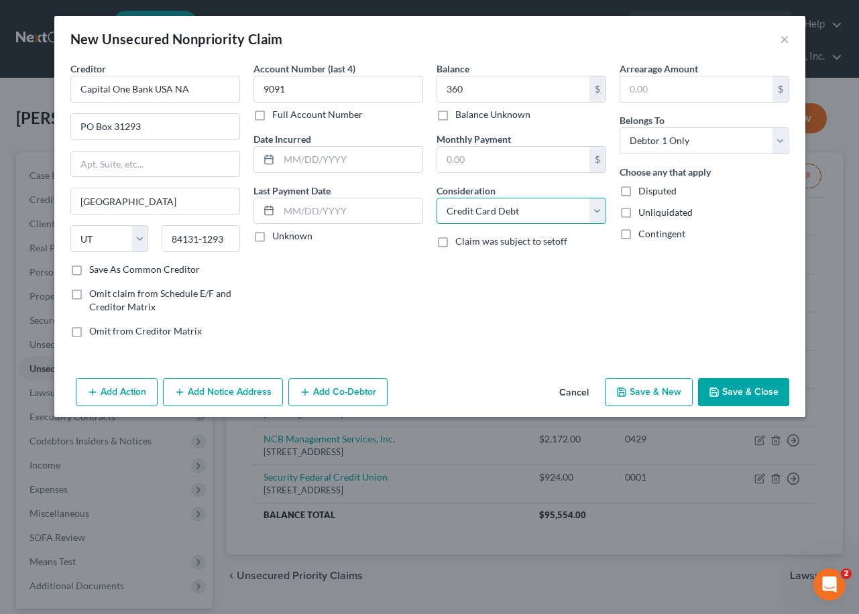
click at [437, 198] on select "Select Cable / Satellite Services Collection Agency Credit Card Debt Debt Couns…" at bounding box center [522, 211] width 170 height 27
click at [656, 385] on button "Save & New" at bounding box center [649, 392] width 88 height 28
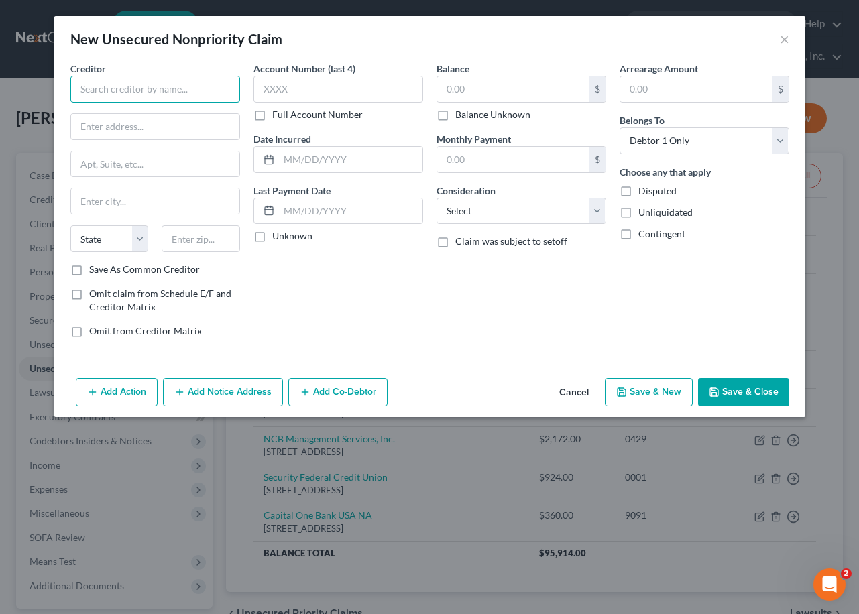
click at [130, 89] on input "text" at bounding box center [155, 89] width 170 height 27
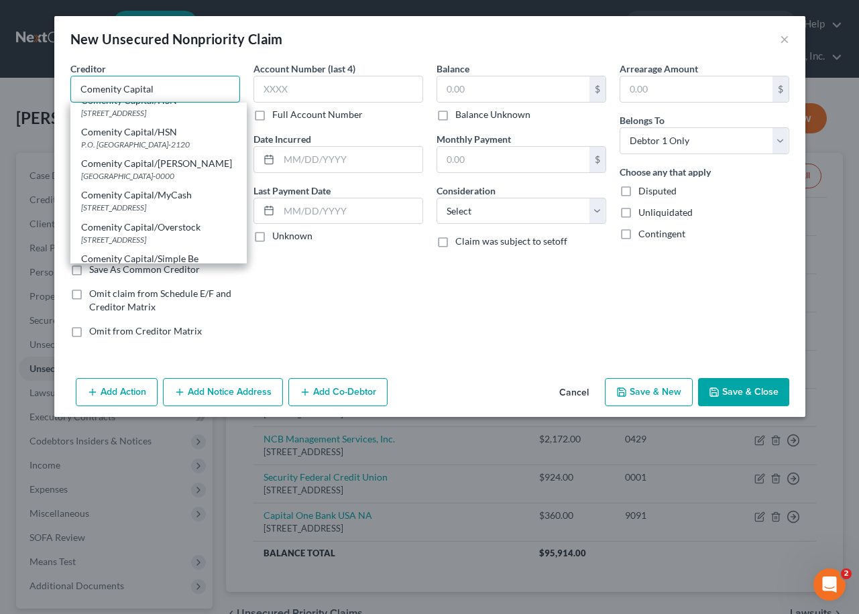
scroll to position [738, 0]
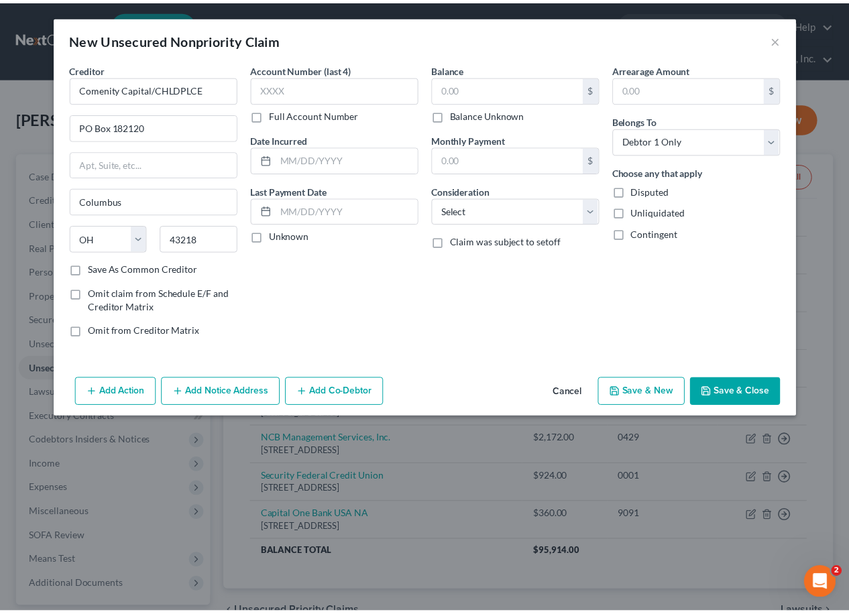
scroll to position [0, 0]
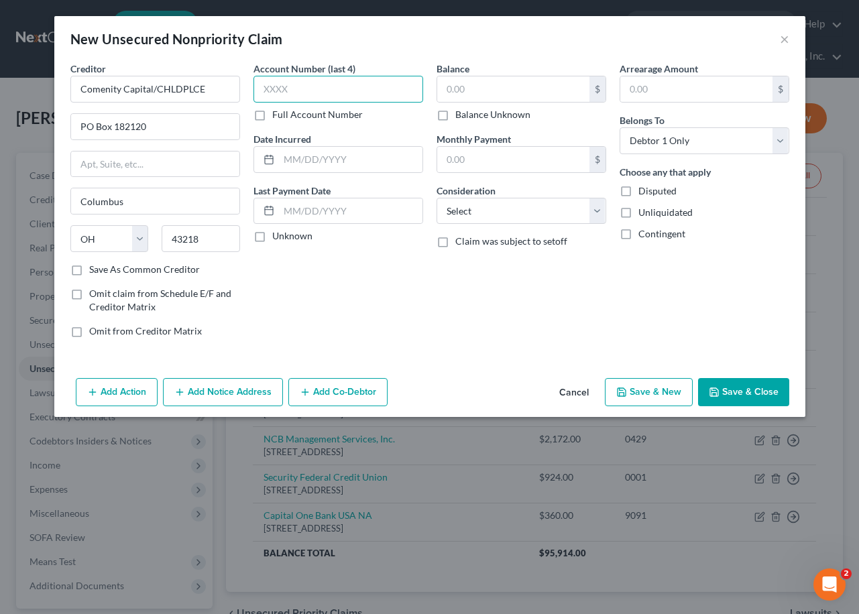
click at [327, 81] on input "text" at bounding box center [339, 89] width 170 height 27
click at [524, 76] on input "text" at bounding box center [513, 88] width 152 height 25
click at [549, 209] on select "Select Cable / Satellite Services Collection Agency Credit Card Debt Debt Couns…" at bounding box center [522, 211] width 170 height 27
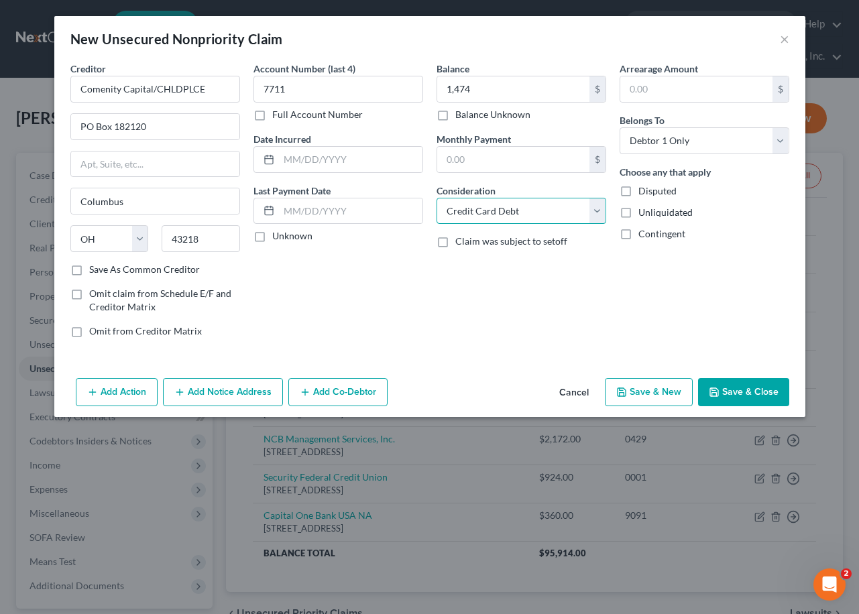
click at [437, 198] on select "Select Cable / Satellite Services Collection Agency Credit Card Debt Debt Couns…" at bounding box center [522, 211] width 170 height 27
click at [631, 398] on button "Save & New" at bounding box center [649, 392] width 88 height 28
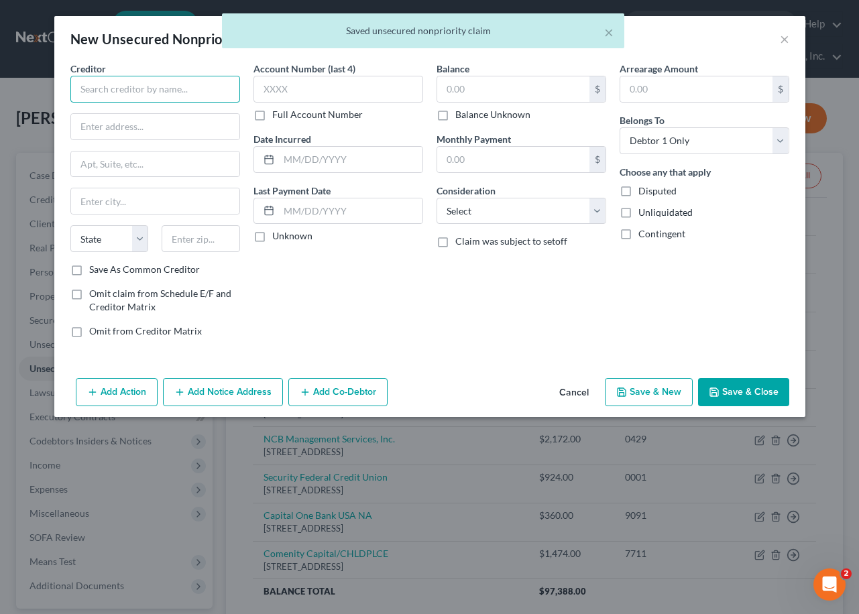
click at [102, 95] on input "text" at bounding box center [155, 89] width 170 height 27
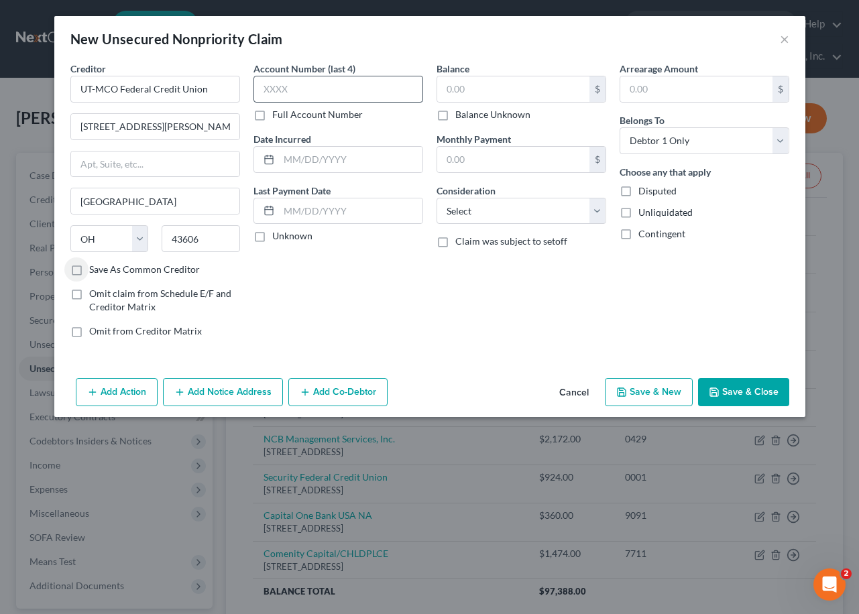
click at [325, 97] on div "Account Number (last 4) Full Account Number" at bounding box center [339, 92] width 170 height 60
click at [308, 96] on input "text" at bounding box center [339, 89] width 170 height 27
click at [309, 91] on input "text" at bounding box center [339, 89] width 170 height 27
click at [501, 96] on input "text" at bounding box center [513, 88] width 152 height 25
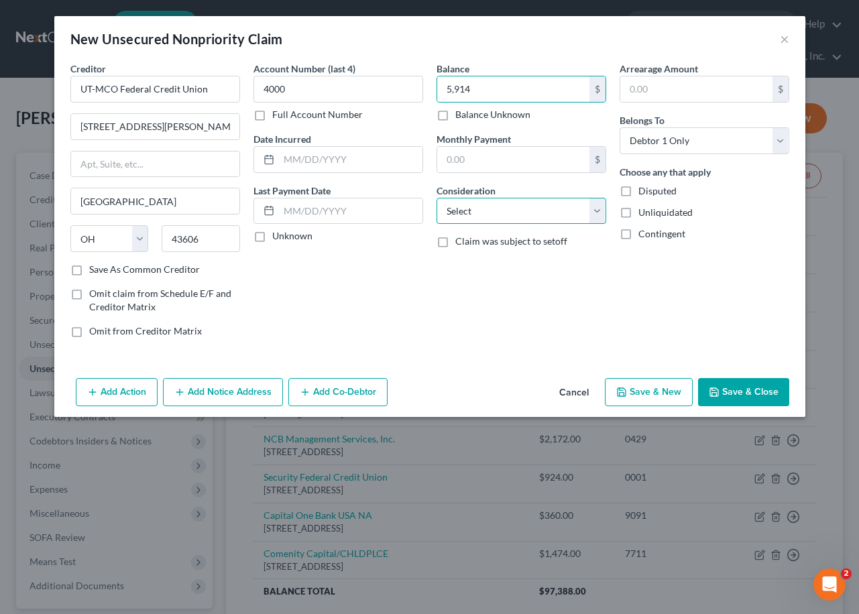
click at [494, 205] on select "Select Cable / Satellite Services Collection Agency Credit Card Debt Debt Couns…" at bounding box center [522, 211] width 170 height 27
click at [493, 205] on select "Select Cable / Satellite Services Collection Agency Credit Card Debt Debt Couns…" at bounding box center [522, 211] width 170 height 27
click at [675, 400] on button "Save & New" at bounding box center [649, 392] width 88 height 28
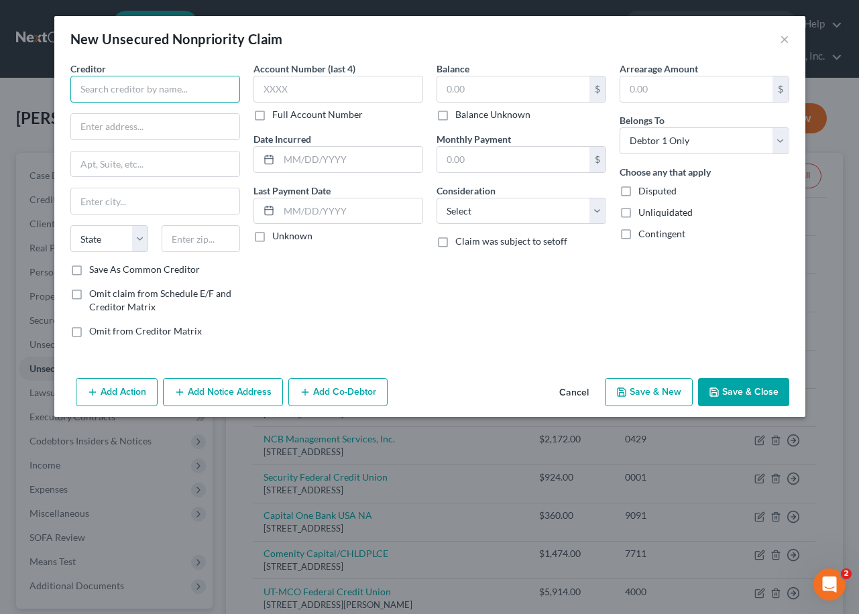
click at [129, 89] on input "text" at bounding box center [155, 89] width 170 height 27
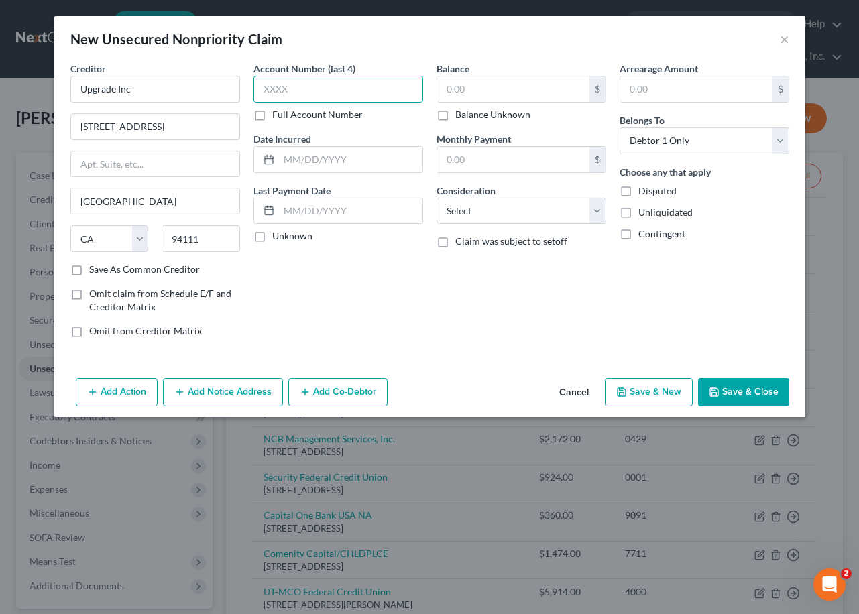
click at [323, 93] on input "text" at bounding box center [339, 89] width 170 height 27
click at [546, 93] on input "text" at bounding box center [513, 88] width 152 height 25
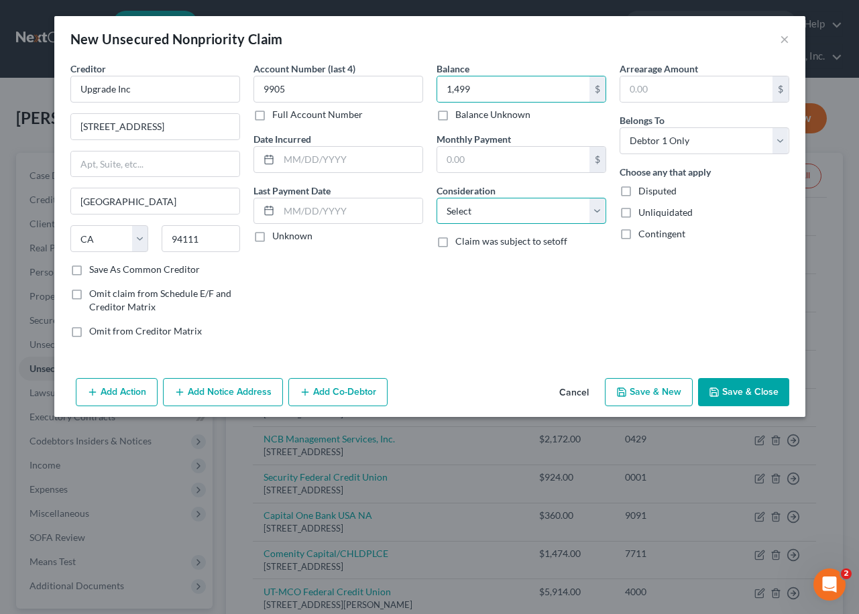
click at [519, 207] on select "Select Cable / Satellite Services Collection Agency Credit Card Debt Debt Couns…" at bounding box center [522, 211] width 170 height 27
click at [437, 198] on select "Select Cable / Satellite Services Collection Agency Credit Card Debt Debt Couns…" at bounding box center [522, 211] width 170 height 27
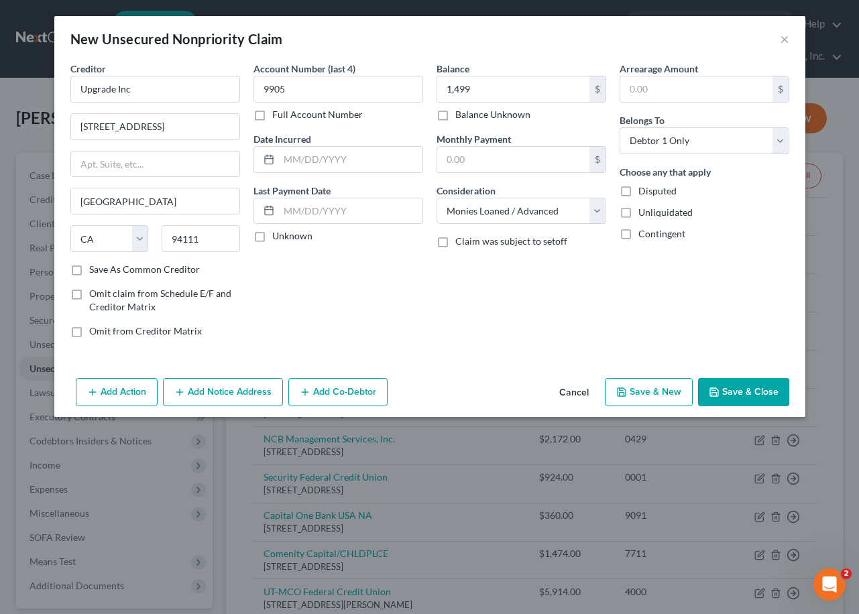
click at [633, 386] on button "Save & New" at bounding box center [649, 392] width 88 height 28
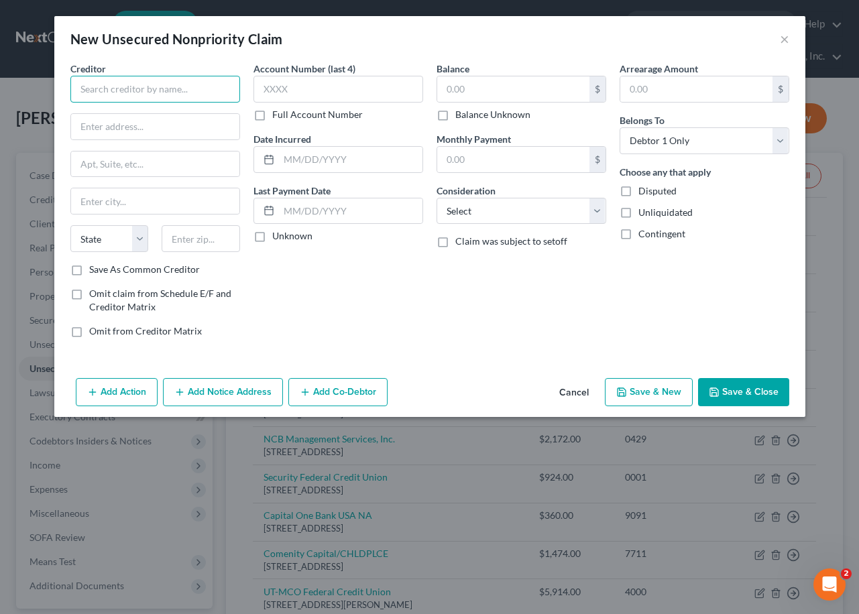
click at [119, 87] on input "text" at bounding box center [155, 89] width 170 height 27
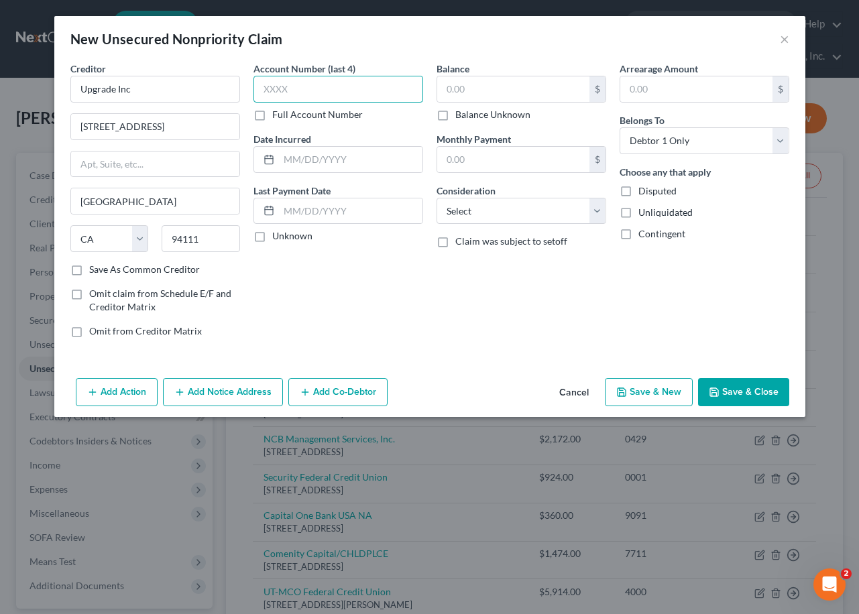
click at [342, 93] on input "text" at bounding box center [339, 89] width 170 height 27
click at [559, 87] on input "text" at bounding box center [513, 88] width 152 height 25
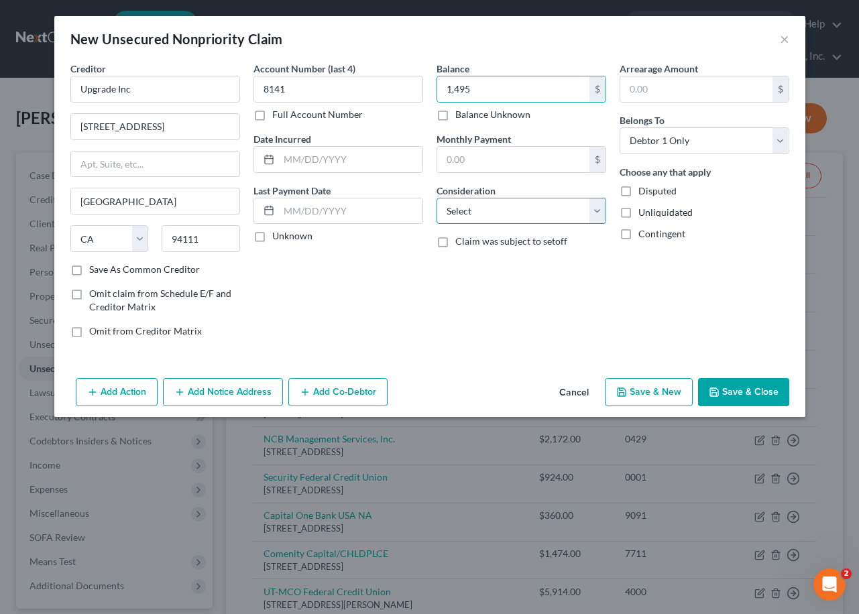
click at [498, 203] on select "Select Cable / Satellite Services Collection Agency Credit Card Debt Debt Couns…" at bounding box center [522, 211] width 170 height 27
click at [437, 198] on select "Select Cable / Satellite Services Collection Agency Credit Card Debt Debt Couns…" at bounding box center [522, 211] width 170 height 27
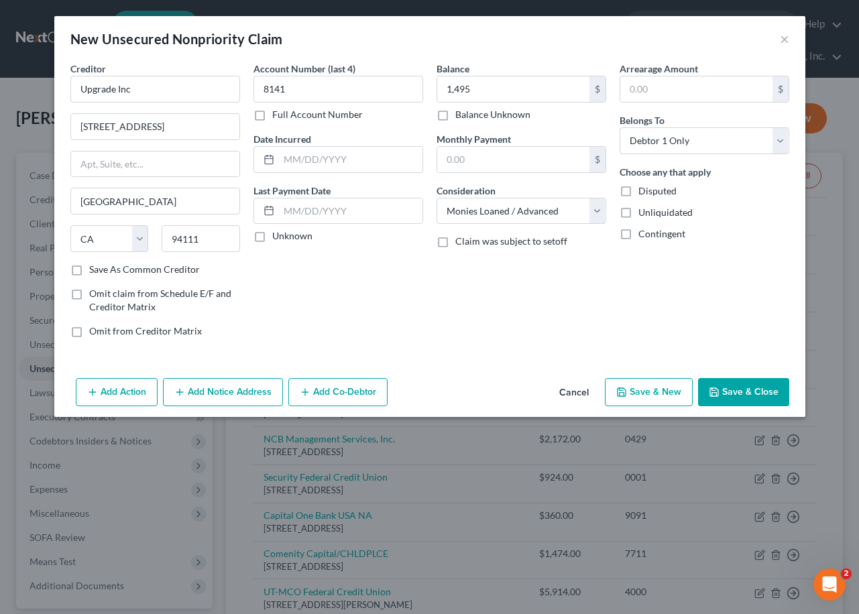
click at [661, 386] on button "Save & New" at bounding box center [649, 392] width 88 height 28
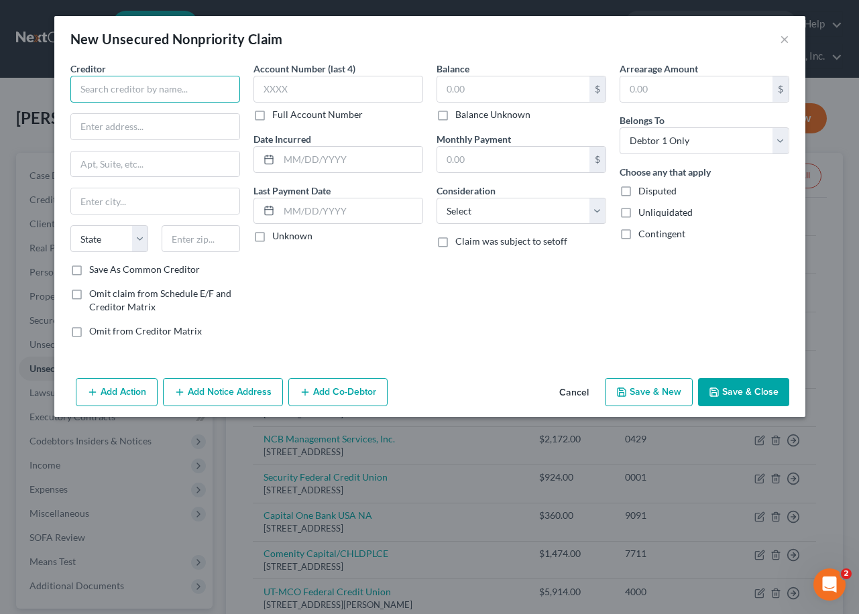
click at [144, 89] on input "text" at bounding box center [155, 89] width 170 height 27
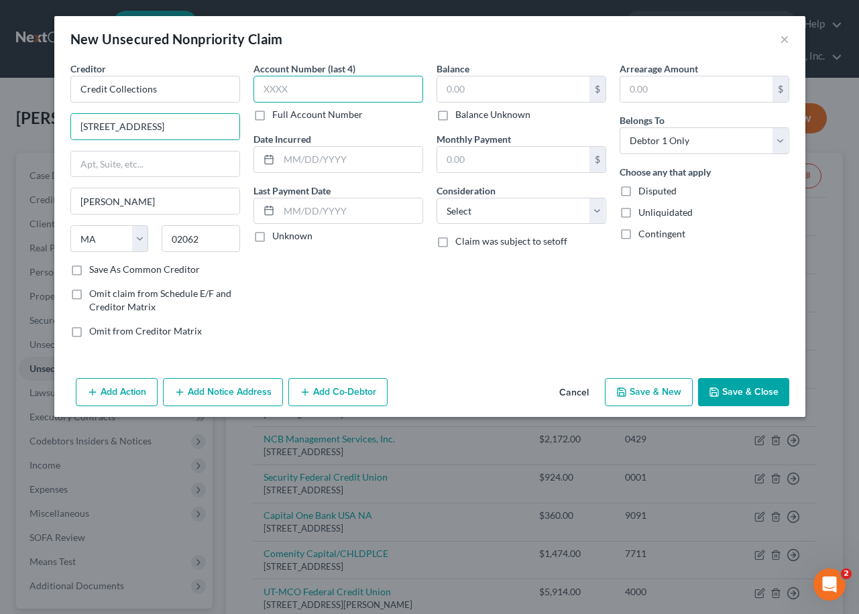
click at [294, 92] on input "text" at bounding box center [339, 89] width 170 height 27
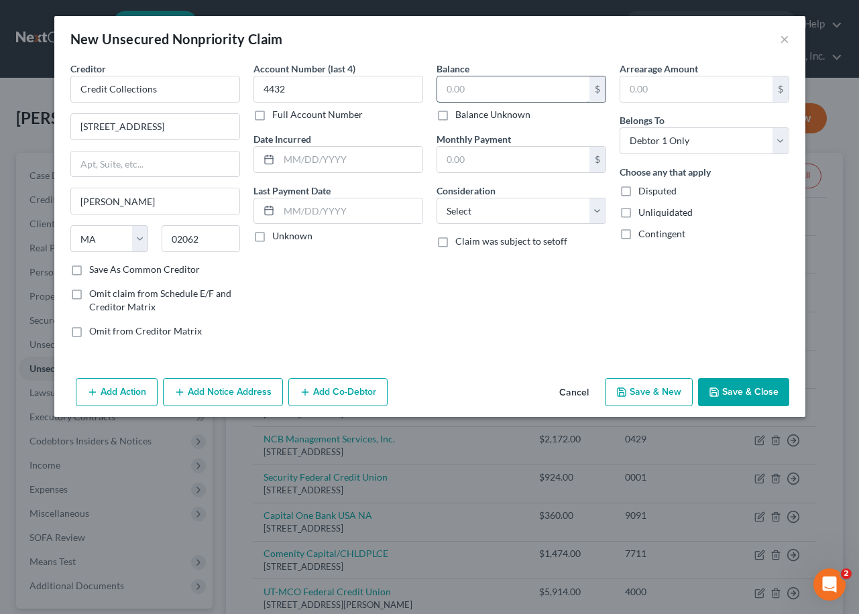
click at [485, 97] on input "text" at bounding box center [513, 88] width 152 height 25
click at [470, 207] on select "Select Cable / Satellite Services Collection Agency Credit Card Debt Debt Couns…" at bounding box center [522, 211] width 170 height 27
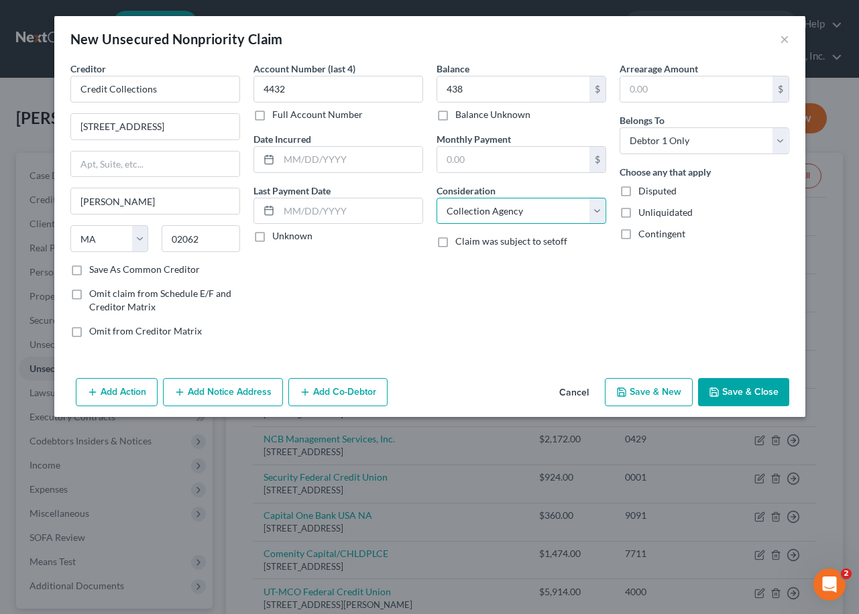
click at [437, 198] on select "Select Cable / Satellite Services Collection Agency Credit Card Debt Debt Couns…" at bounding box center [522, 211] width 170 height 27
click at [751, 384] on button "Save & Close" at bounding box center [743, 392] width 91 height 28
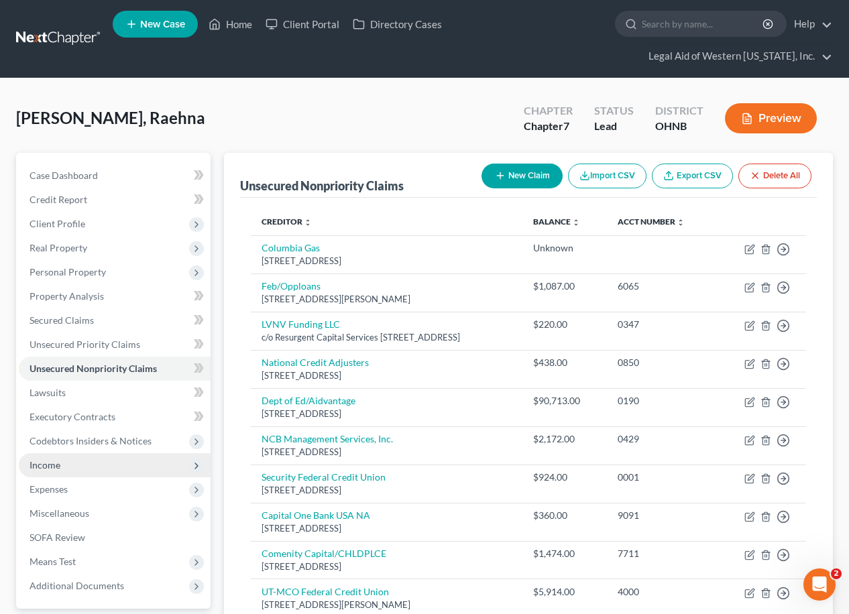
click at [97, 433] on span "Income" at bounding box center [115, 465] width 192 height 24
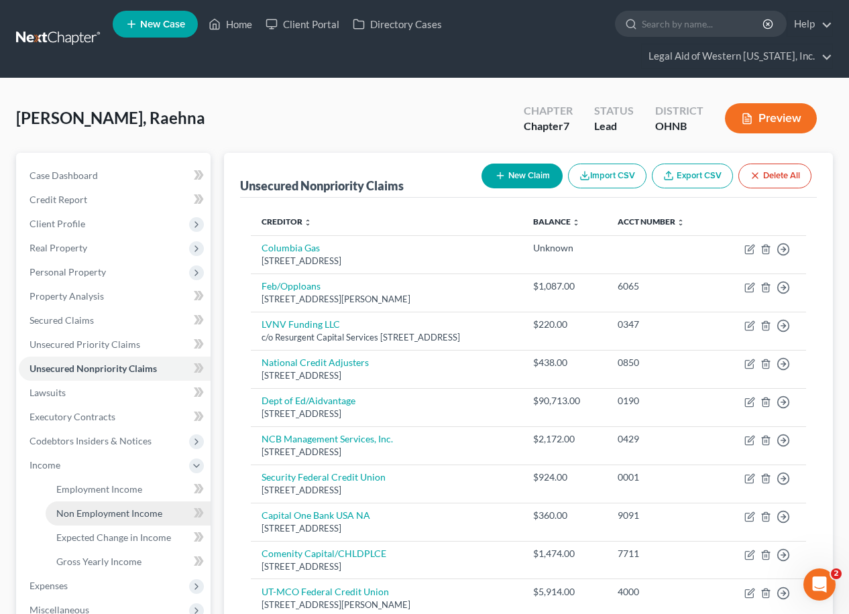
click at [106, 433] on span "Non Employment Income" at bounding box center [109, 513] width 106 height 11
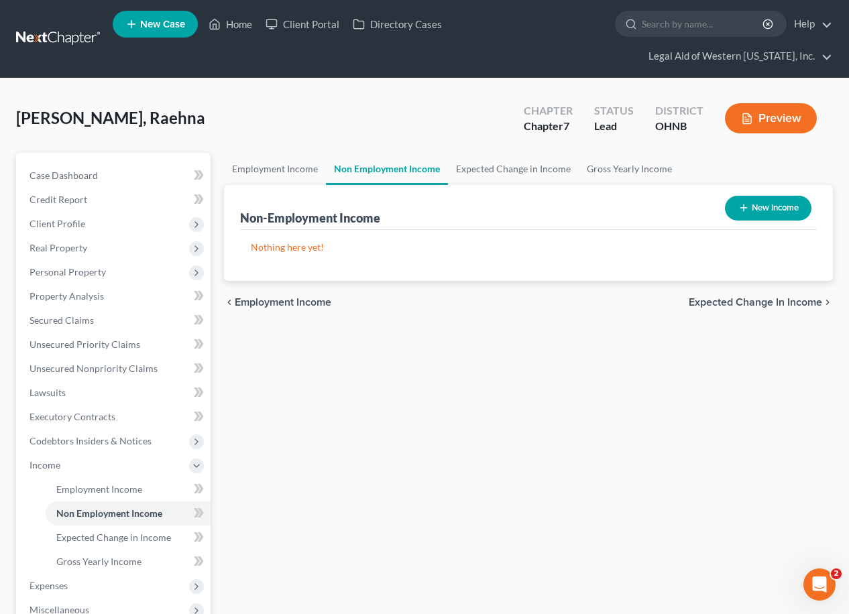
click at [752, 196] on button "New Income" at bounding box center [768, 208] width 87 height 25
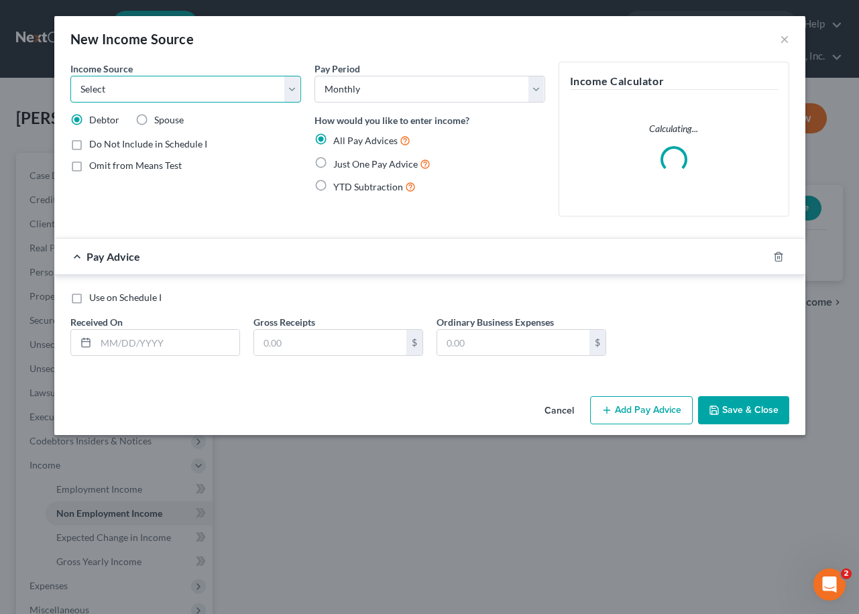
click at [144, 91] on select "Select Unemployment Disability (from employer) Pension Retirement Social Securi…" at bounding box center [185, 89] width 231 height 27
click at [70, 76] on select "Select Unemployment Disability (from employer) Pension Retirement Social Securi…" at bounding box center [185, 89] width 231 height 27
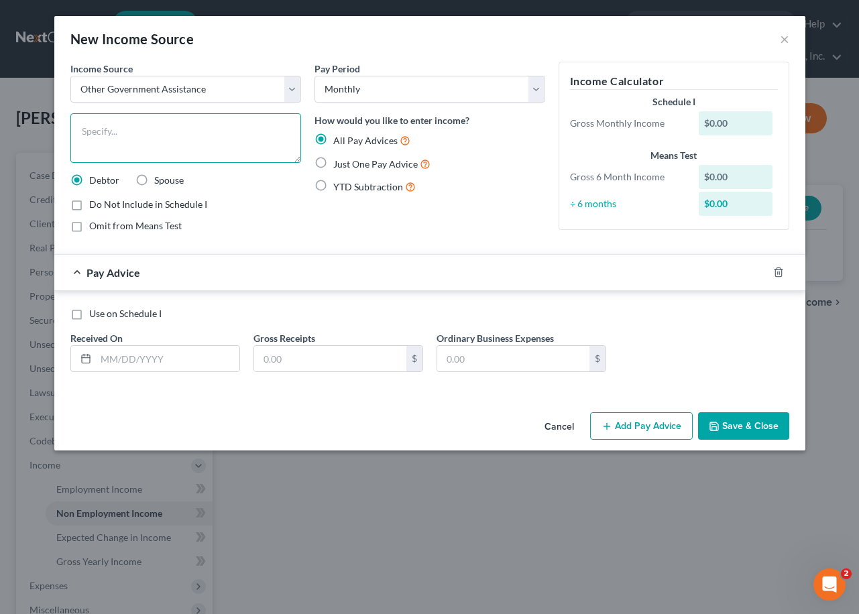
click at [137, 152] on textarea at bounding box center [185, 138] width 231 height 50
click at [333, 163] on label "Just One Pay Advice" at bounding box center [381, 163] width 97 height 15
click at [339, 163] on input "Just One Pay Advice" at bounding box center [343, 160] width 9 height 9
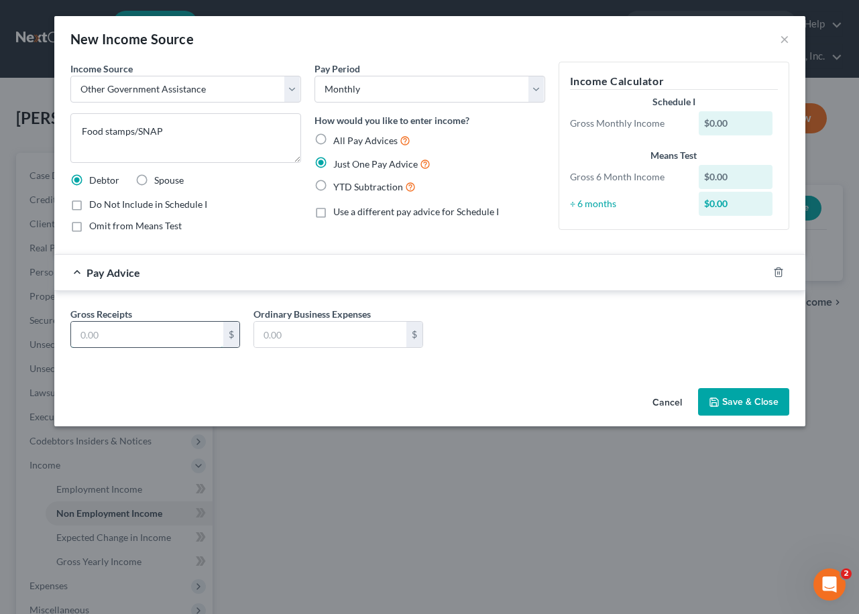
click at [140, 331] on input "text" at bounding box center [147, 334] width 152 height 25
click at [718, 403] on icon "button" at bounding box center [714, 402] width 8 height 8
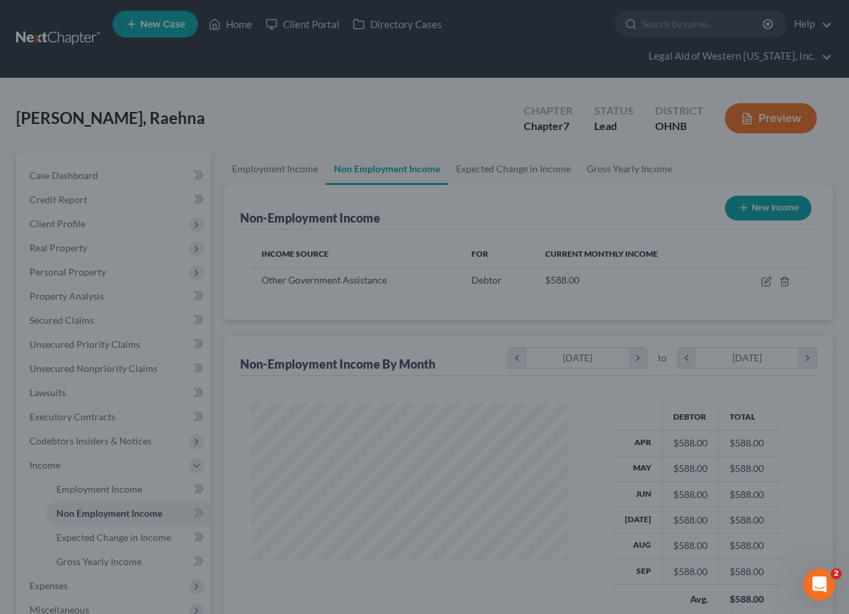
scroll to position [670471, 670371]
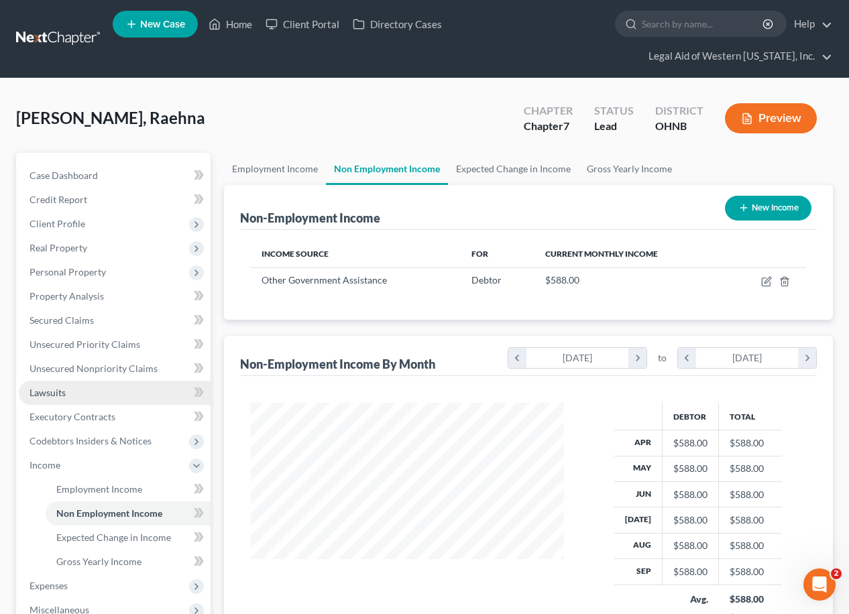
click at [122, 381] on link "Lawsuits" at bounding box center [115, 393] width 192 height 24
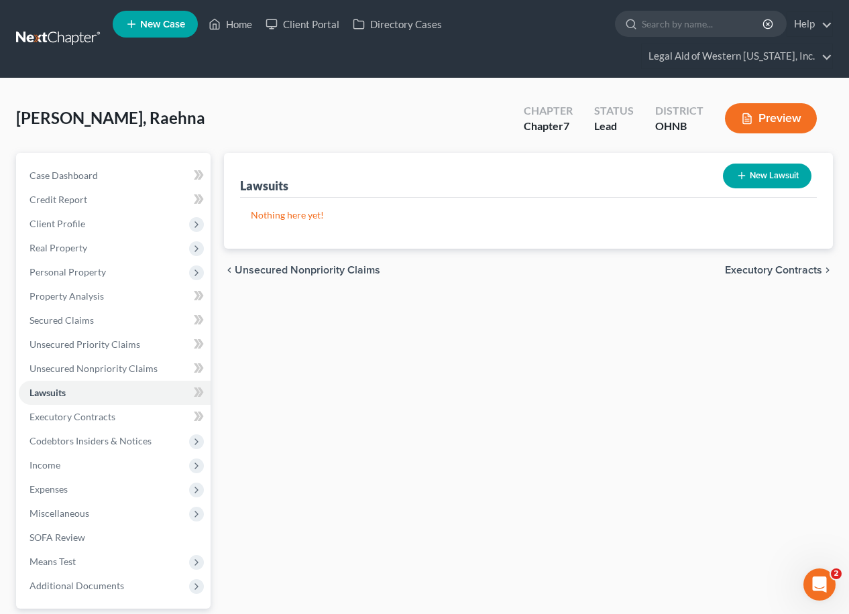
click at [769, 295] on div "Lawsuits New Lawsuit Nothing here yet! Court Name Date Filed Status Creditor Na…" at bounding box center [528, 419] width 623 height 533
